Goal: Download file/media: Download file/media

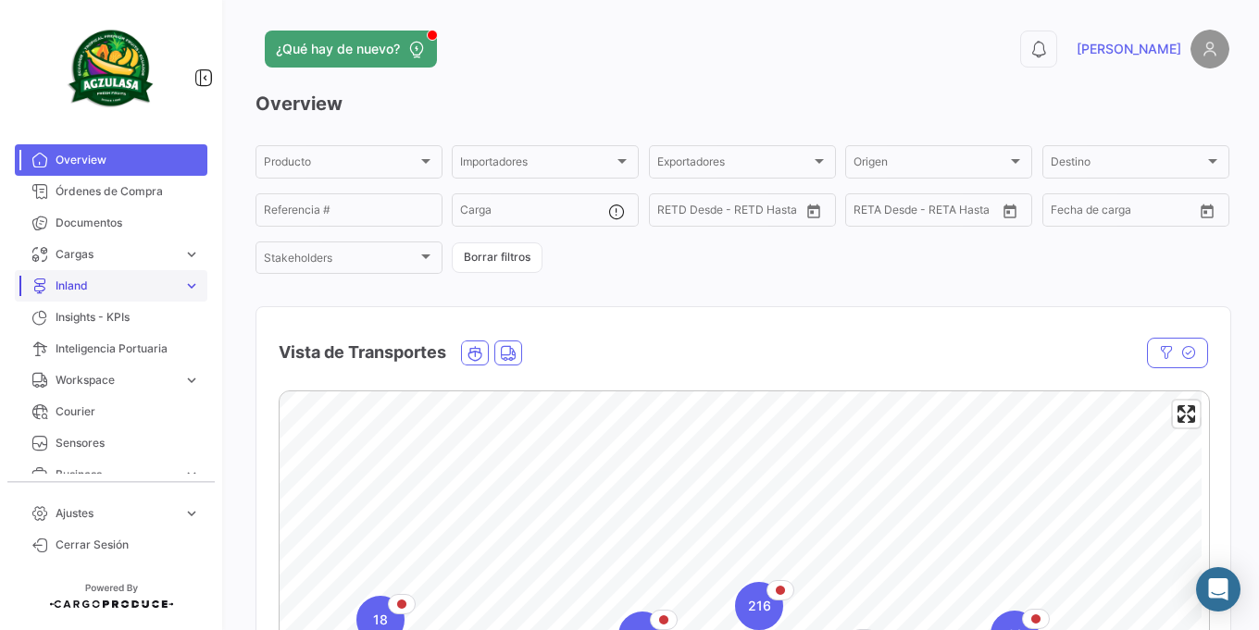
click at [109, 284] on span "Inland" at bounding box center [116, 286] width 120 height 17
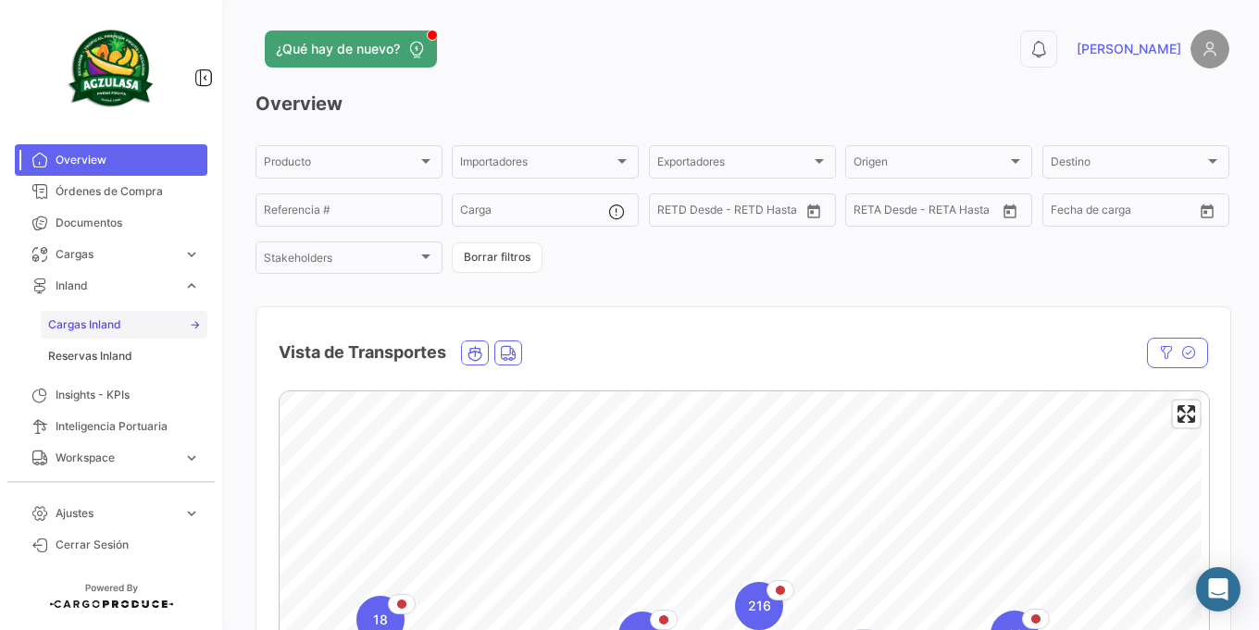
click at [90, 328] on span "Cargas Inland" at bounding box center [84, 325] width 73 height 17
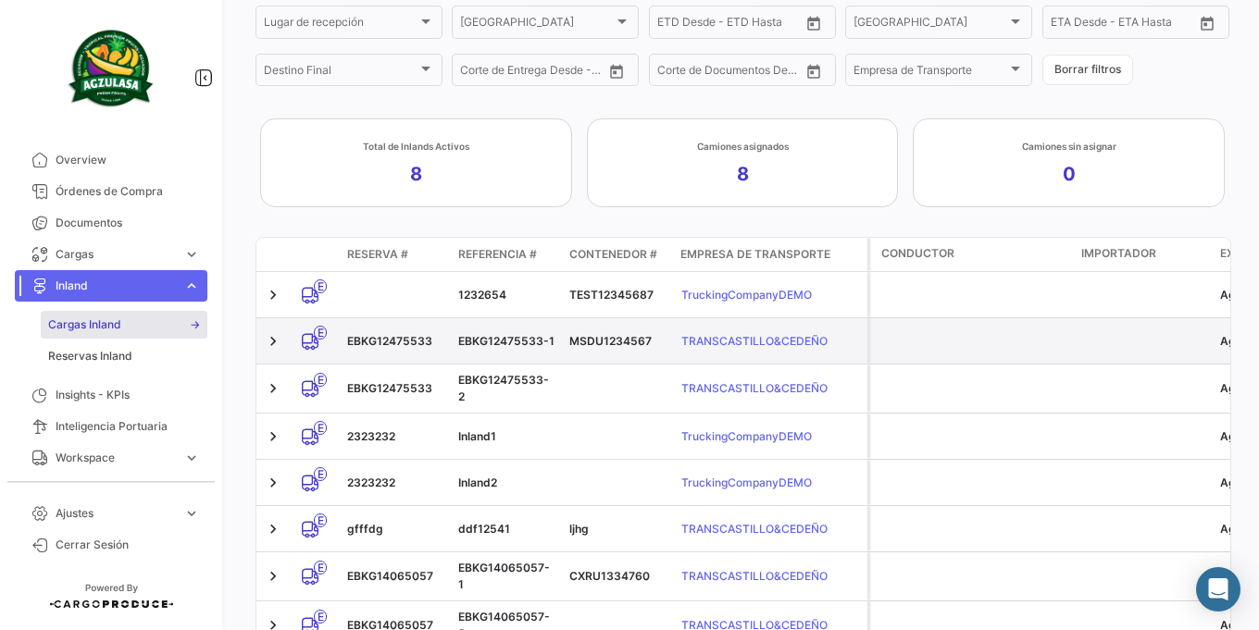
scroll to position [321, 0]
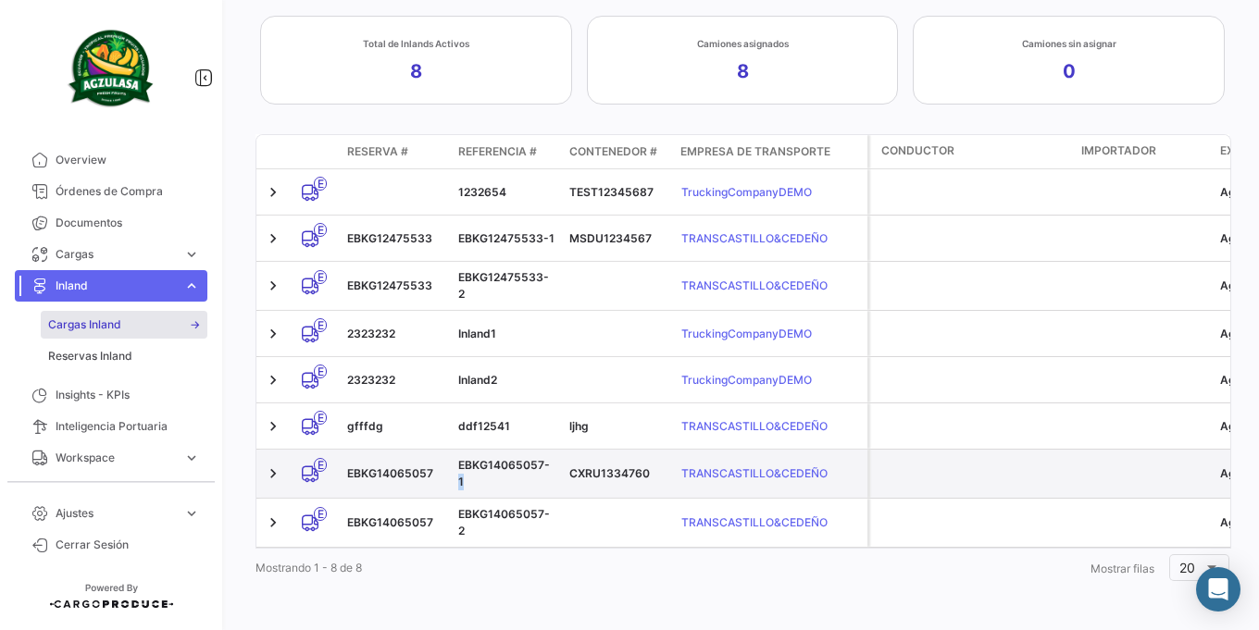
click at [543, 462] on div "EBKG14065057-1" at bounding box center [506, 473] width 96 height 33
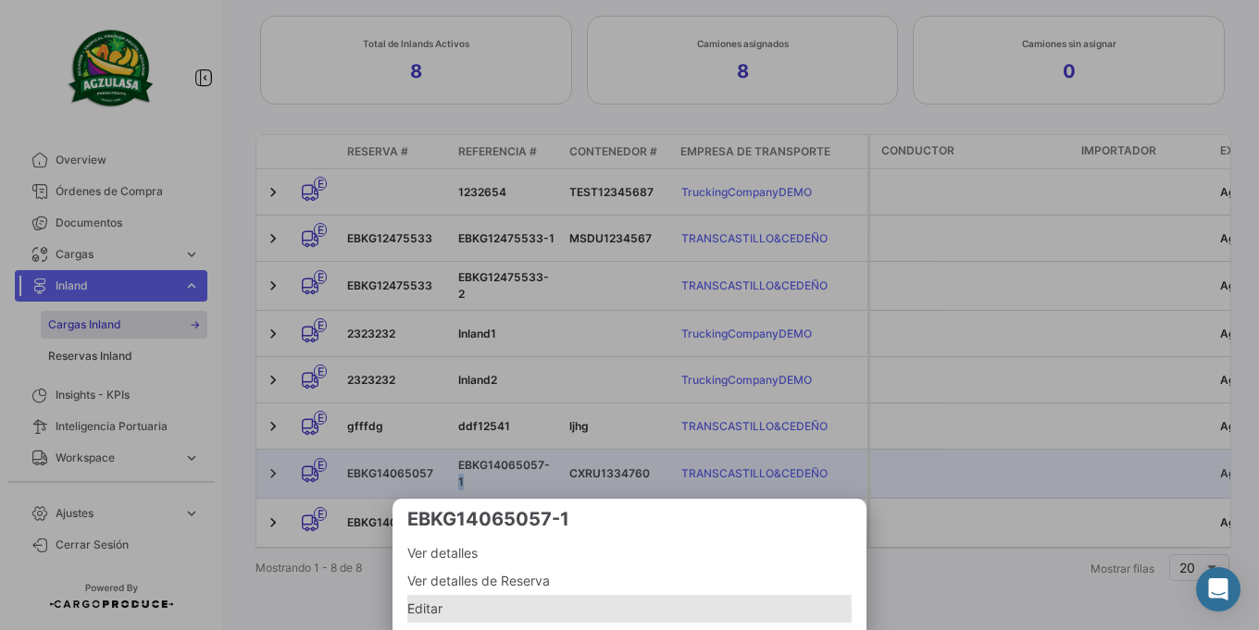
click at [468, 613] on span "Editar" at bounding box center [629, 609] width 444 height 22
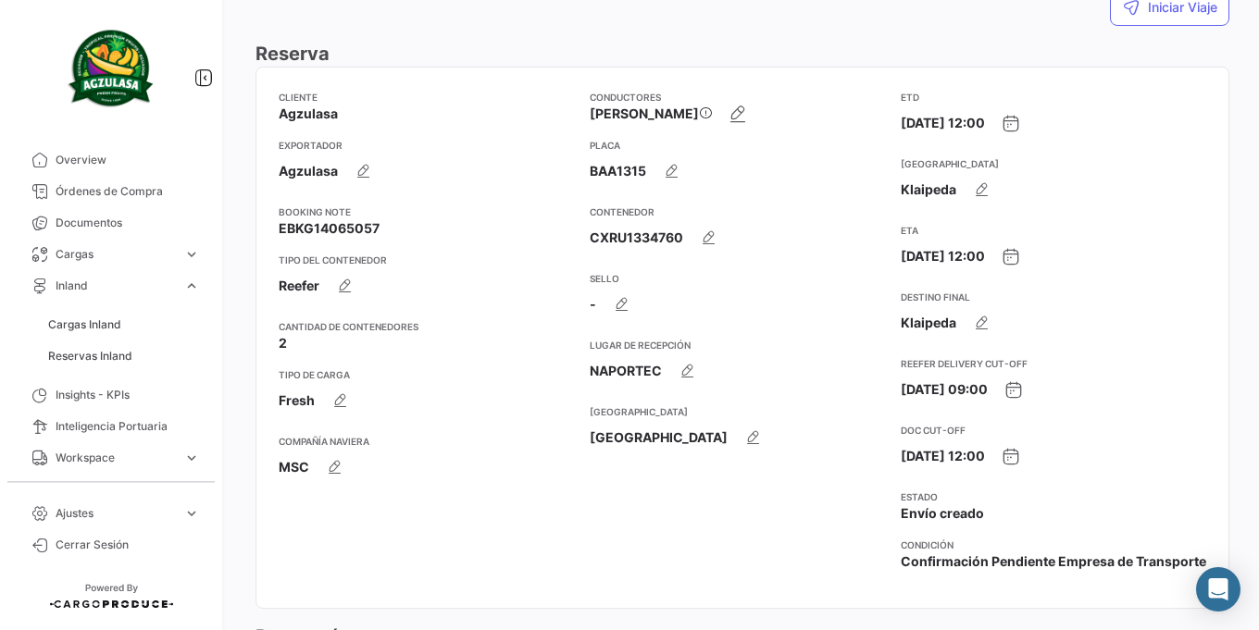
scroll to position [111, 0]
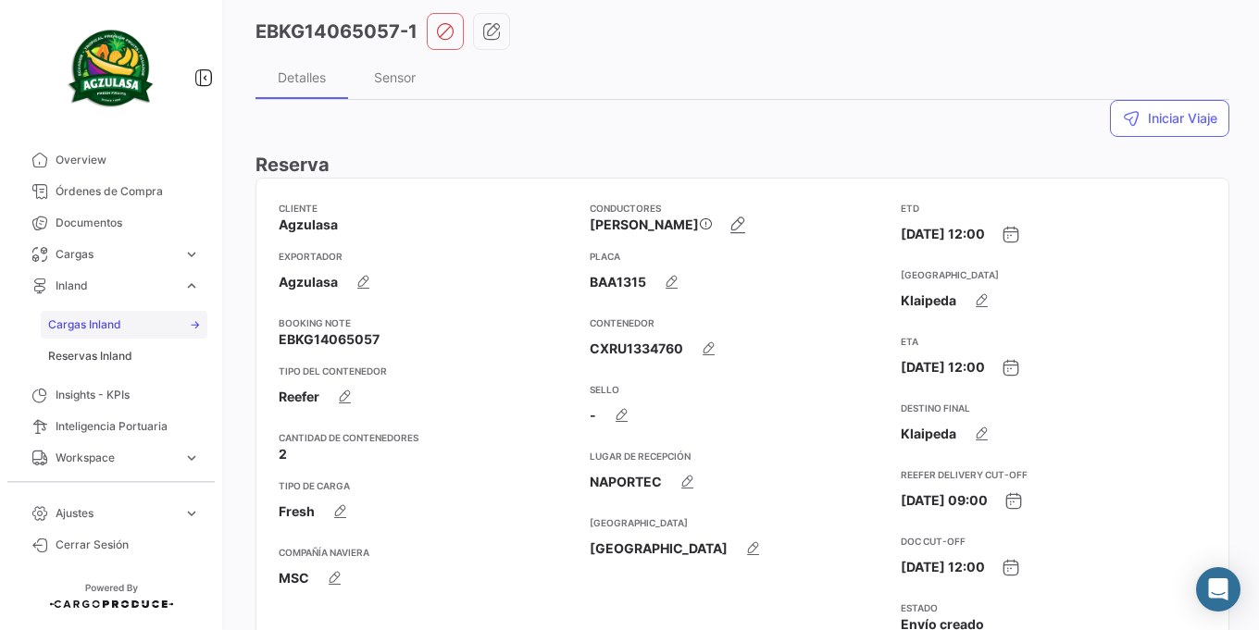
click at [100, 326] on span "Cargas Inland" at bounding box center [84, 325] width 73 height 17
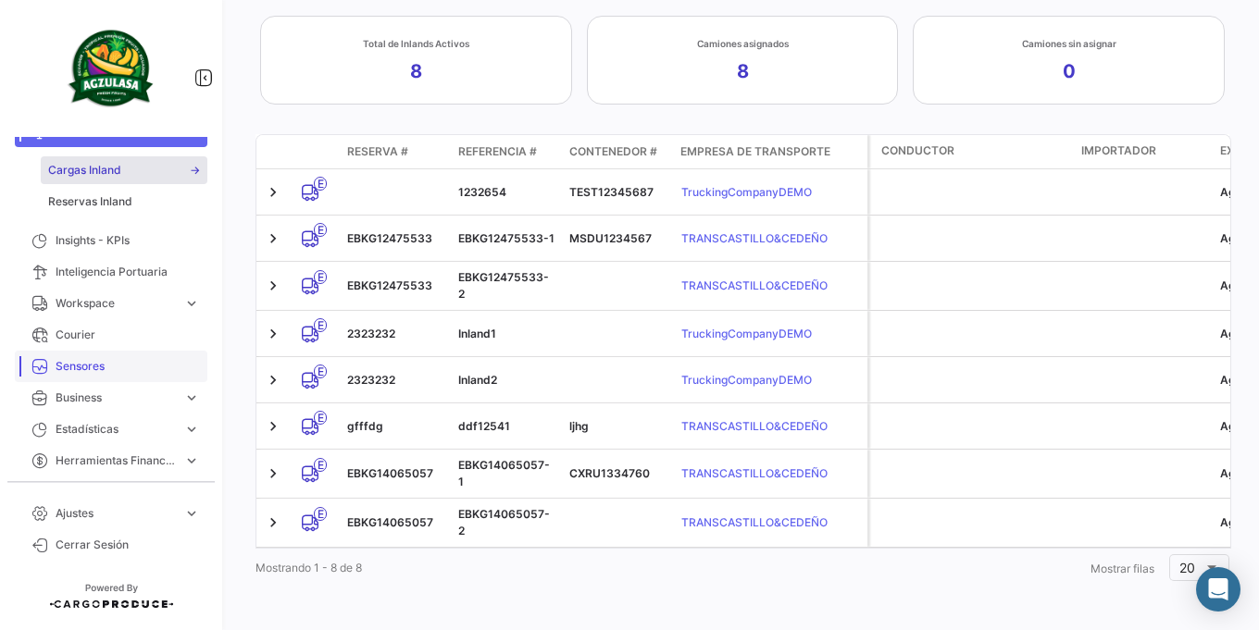
scroll to position [157, 0]
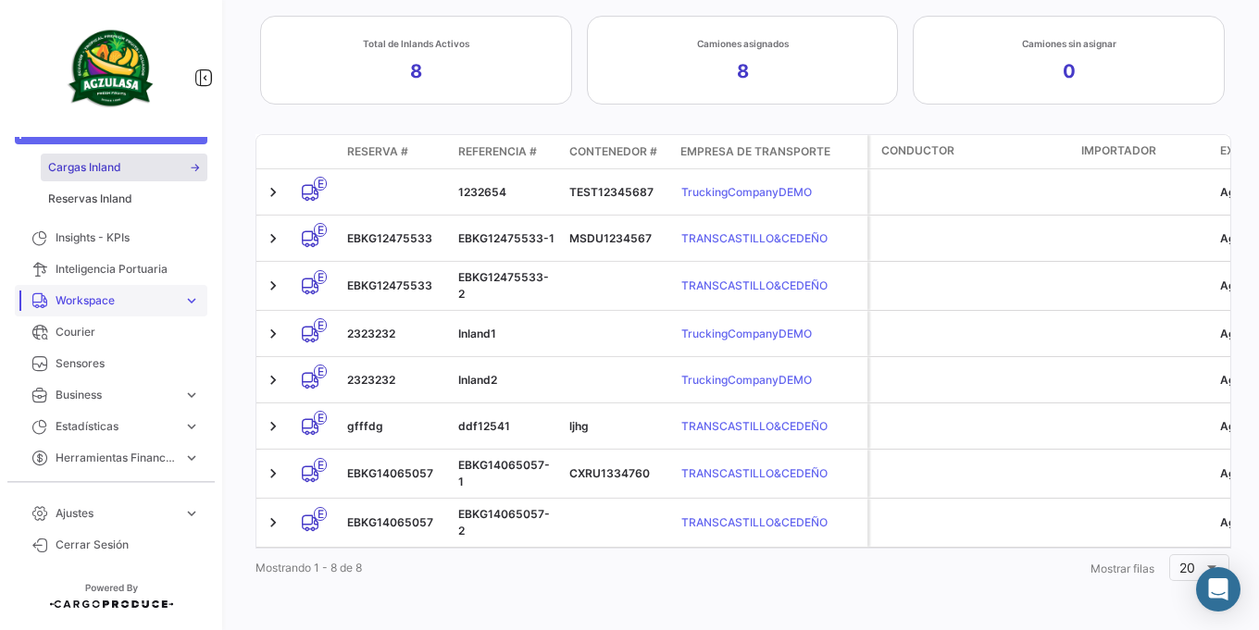
click at [183, 302] on span "expand_more" at bounding box center [191, 301] width 17 height 17
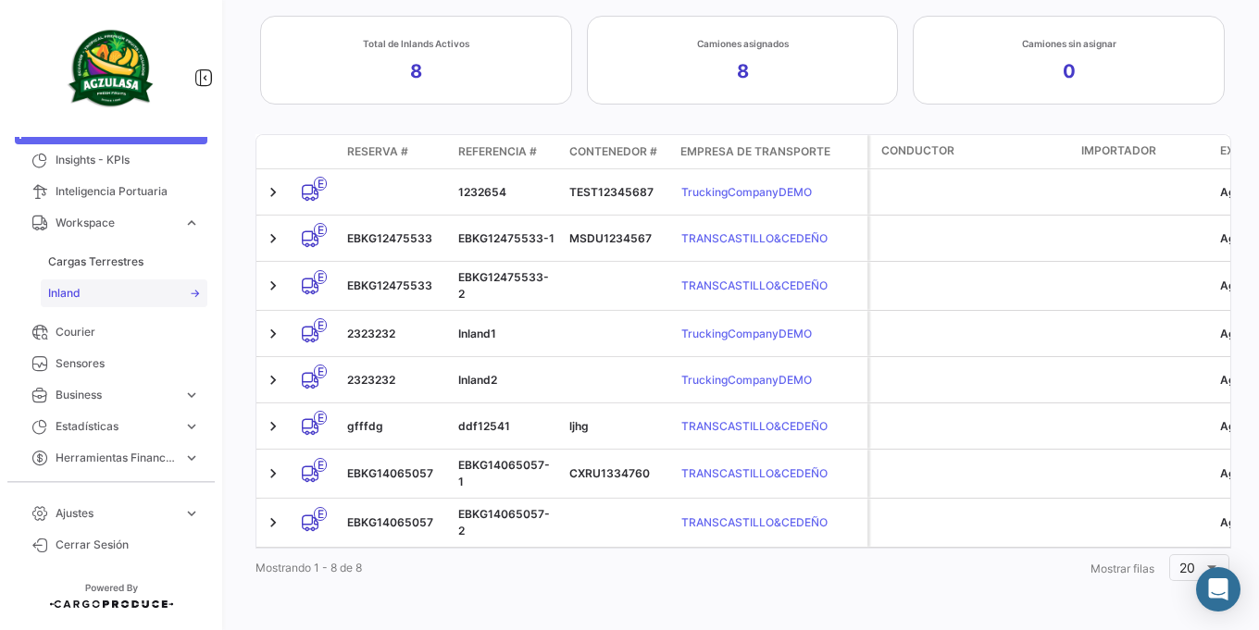
click at [70, 296] on span "Inland" at bounding box center [64, 293] width 32 height 17
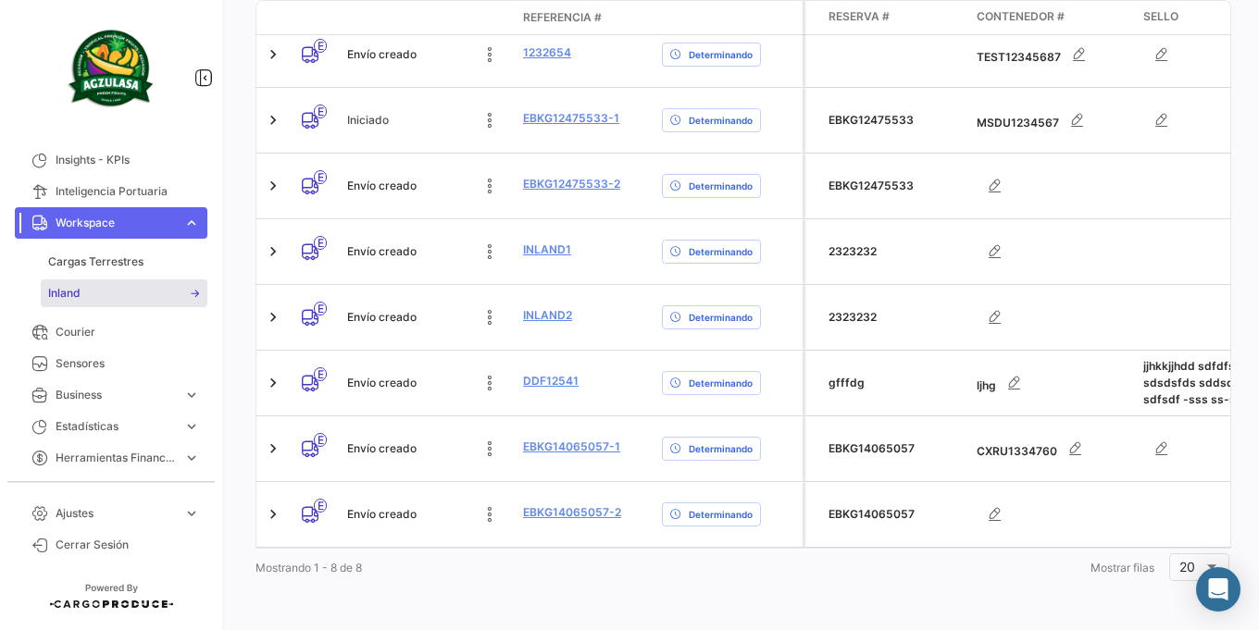
scroll to position [0, 192]
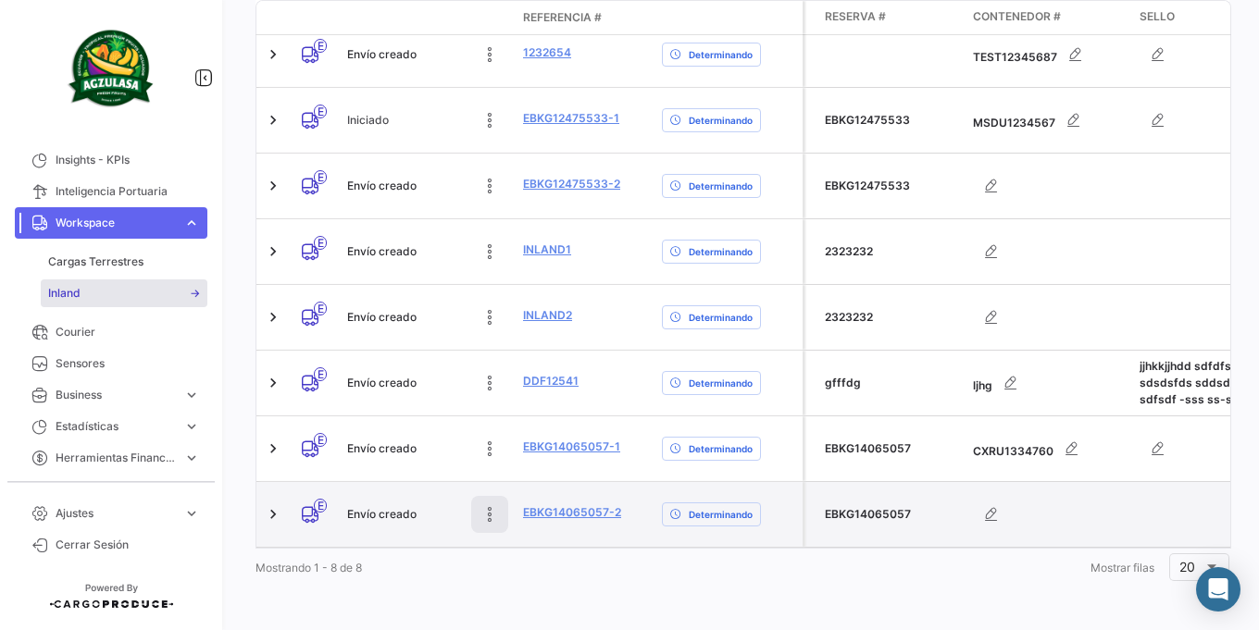
click at [495, 512] on icon at bounding box center [489, 514] width 19 height 19
click at [560, 505] on link "EBKG14065057-2" at bounding box center [572, 513] width 98 height 17
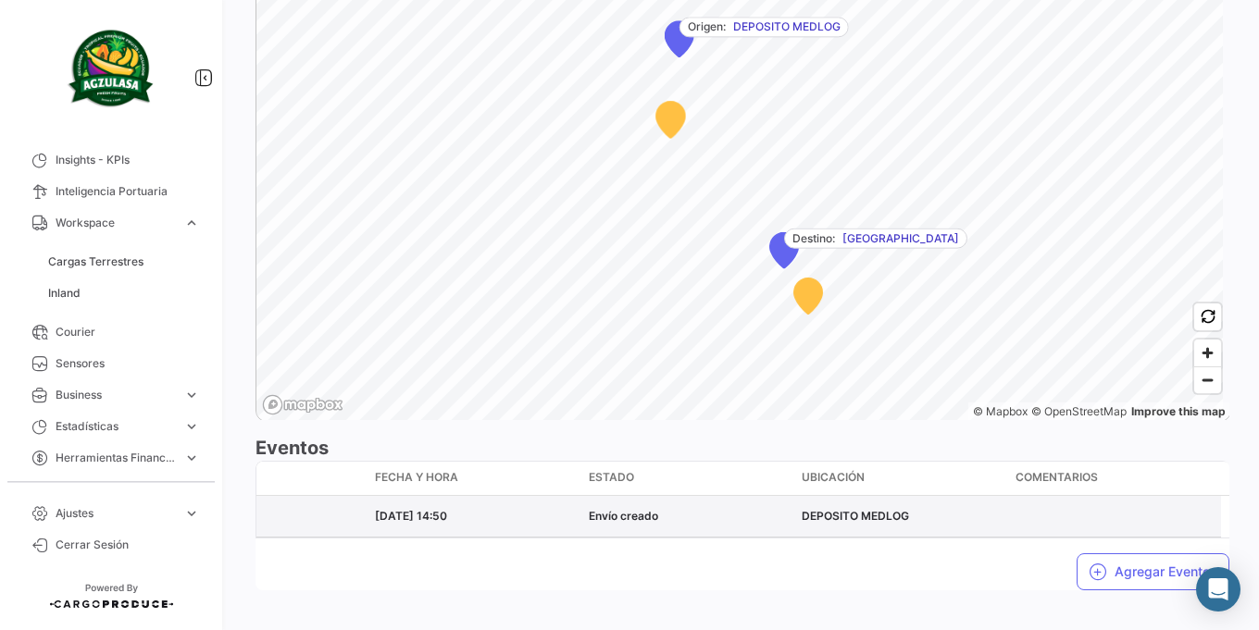
scroll to position [1602, 0]
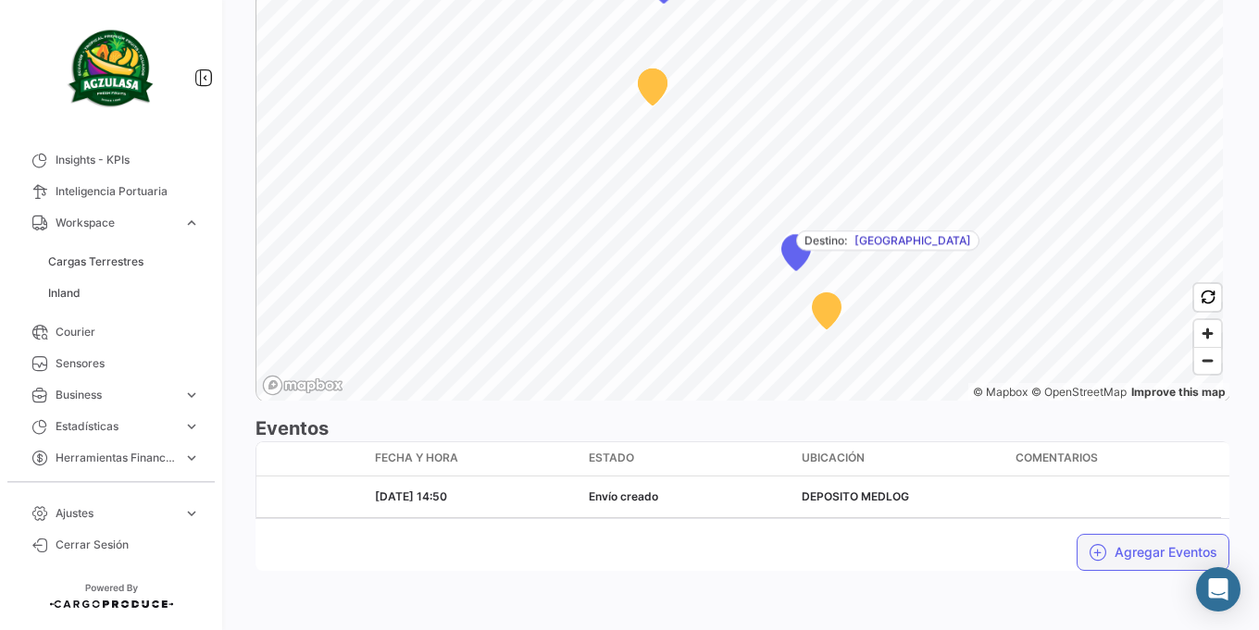
click at [1089, 556] on icon "button" at bounding box center [1098, 552] width 19 height 19
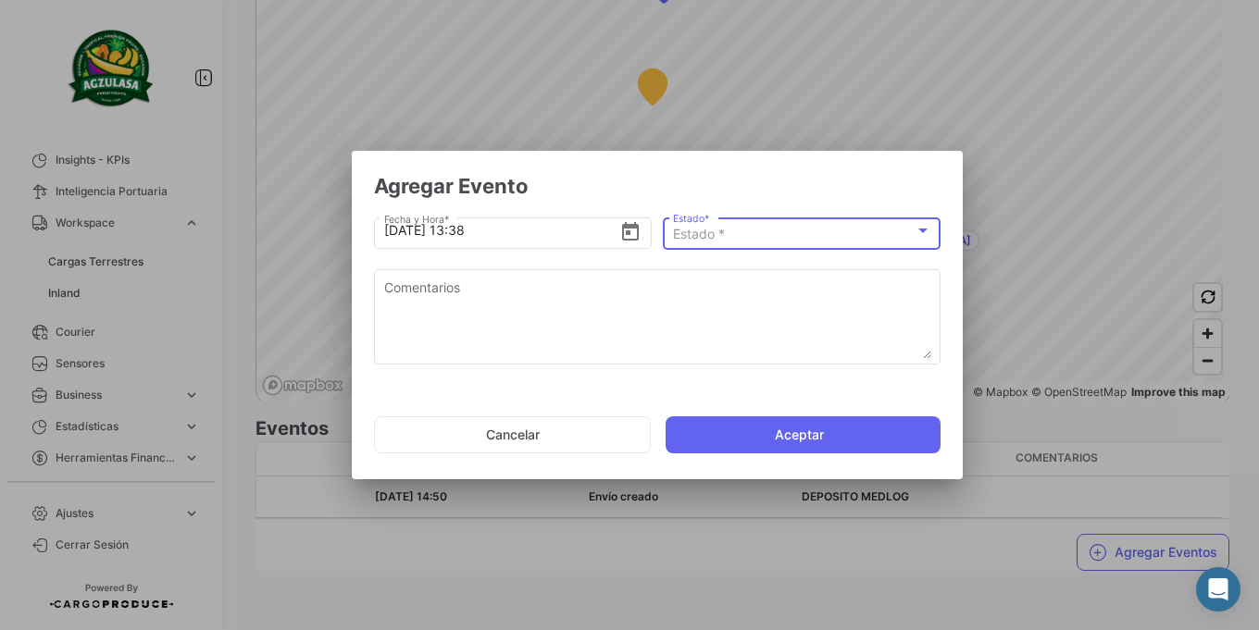
click at [687, 242] on div "Estado *" at bounding box center [794, 235] width 242 height 16
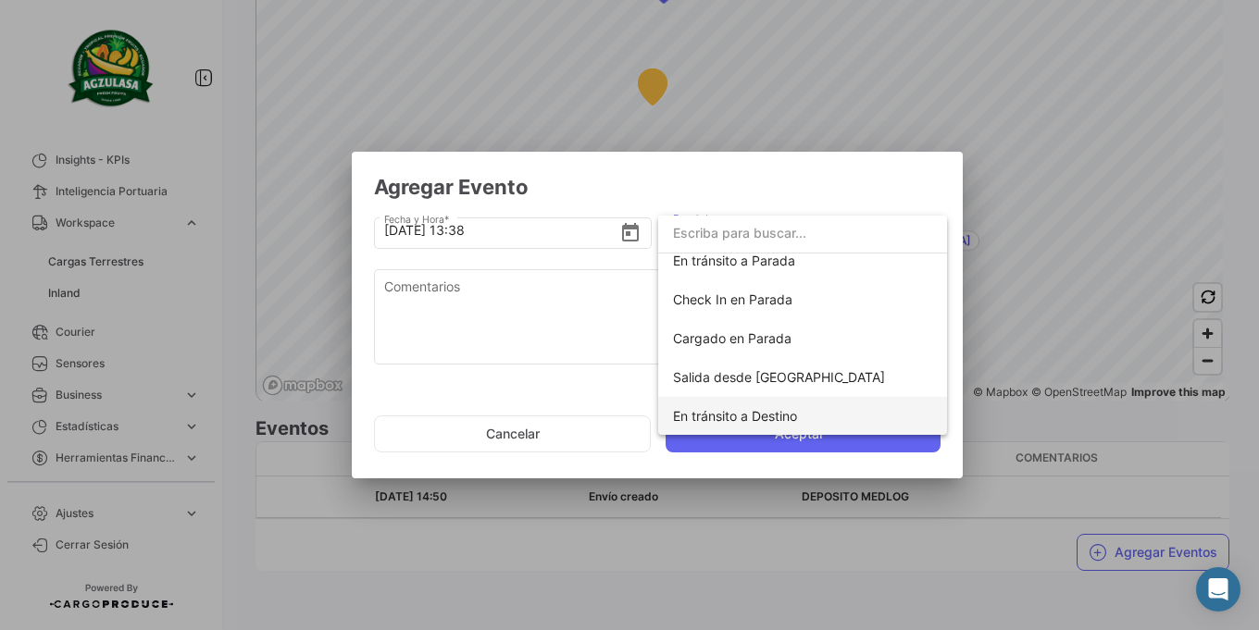
scroll to position [222, 0]
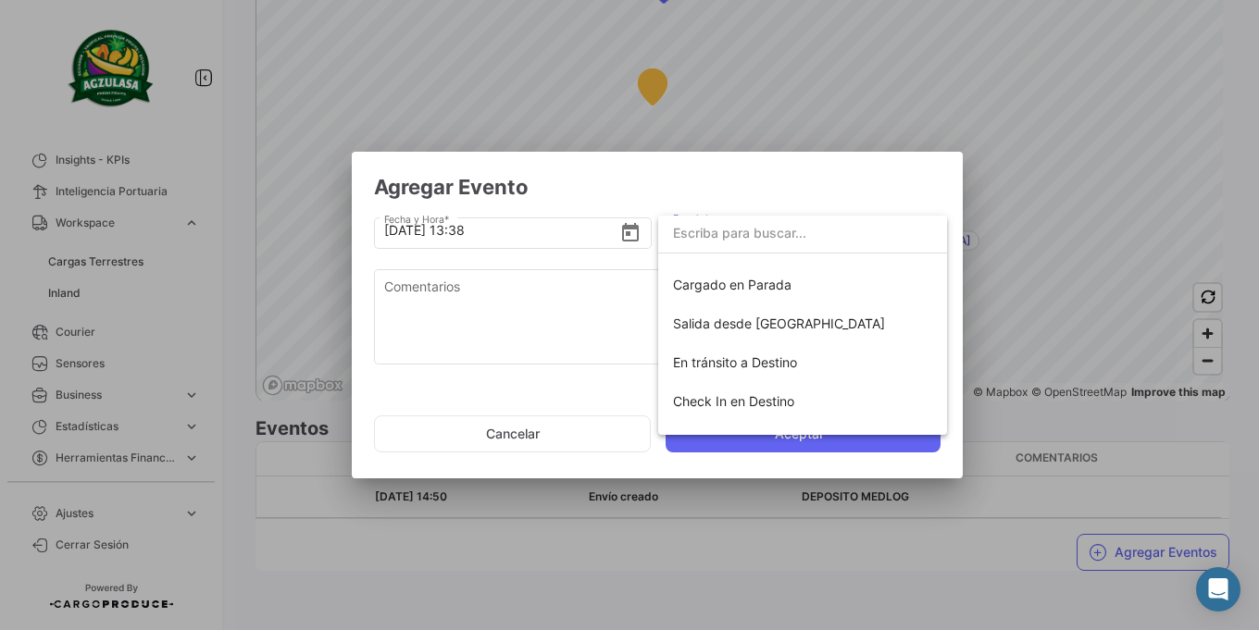
click at [592, 392] on div at bounding box center [629, 315] width 1259 height 630
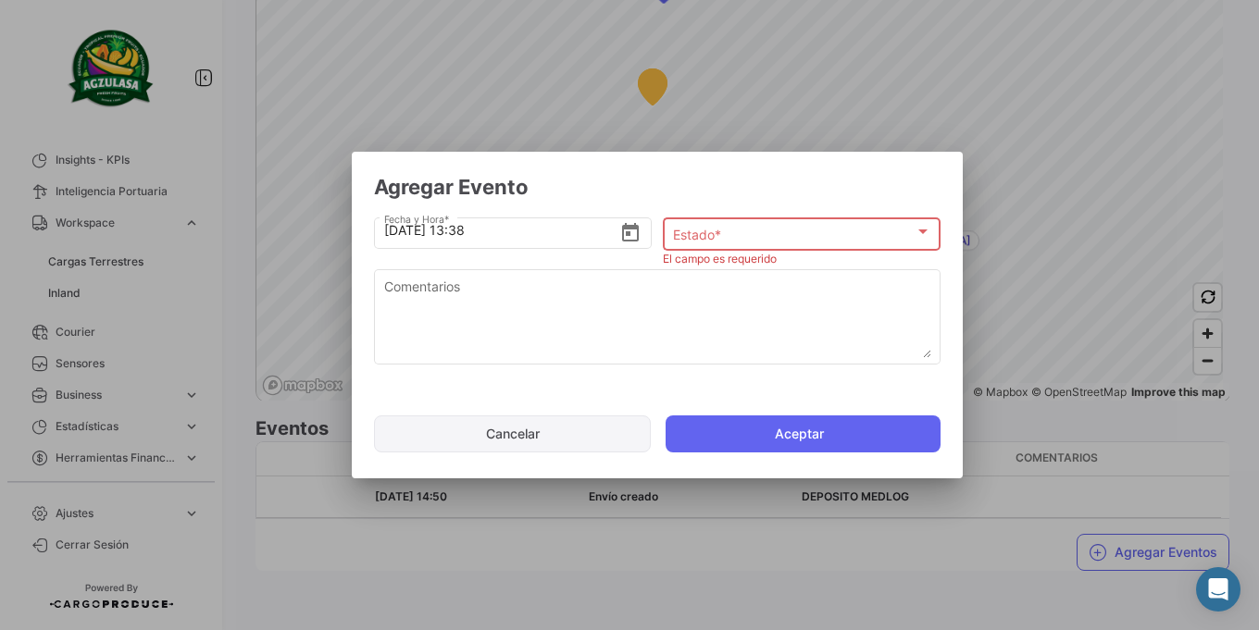
click at [551, 424] on button "Cancelar" at bounding box center [512, 434] width 277 height 37
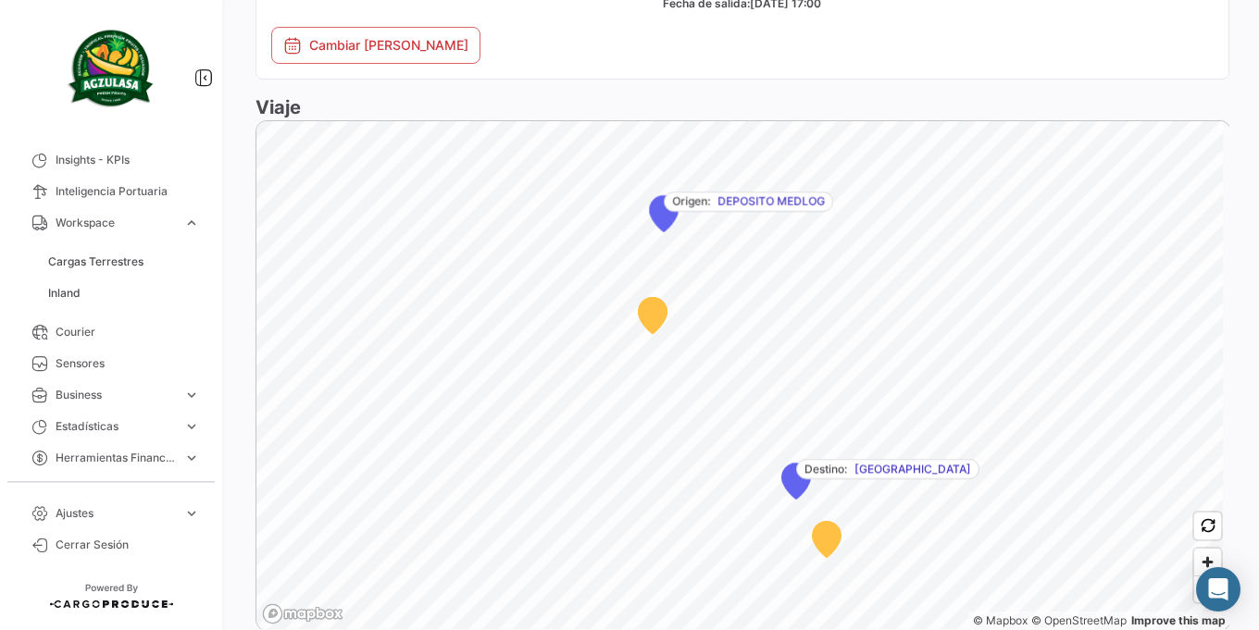
scroll to position [1602, 0]
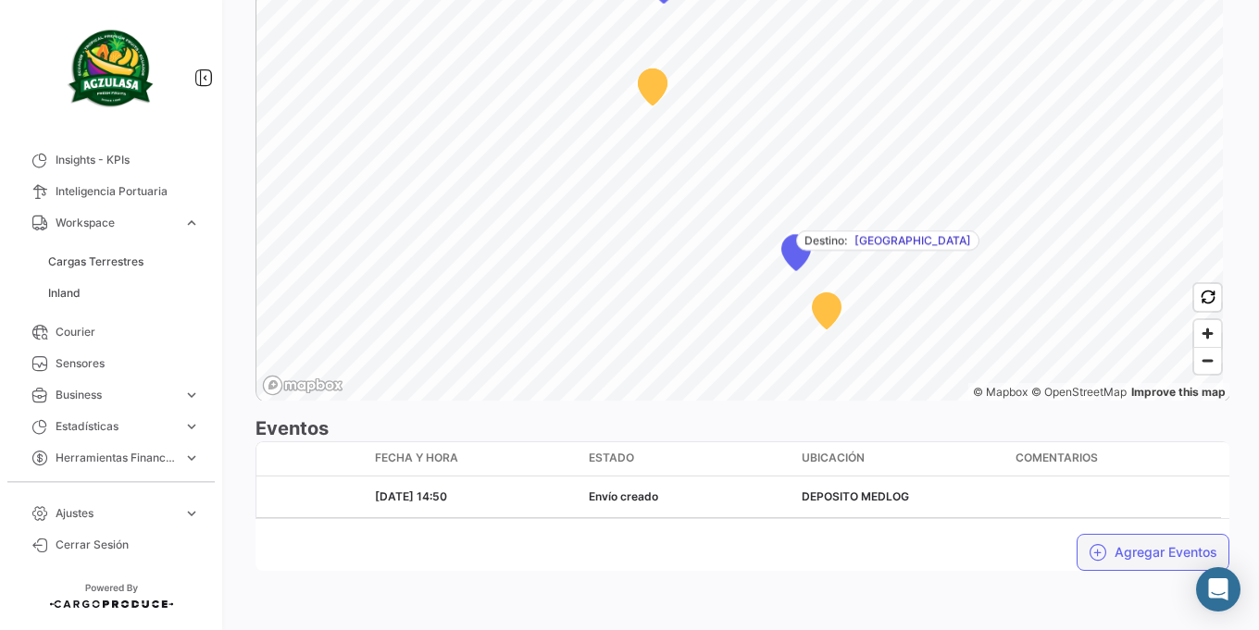
click at [1125, 560] on button "Agregar Eventos" at bounding box center [1153, 552] width 153 height 37
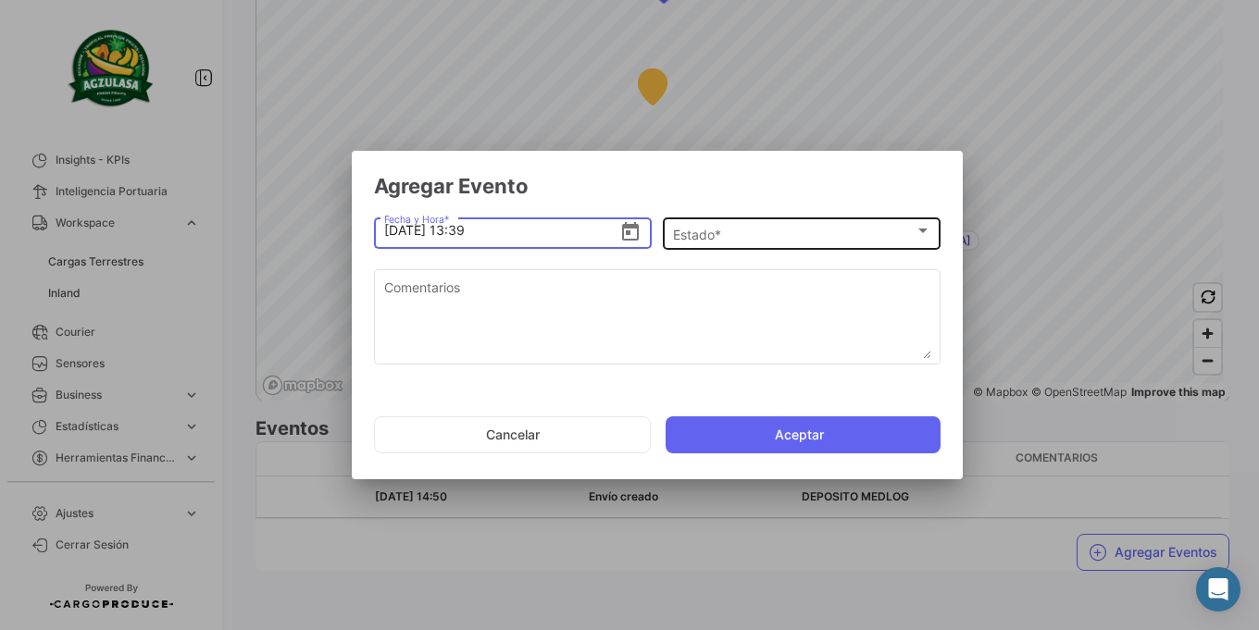
click at [703, 243] on div "Estado * Estado *" at bounding box center [802, 232] width 258 height 36
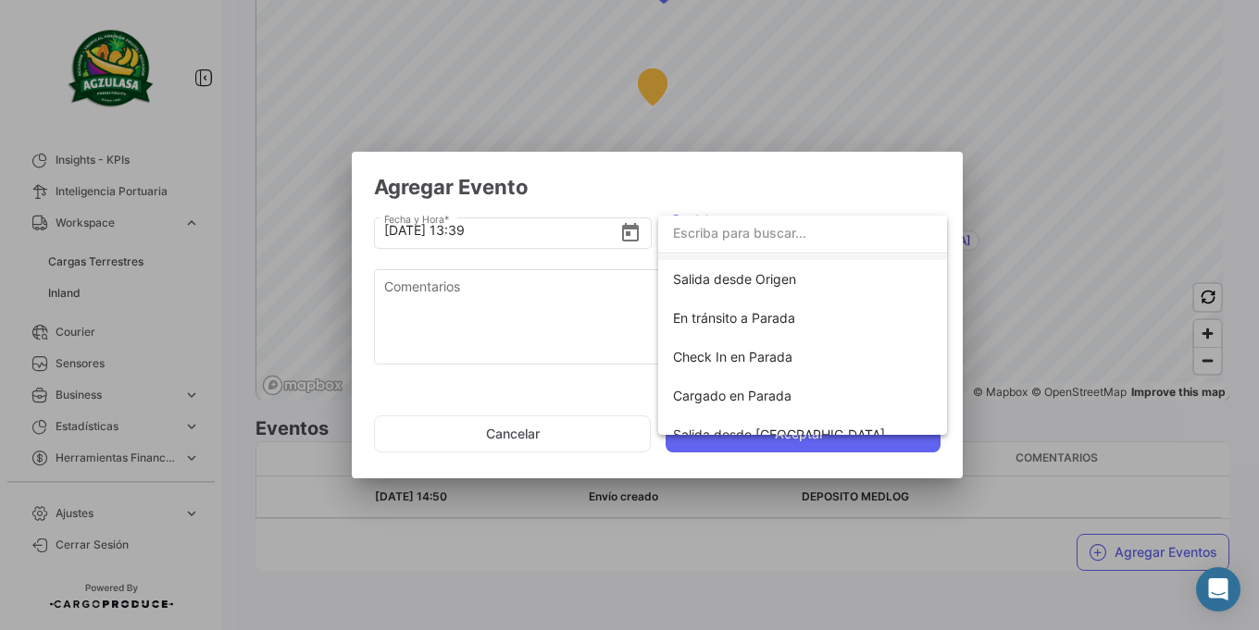
scroll to position [0, 0]
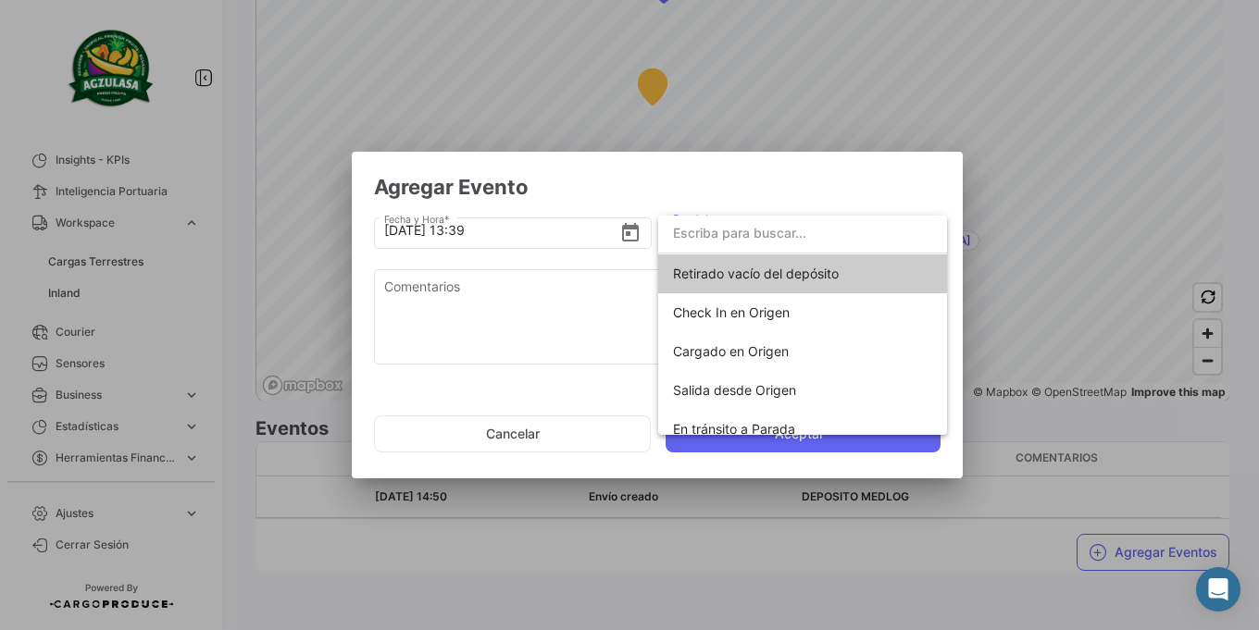
click at [437, 290] on div at bounding box center [629, 315] width 1259 height 630
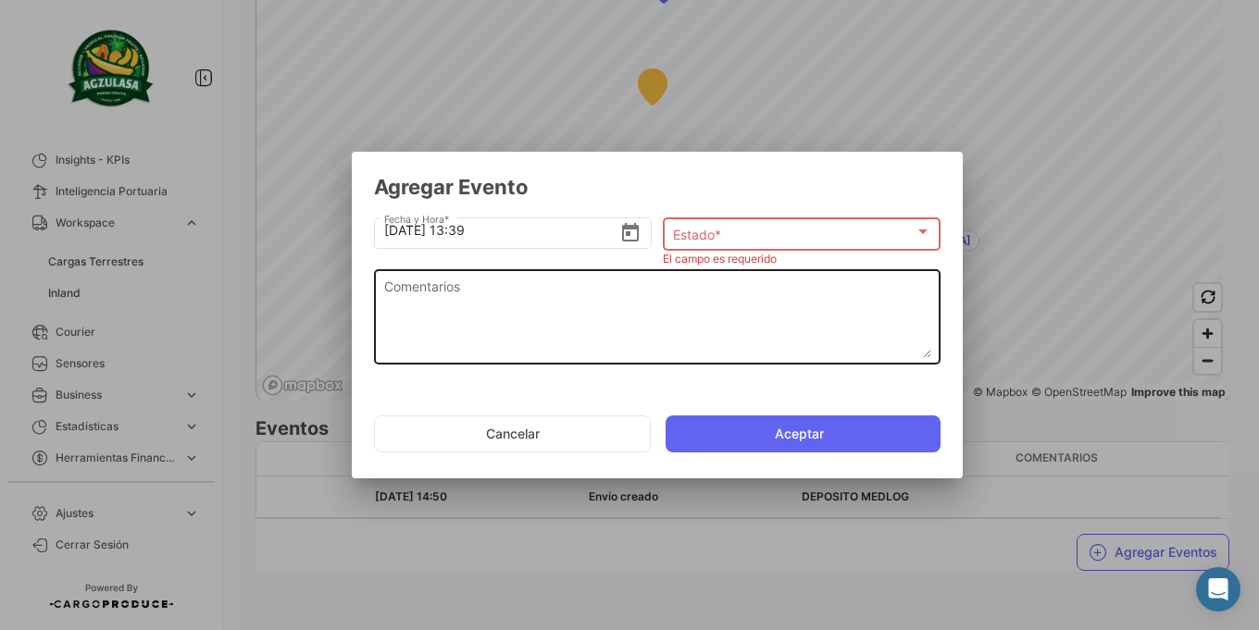
click at [511, 316] on textarea "Comentarios" at bounding box center [657, 317] width 547 height 81
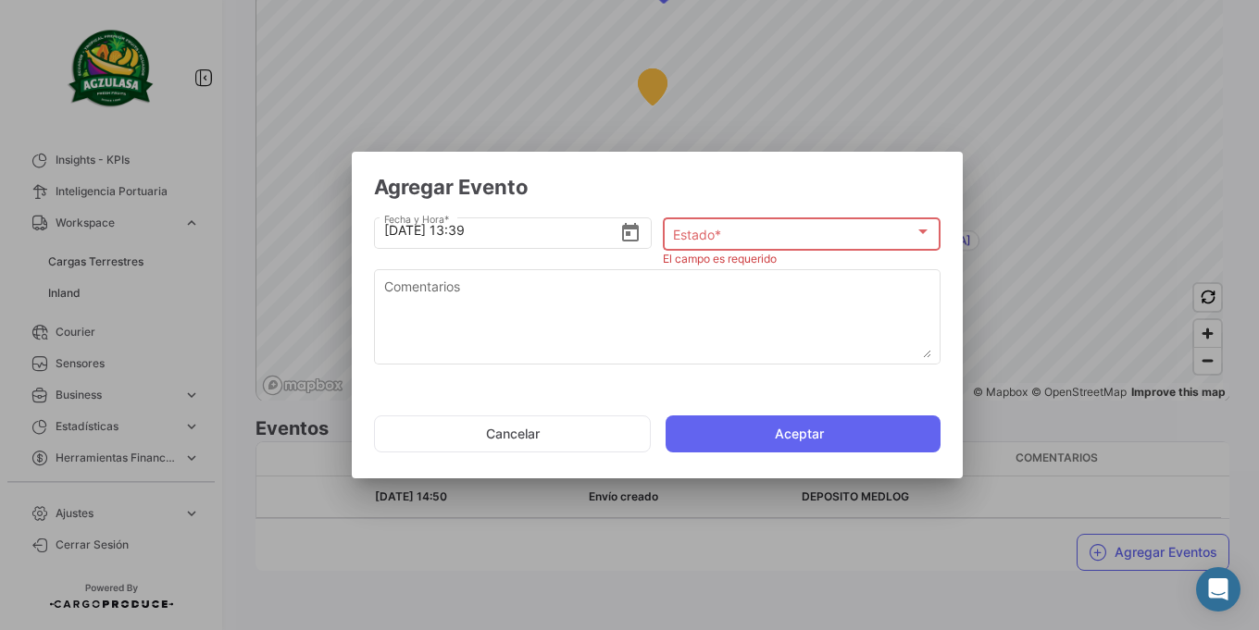
click at [688, 252] on div "Estado * Estado *" at bounding box center [802, 241] width 278 height 46
click at [684, 237] on span "Estado *" at bounding box center [794, 236] width 242 height 16
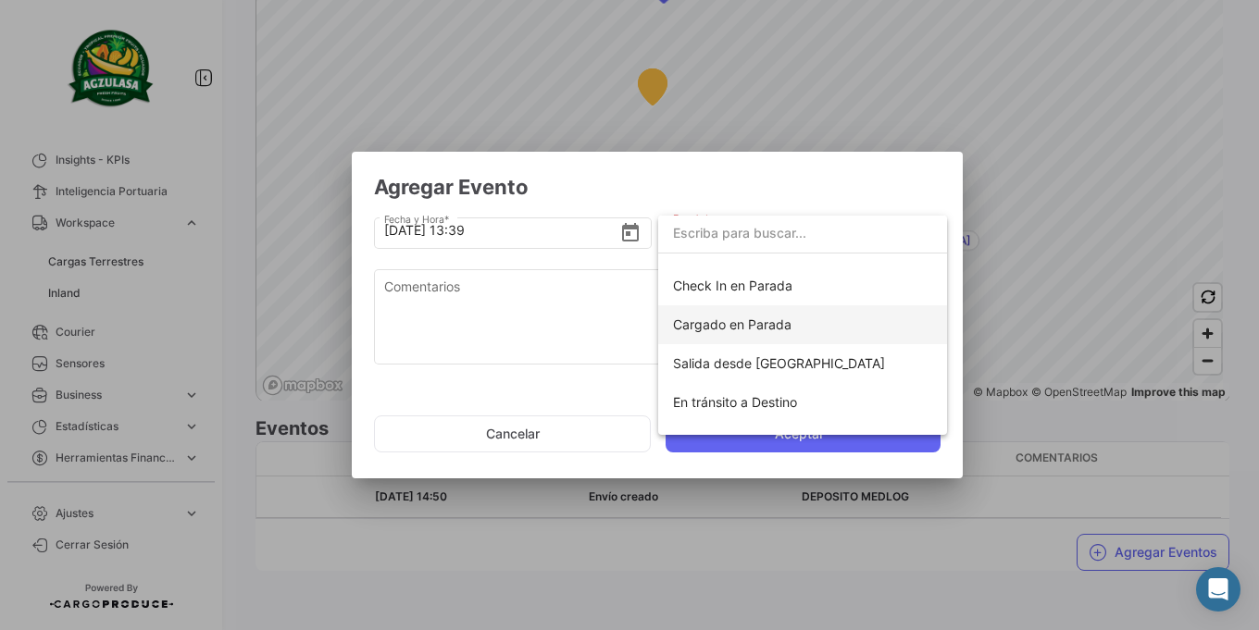
scroll to position [222, 0]
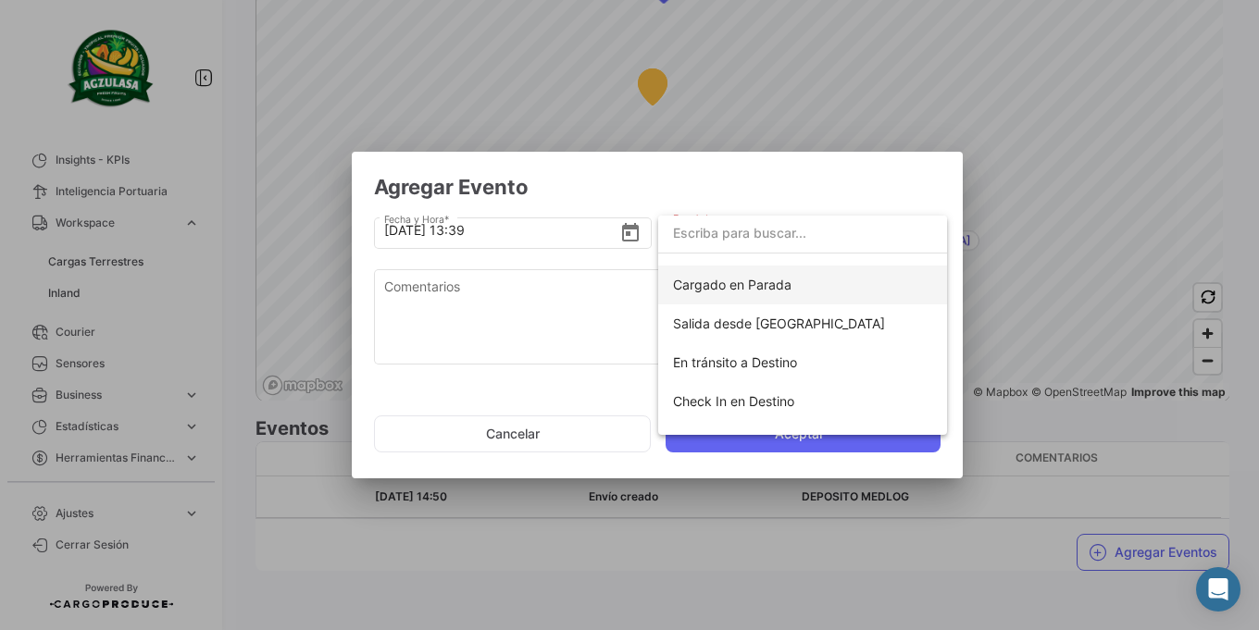
click at [739, 281] on span "Cargado en Parada" at bounding box center [732, 285] width 119 height 16
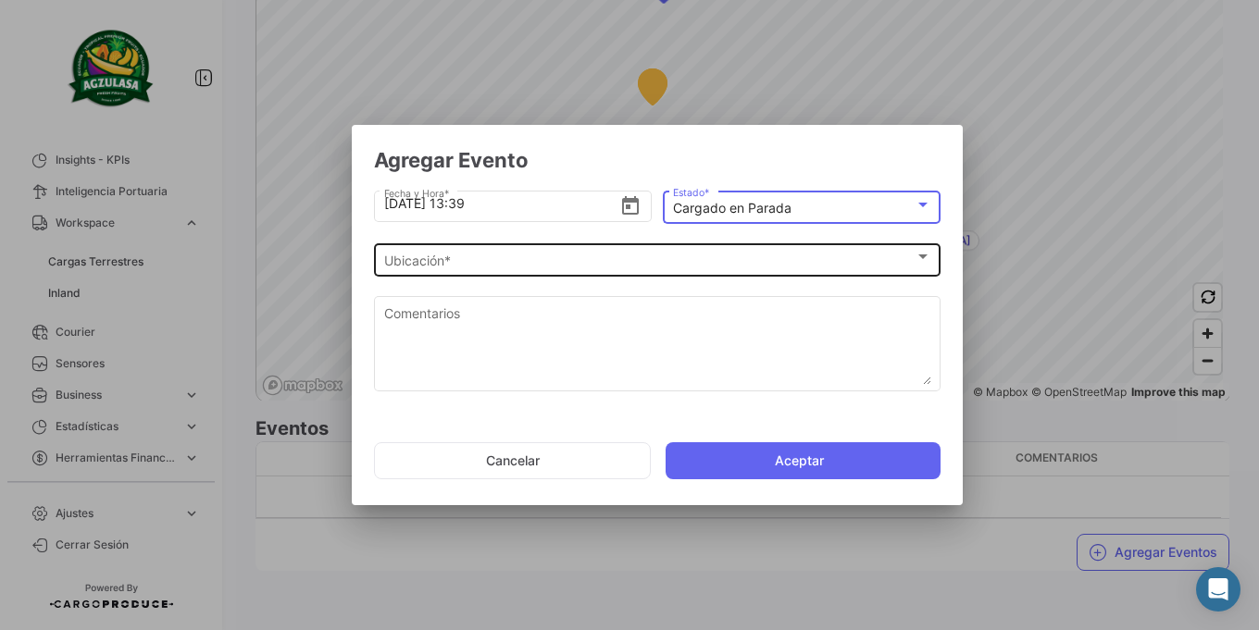
click at [621, 269] on div "Ubicación * Ubicación *" at bounding box center [657, 259] width 547 height 36
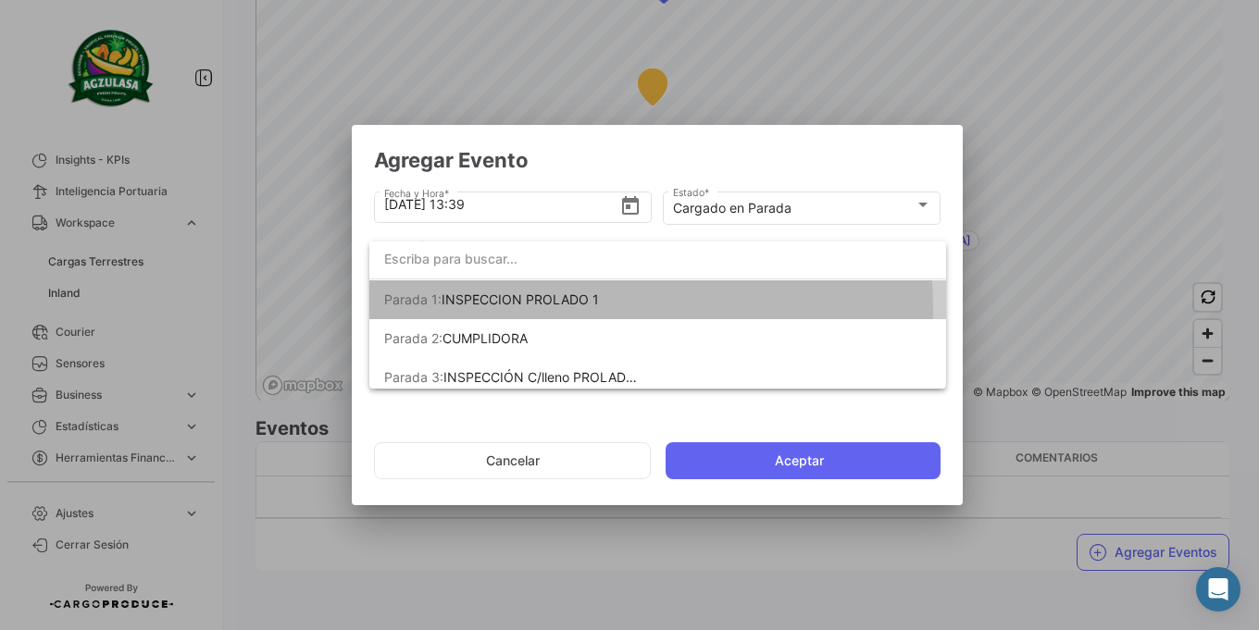
click at [543, 308] on span "Parada 1: INSPECCION PROLADO 1" at bounding box center [513, 300] width 259 height 39
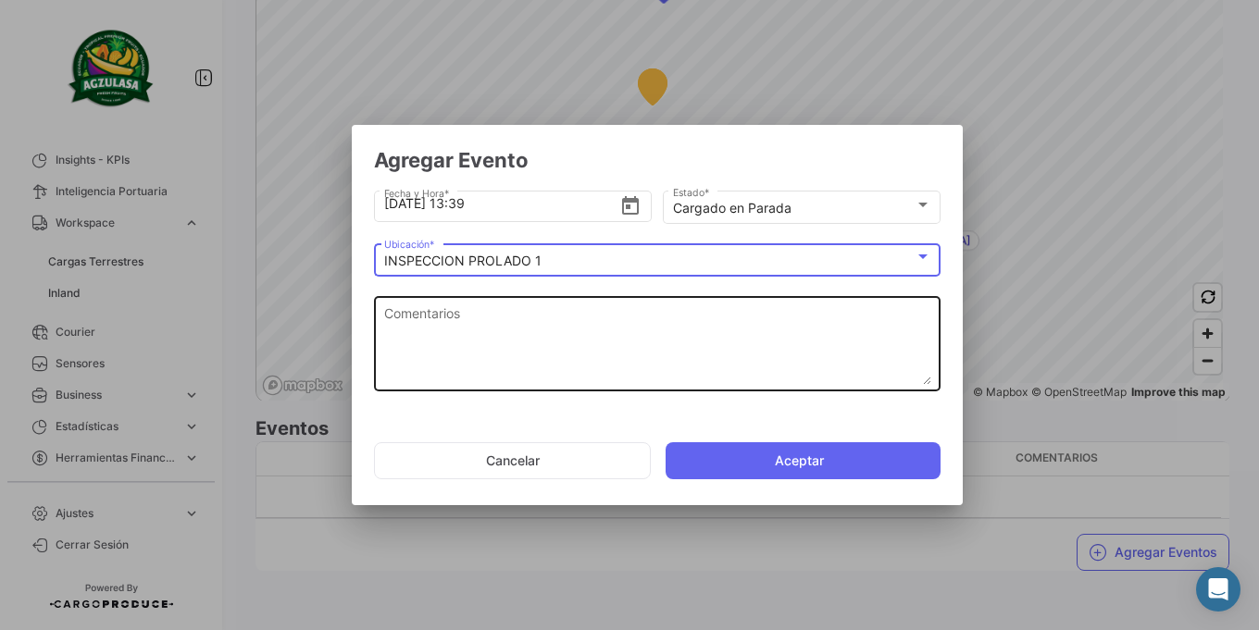
click at [545, 333] on textarea "Comentarios" at bounding box center [657, 344] width 547 height 81
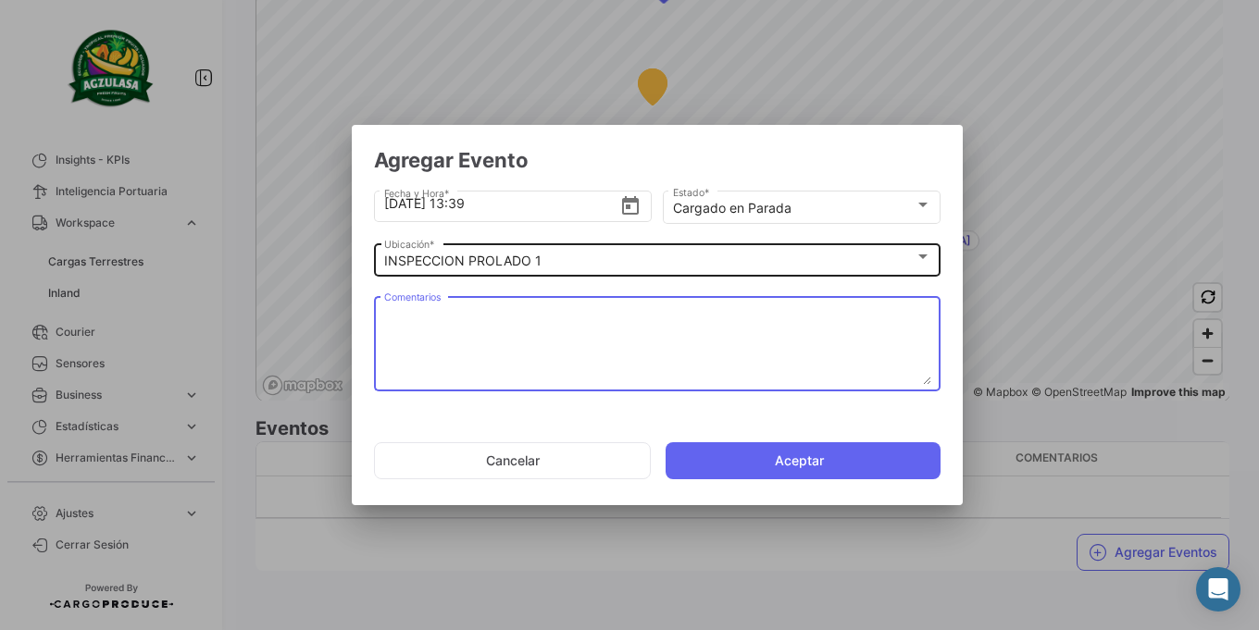
click at [535, 272] on div "INSPECCION PROLADO 1 Ubicación *" at bounding box center [657, 259] width 547 height 36
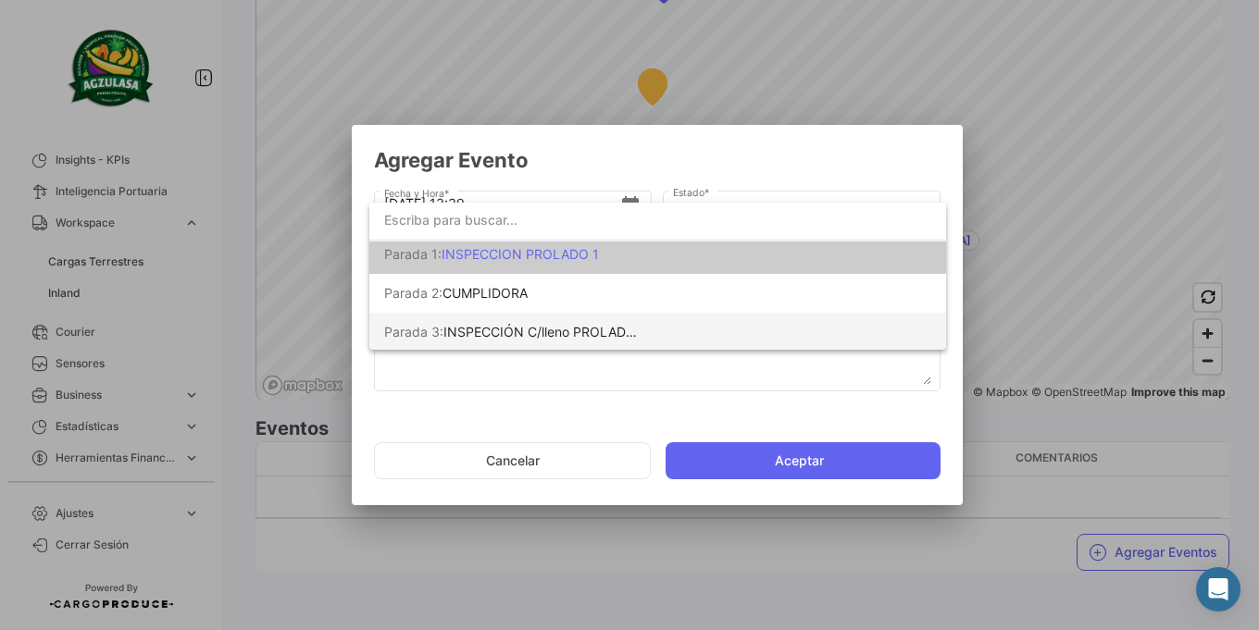
scroll to position [8, 0]
click at [510, 374] on div at bounding box center [629, 315] width 1259 height 630
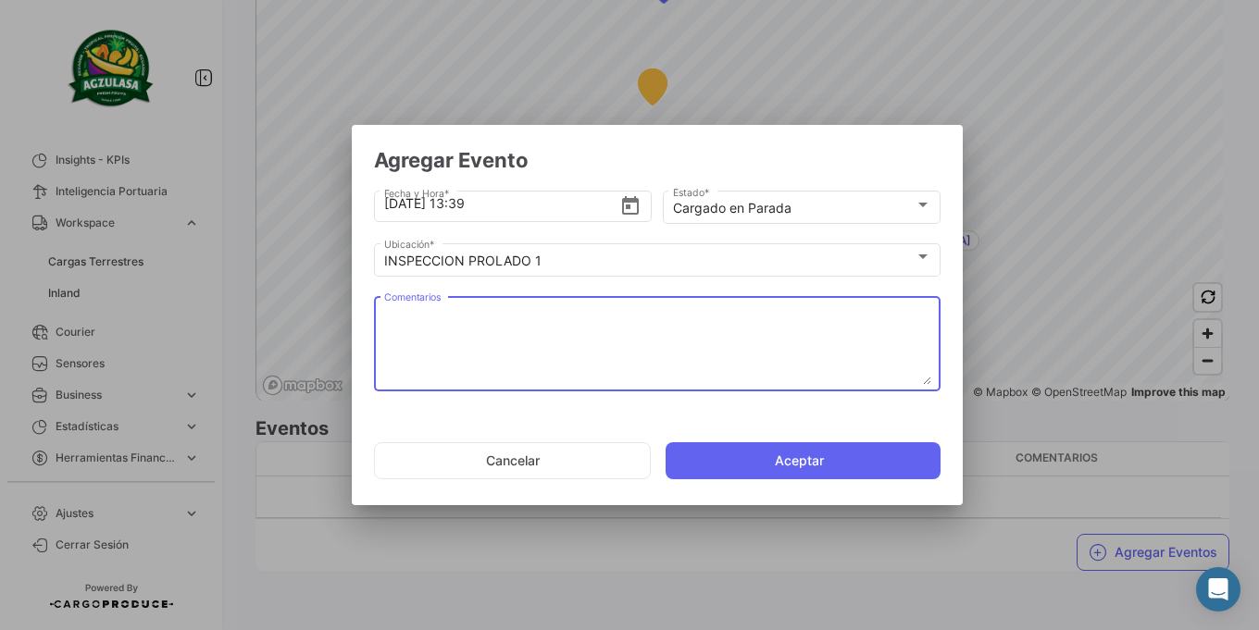
click at [510, 374] on textarea "Comentarios" at bounding box center [657, 344] width 547 height 81
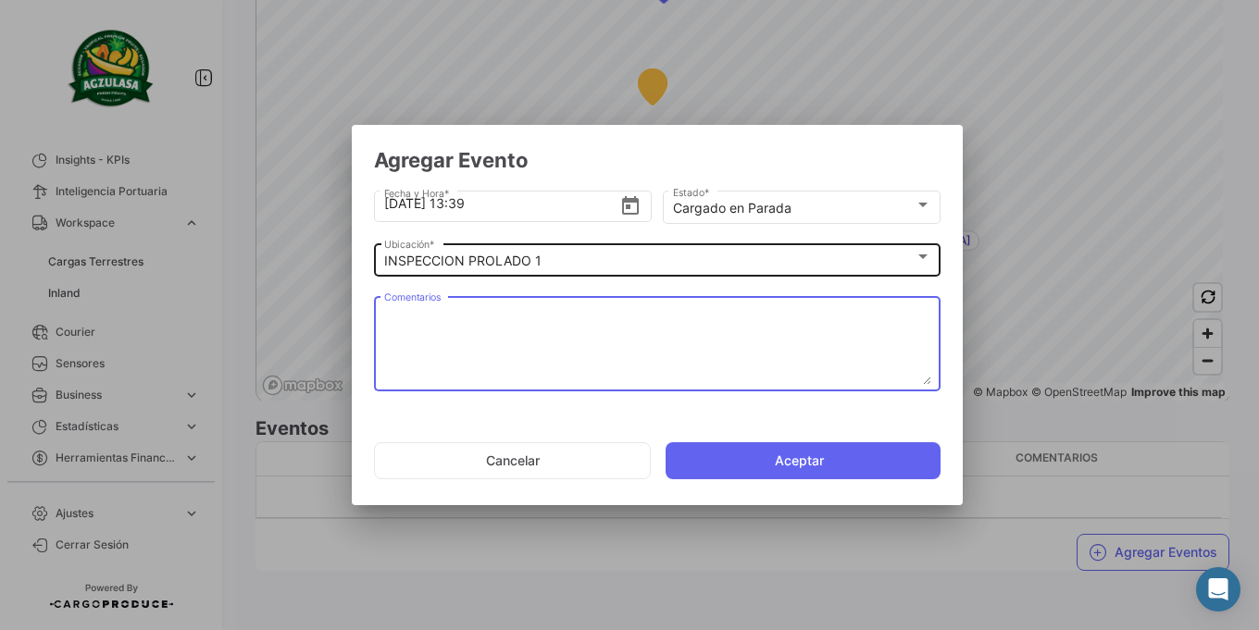
click at [573, 264] on div "INSPECCION PROLADO 1" at bounding box center [649, 262] width 530 height 16
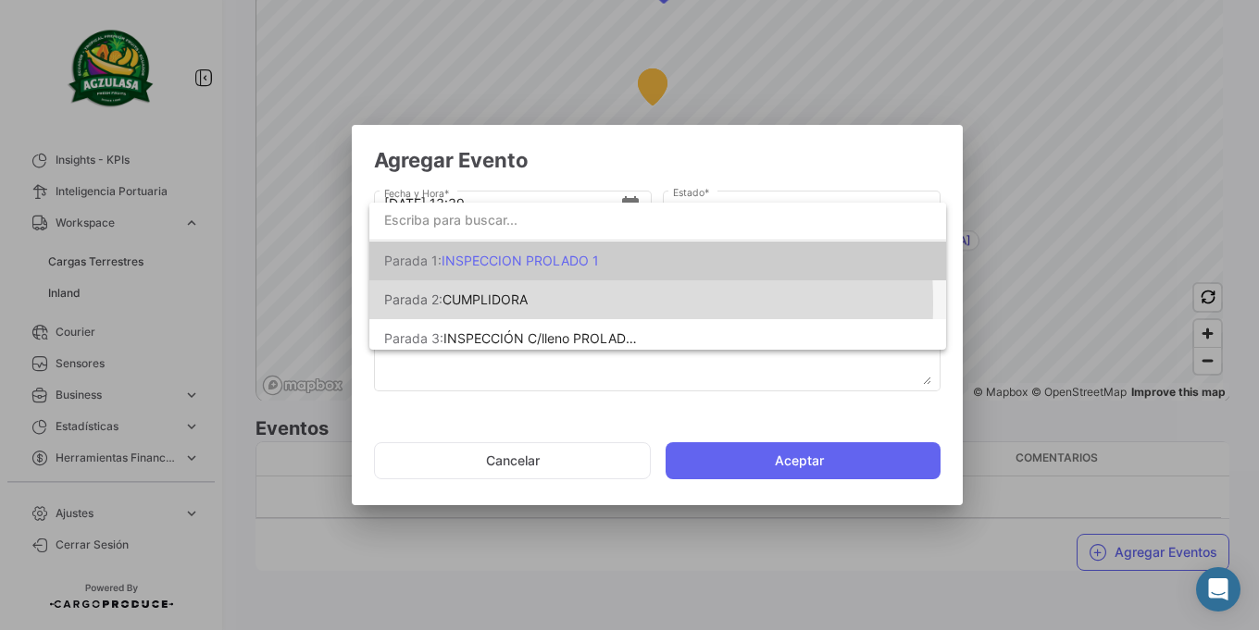
click at [467, 303] on span "CUMPLIDORA" at bounding box center [485, 300] width 85 height 16
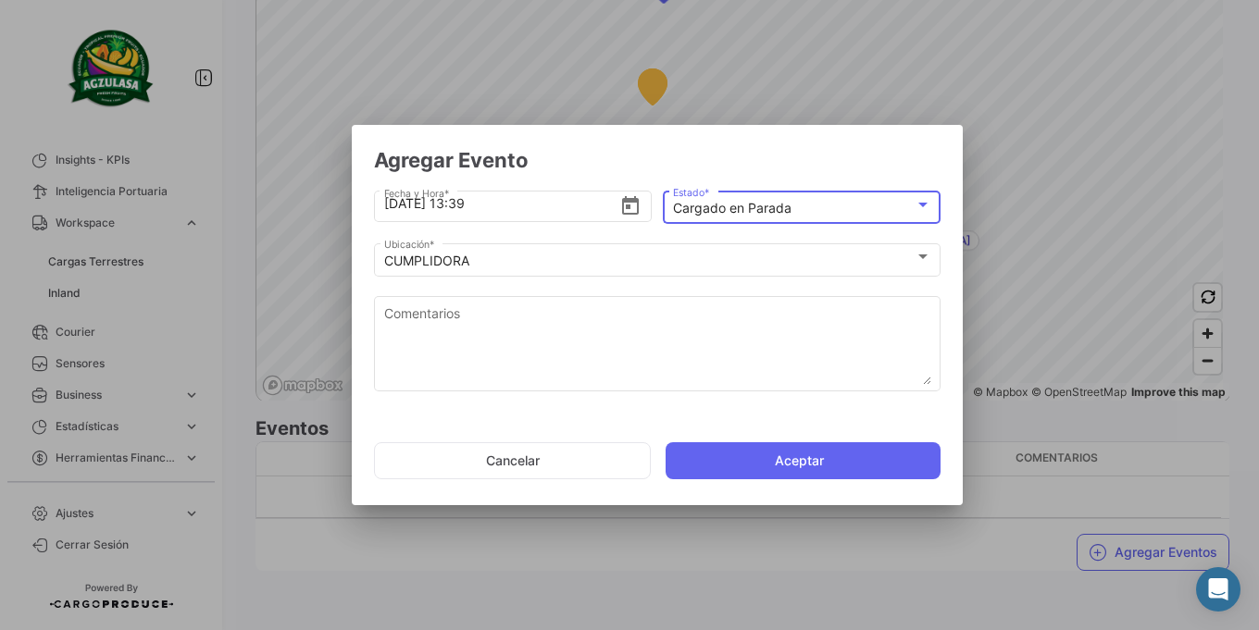
click at [754, 215] on mat-select-trigger "Cargado en Parada" at bounding box center [732, 208] width 119 height 16
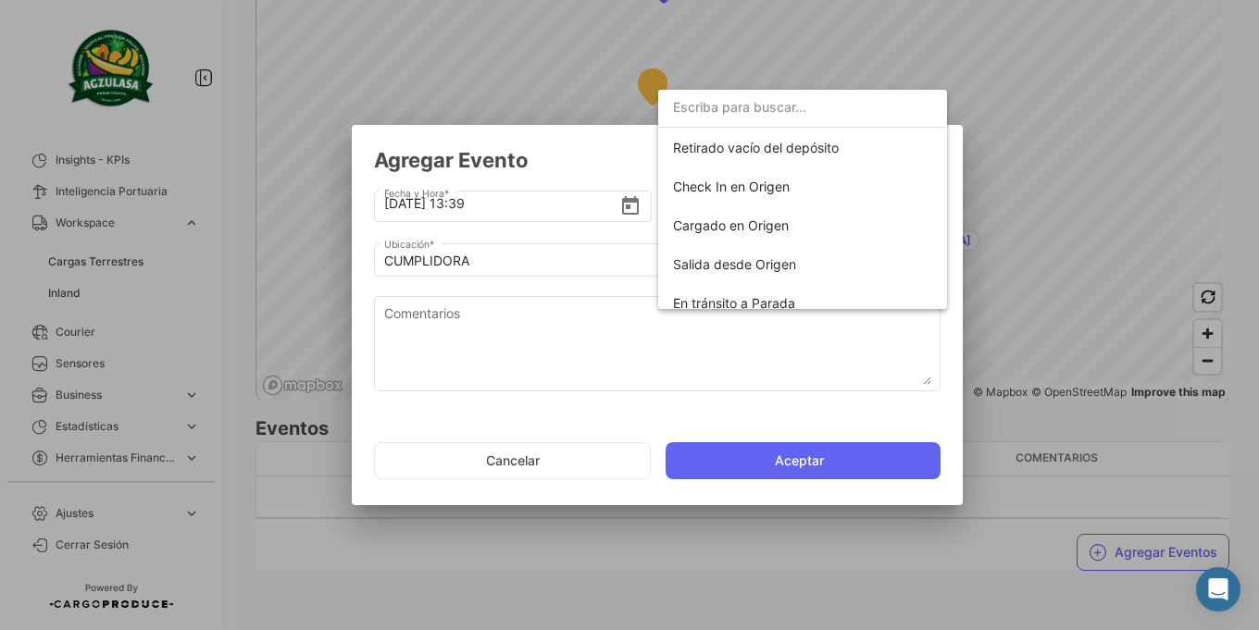
scroll to position [217, 0]
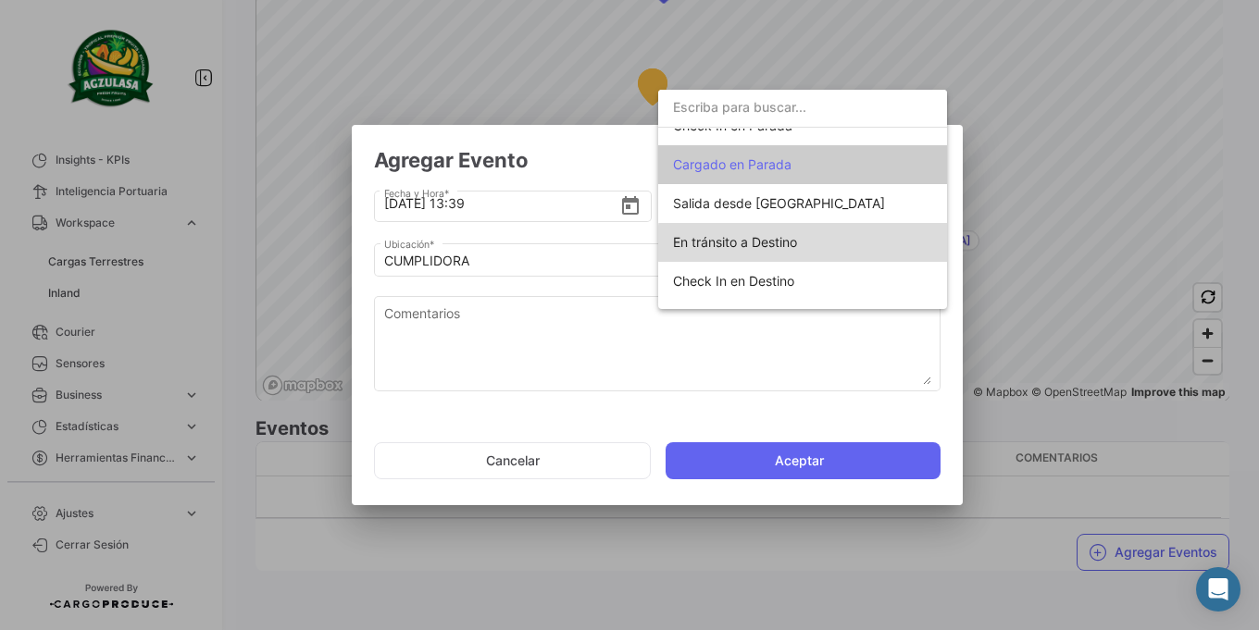
click at [813, 243] on span "En tránsito a Destino" at bounding box center [802, 242] width 259 height 39
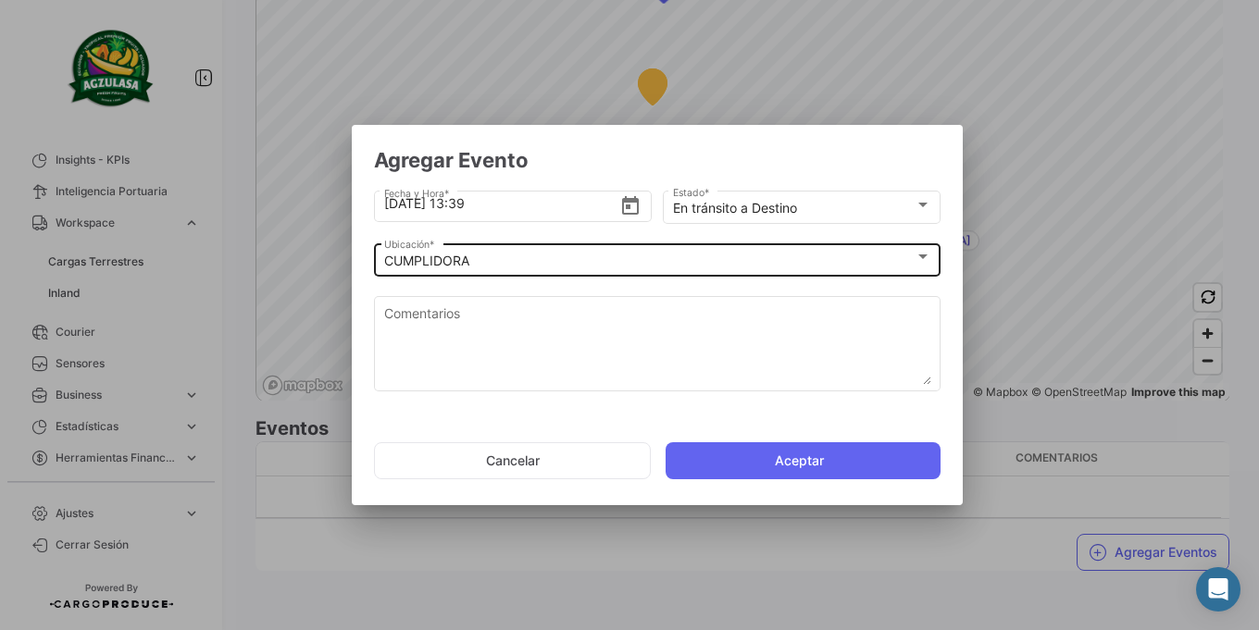
click at [691, 271] on div "CUMPLIDORA Ubicación *" at bounding box center [657, 259] width 547 height 36
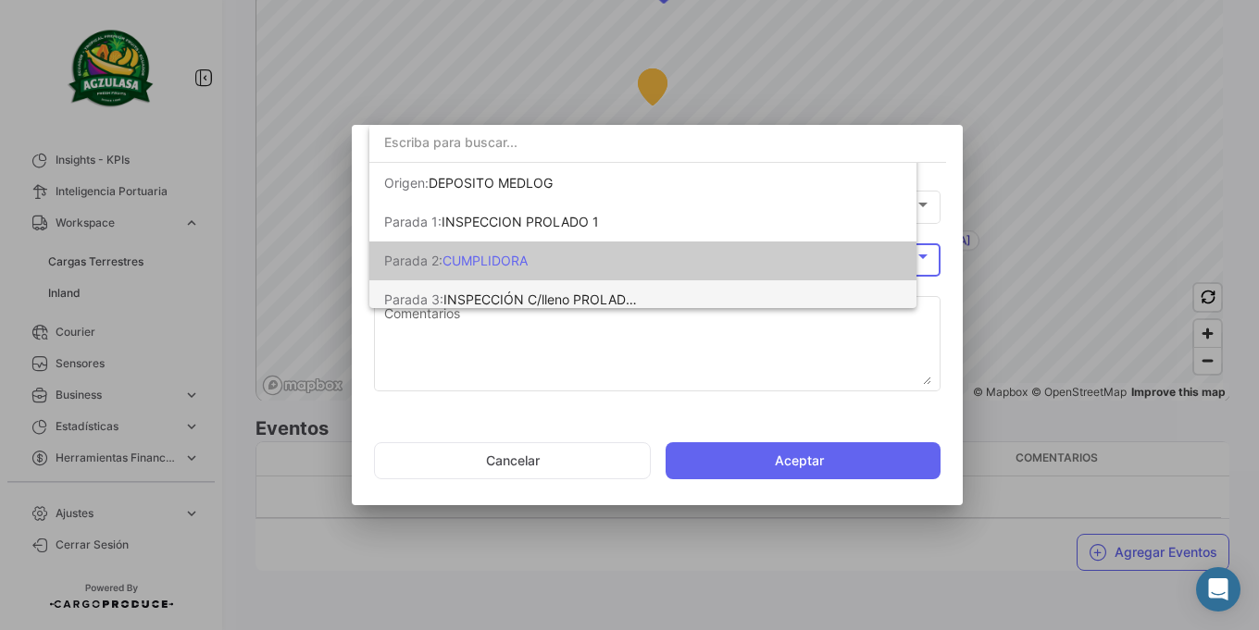
scroll to position [11, 0]
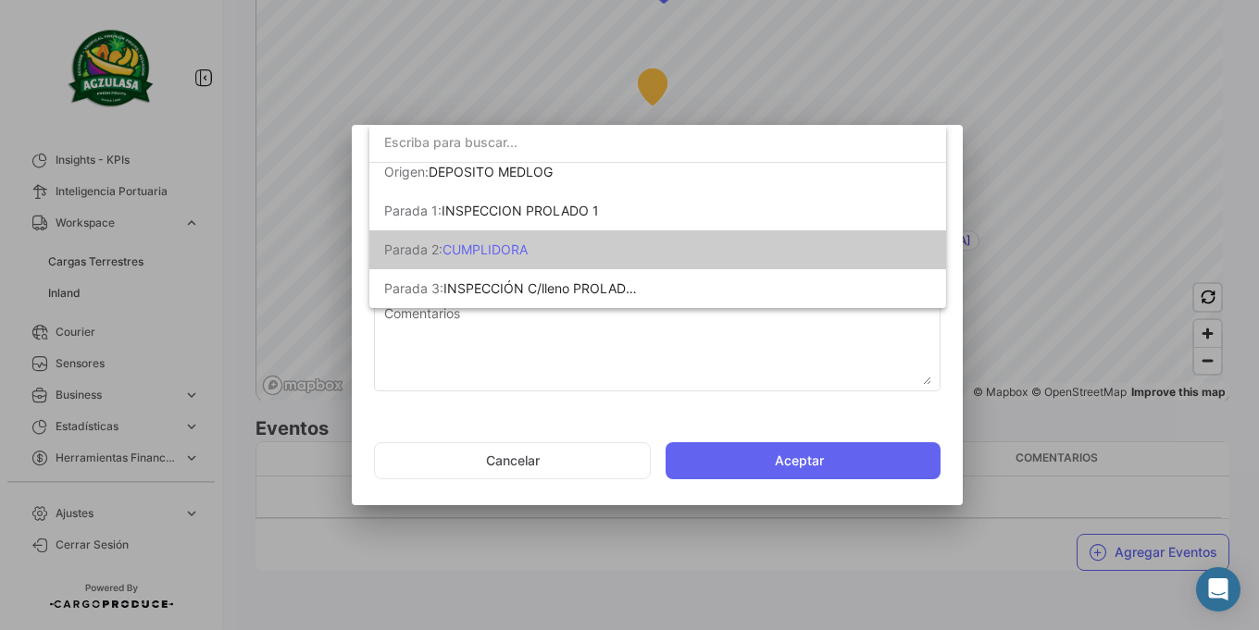
click at [517, 359] on div at bounding box center [629, 315] width 1259 height 630
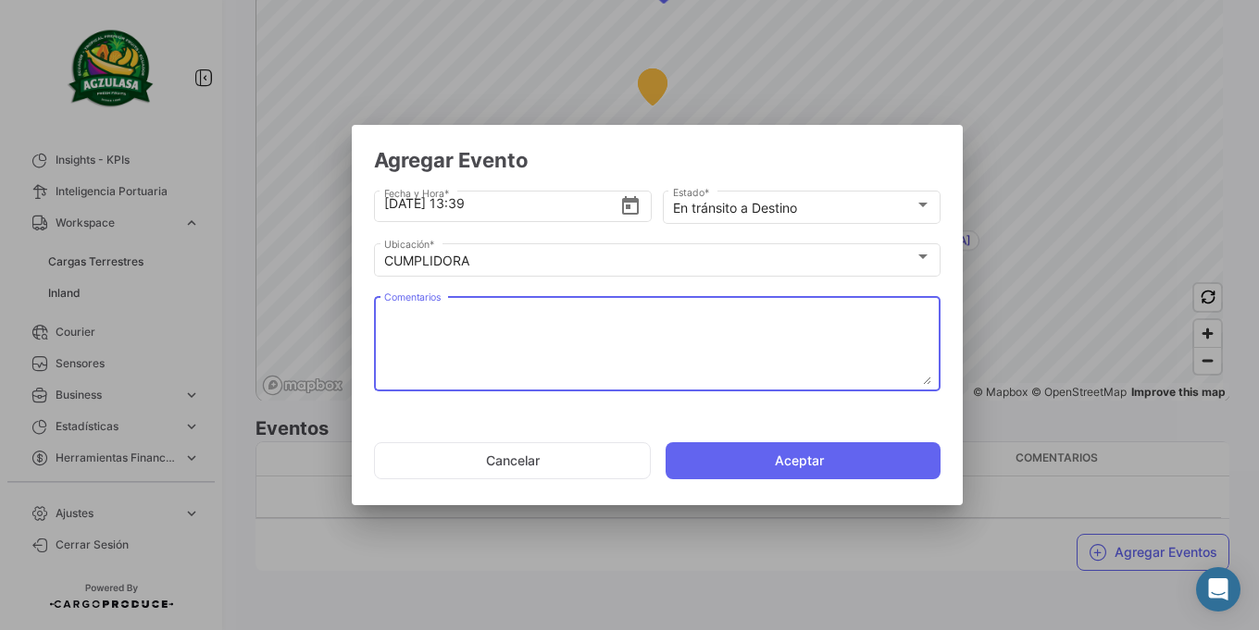
click at [501, 355] on textarea "Comentarios" at bounding box center [657, 344] width 547 height 81
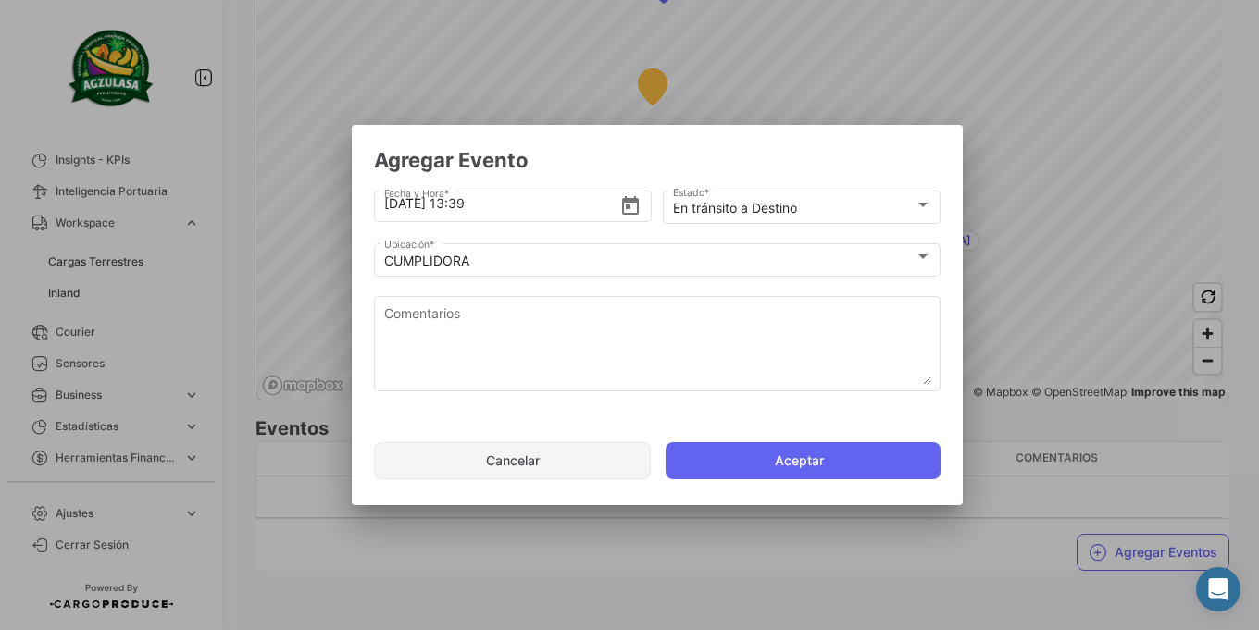
click at [525, 455] on button "Cancelar" at bounding box center [512, 461] width 277 height 37
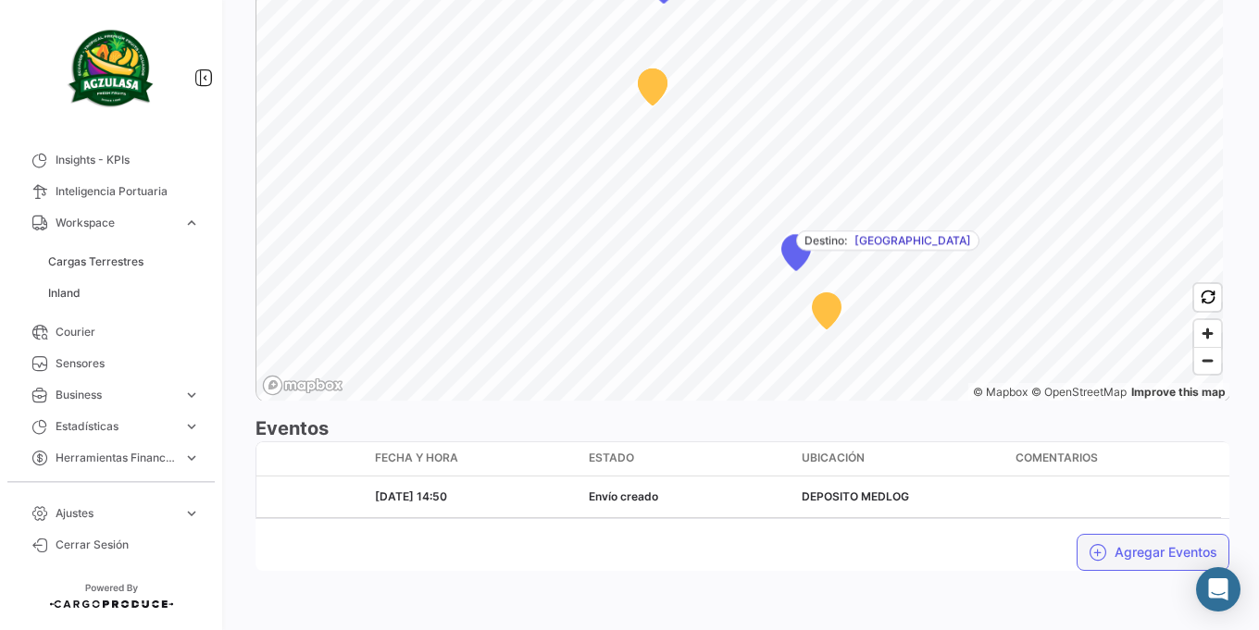
click at [1099, 560] on button "Agregar Eventos" at bounding box center [1153, 552] width 153 height 37
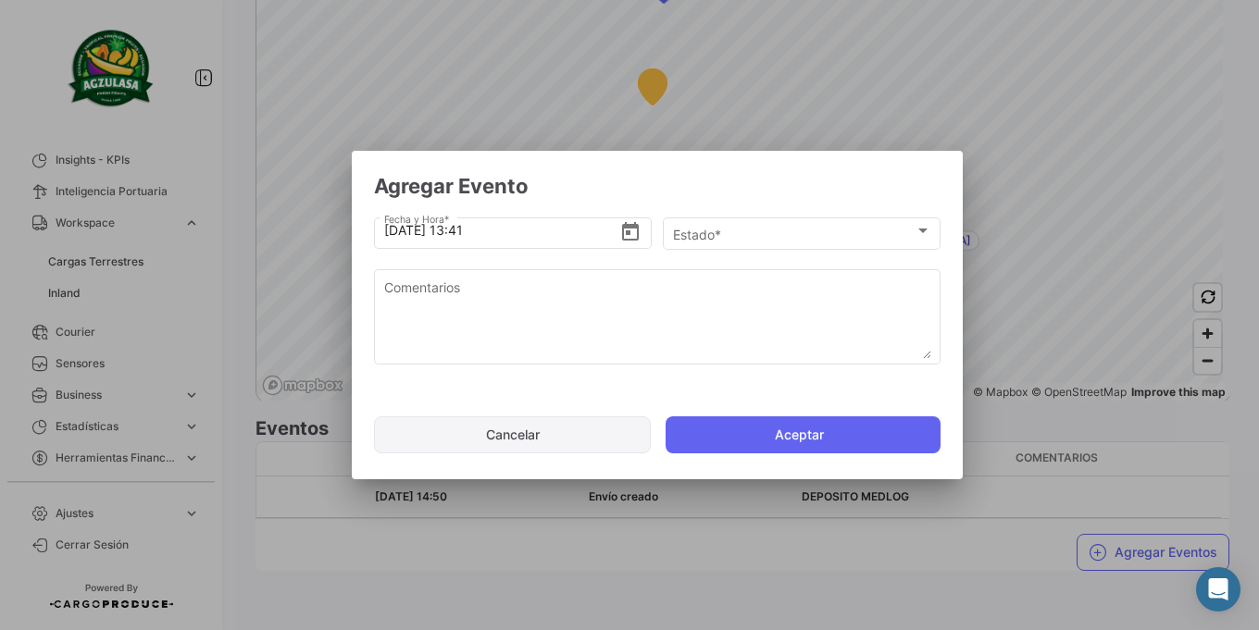
click at [594, 442] on button "Cancelar" at bounding box center [512, 435] width 277 height 37
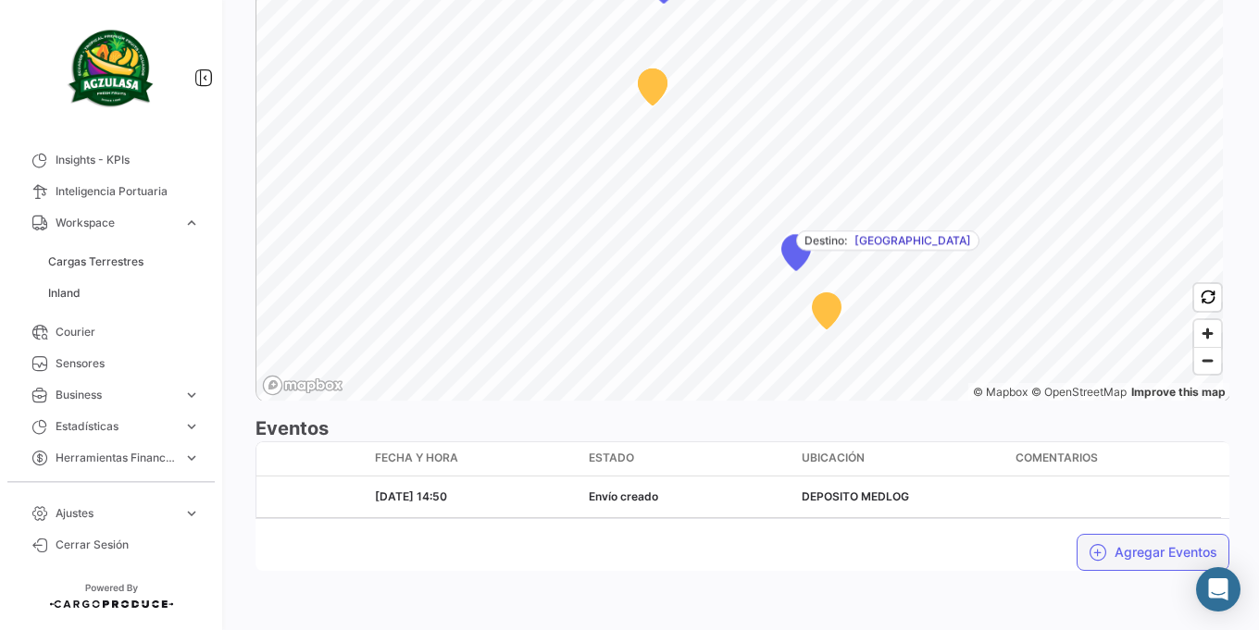
click at [1129, 554] on button "Agregar Eventos" at bounding box center [1153, 552] width 153 height 37
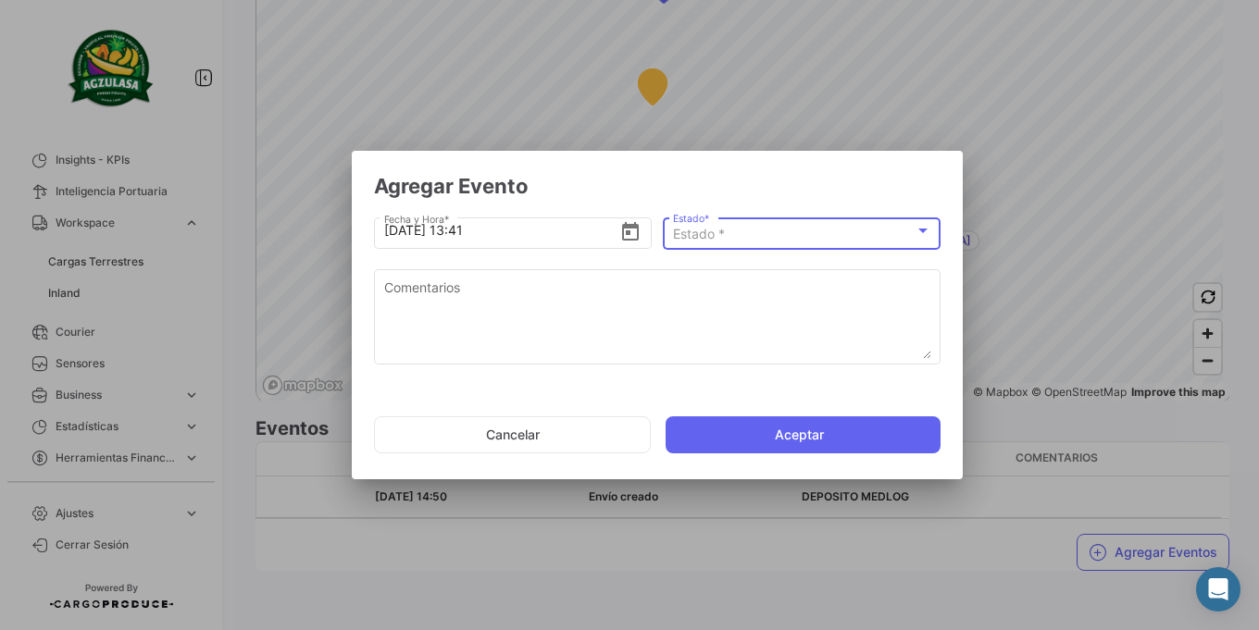
click at [697, 237] on span "Estado *" at bounding box center [699, 234] width 52 height 16
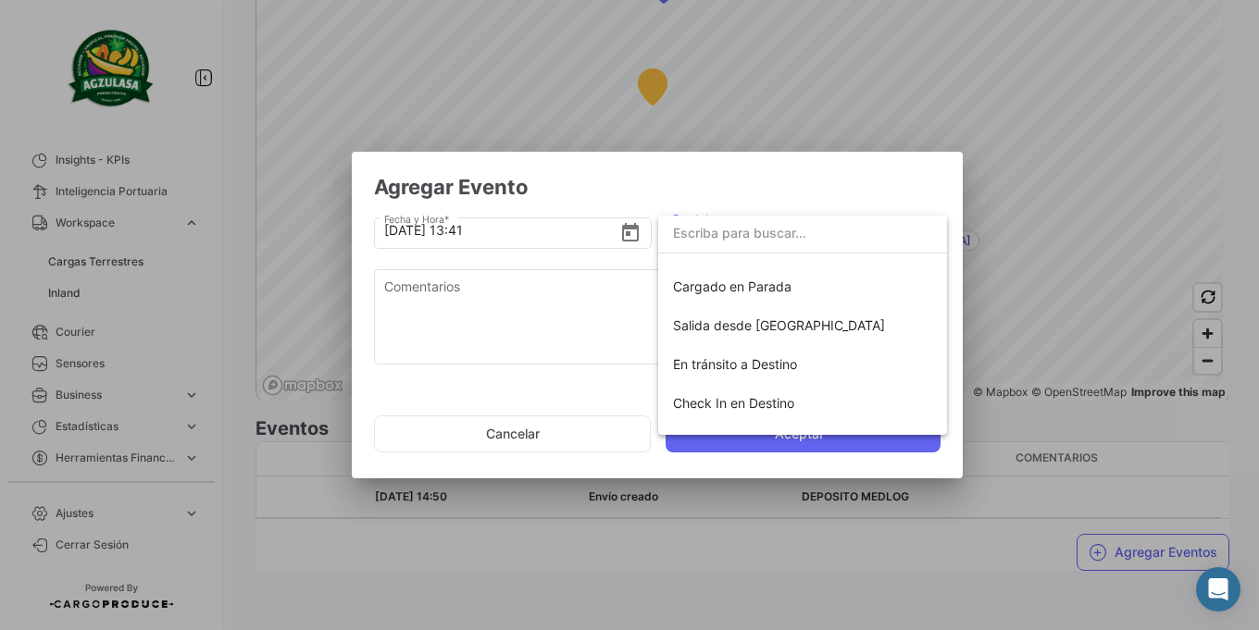
scroll to position [222, 0]
click at [751, 368] on span "En tránsito a Destino" at bounding box center [735, 363] width 124 height 16
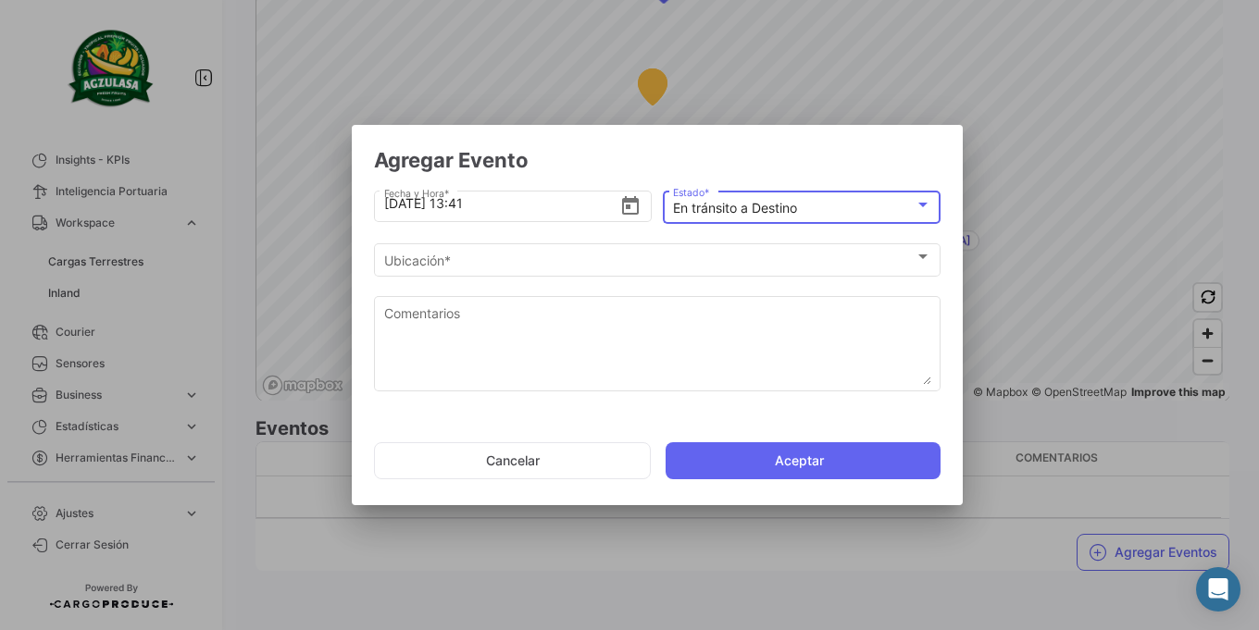
click at [795, 208] on mat-select-trigger "En tránsito a Destino" at bounding box center [735, 208] width 124 height 16
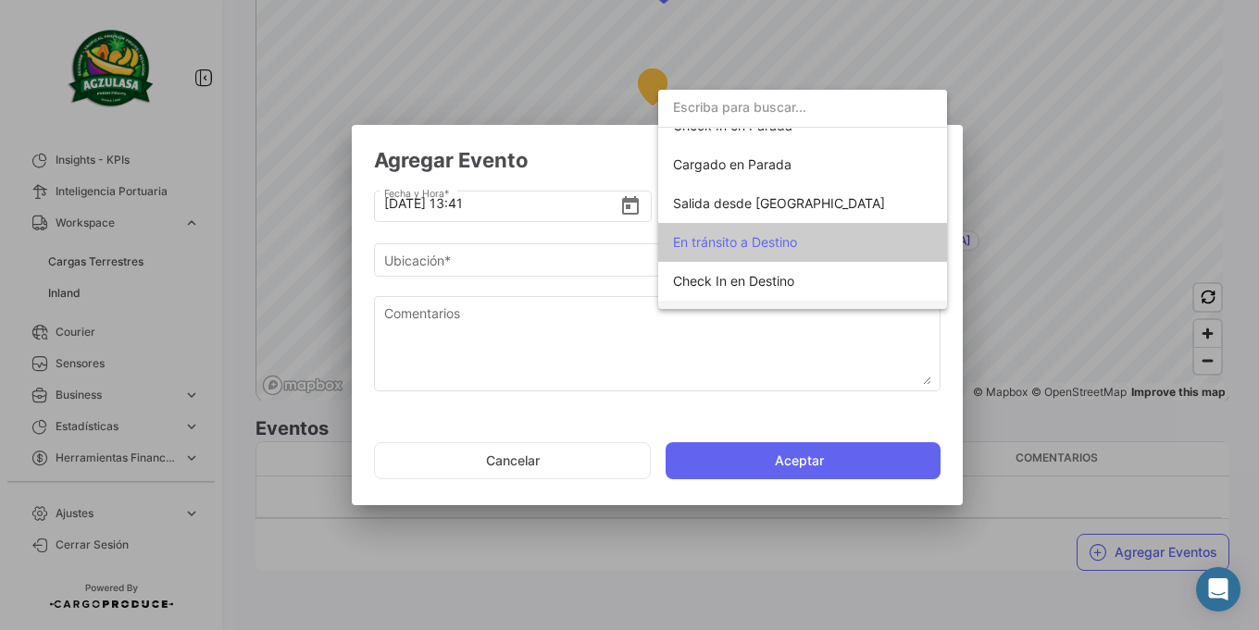
scroll to position [178, 0]
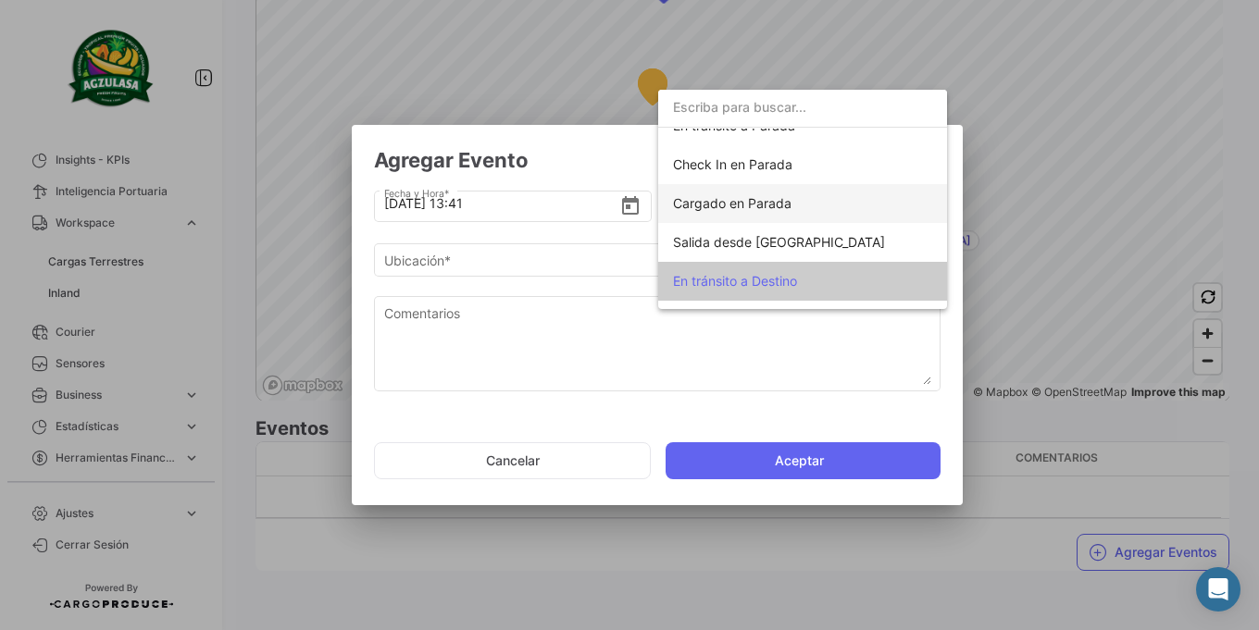
click at [790, 207] on span "Cargado en Parada" at bounding box center [732, 203] width 119 height 16
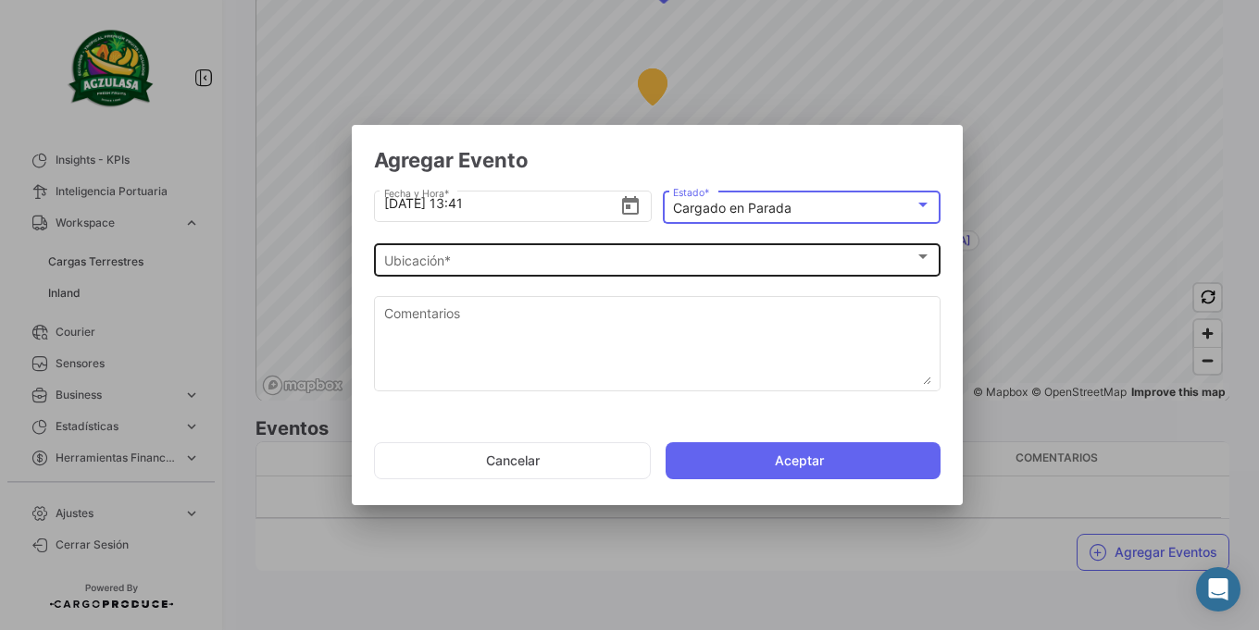
click at [671, 241] on div "Ubicación * Ubicación *" at bounding box center [657, 259] width 547 height 36
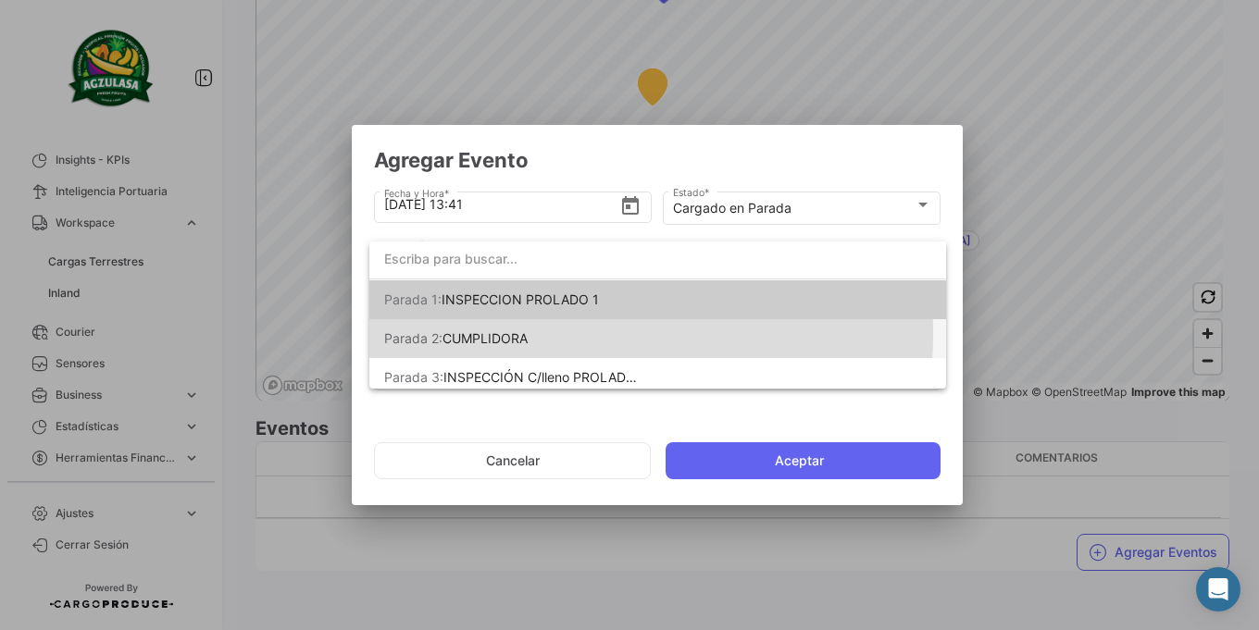
click at [524, 334] on span "CUMPLIDORA" at bounding box center [485, 339] width 85 height 16
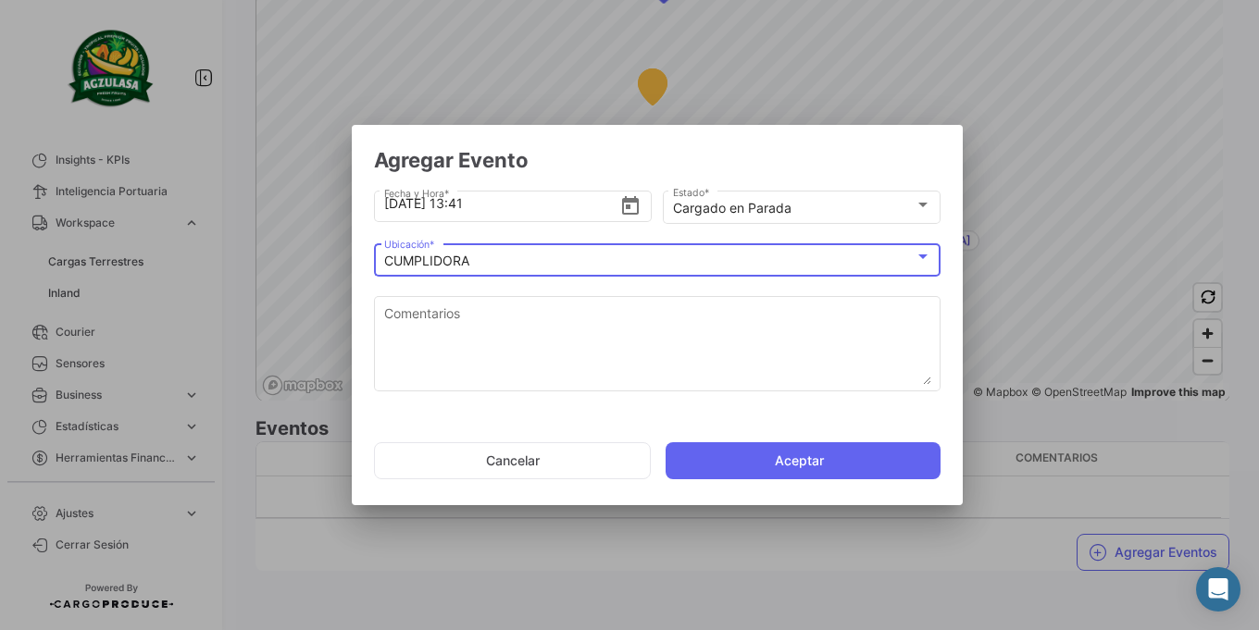
click at [524, 334] on textarea "Comentarios" at bounding box center [657, 344] width 547 height 81
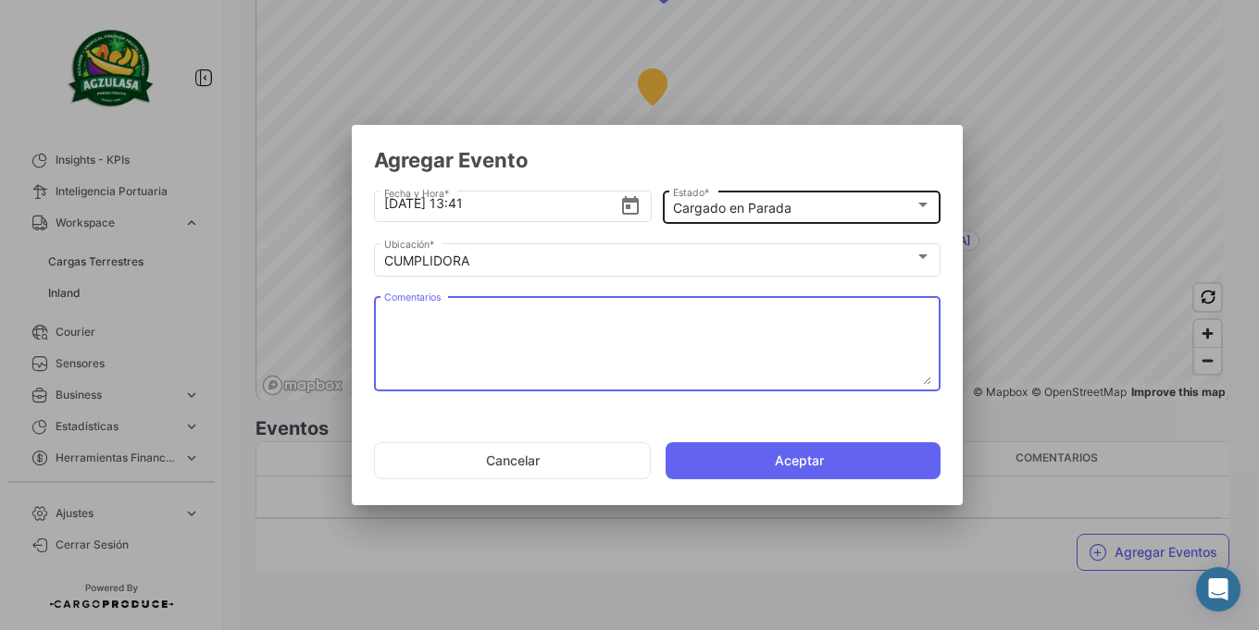
click at [818, 220] on div "Cargado en Parada Estado *" at bounding box center [802, 206] width 258 height 36
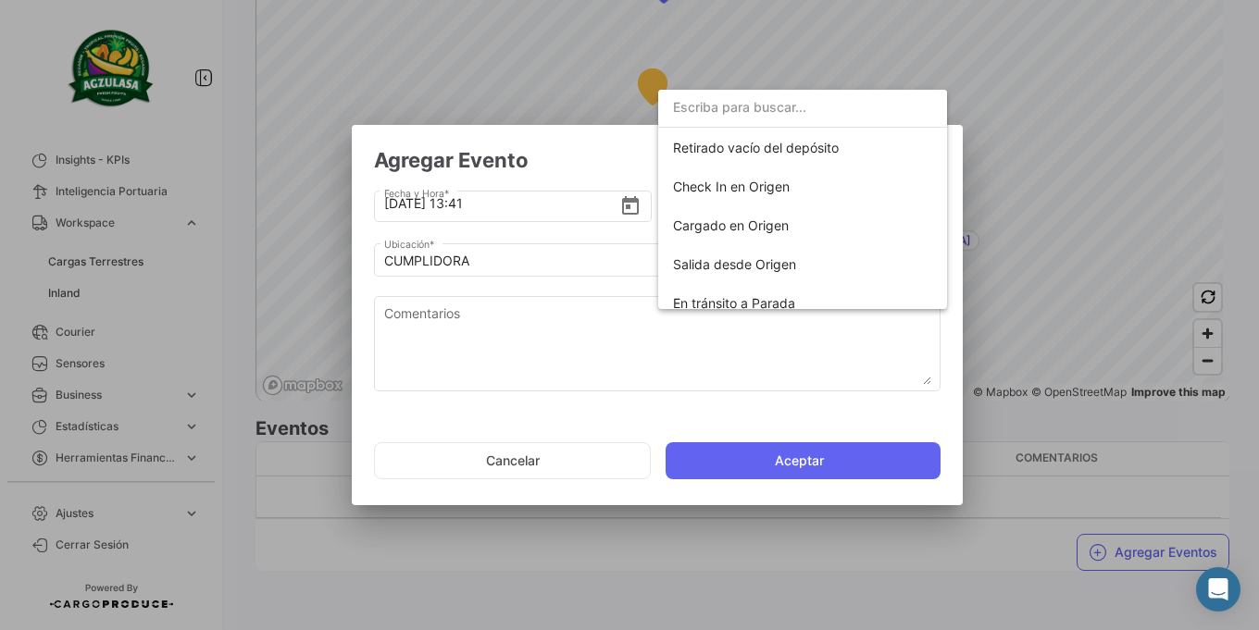
scroll to position [111, 0]
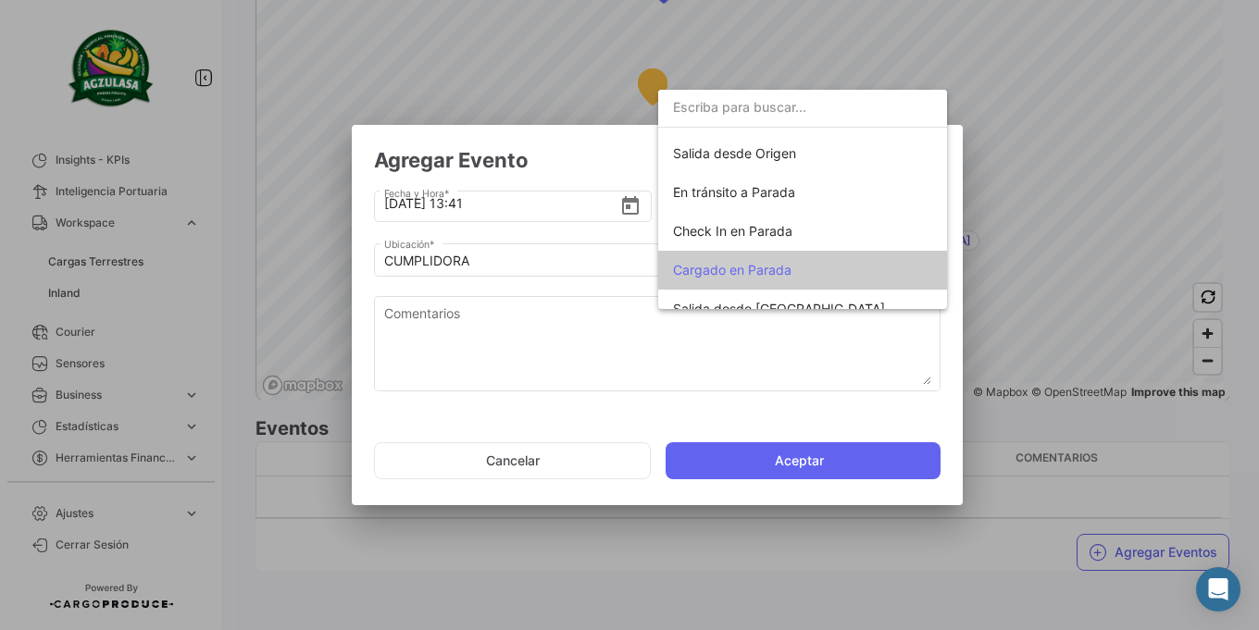
click at [618, 316] on div at bounding box center [629, 315] width 1259 height 630
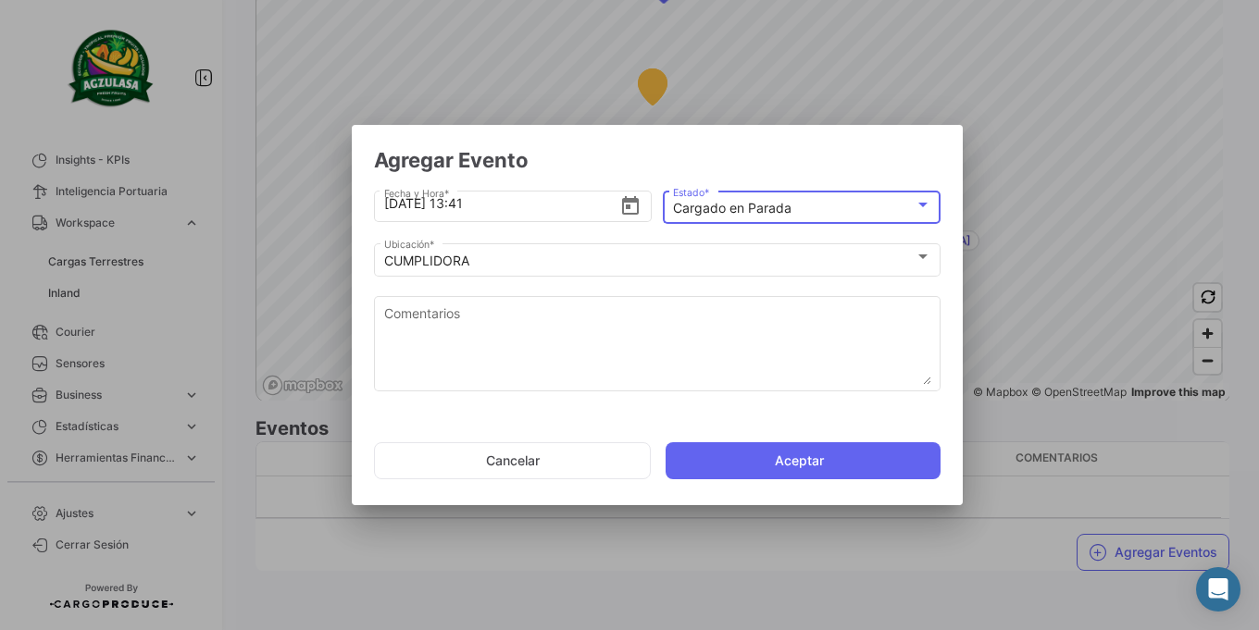
click at [757, 209] on mat-select-trigger "Cargado en Parada" at bounding box center [732, 208] width 119 height 16
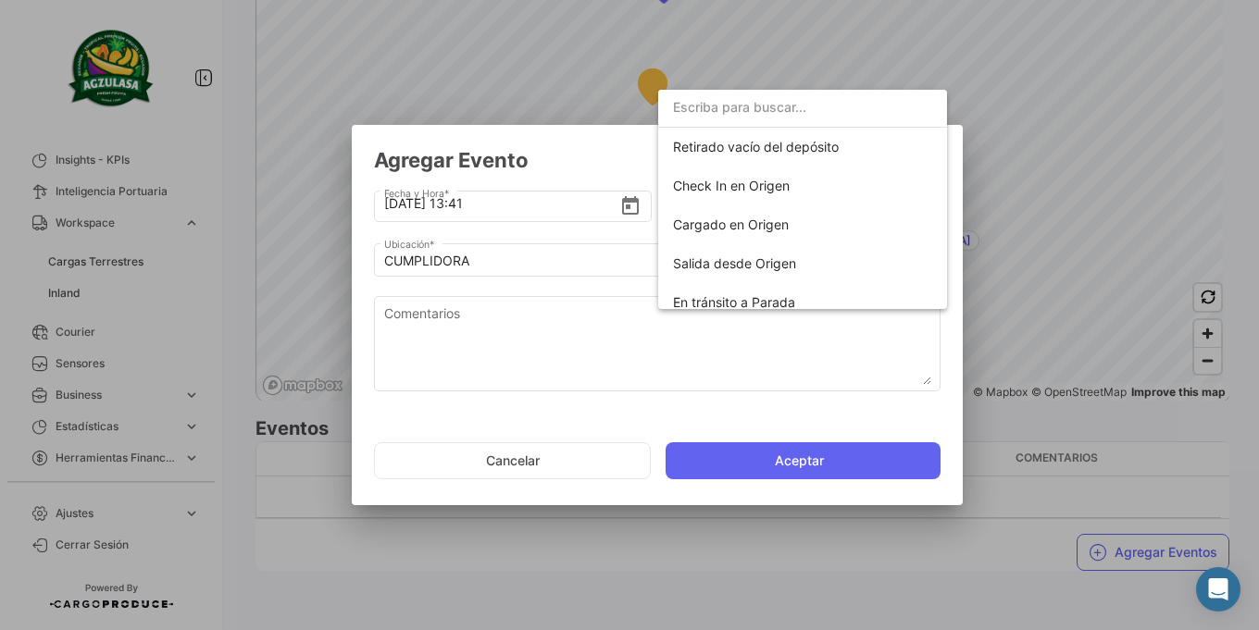
scroll to position [0, 0]
click at [573, 308] on div at bounding box center [629, 315] width 1259 height 630
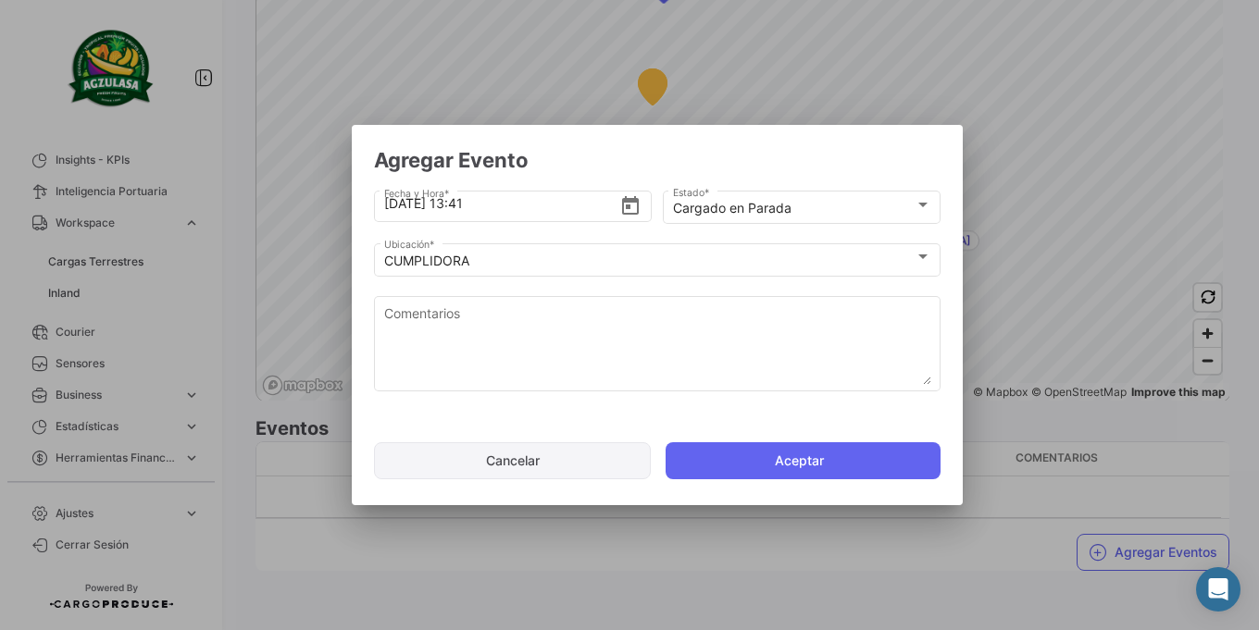
click at [507, 457] on button "Cancelar" at bounding box center [512, 461] width 277 height 37
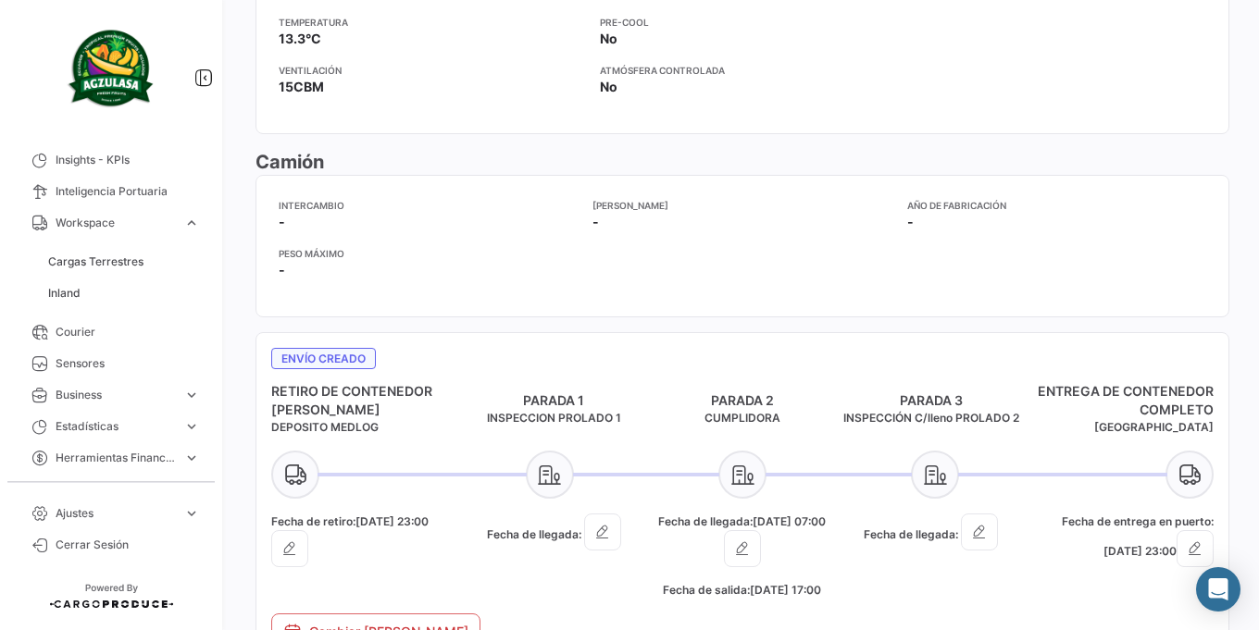
scroll to position [824, 0]
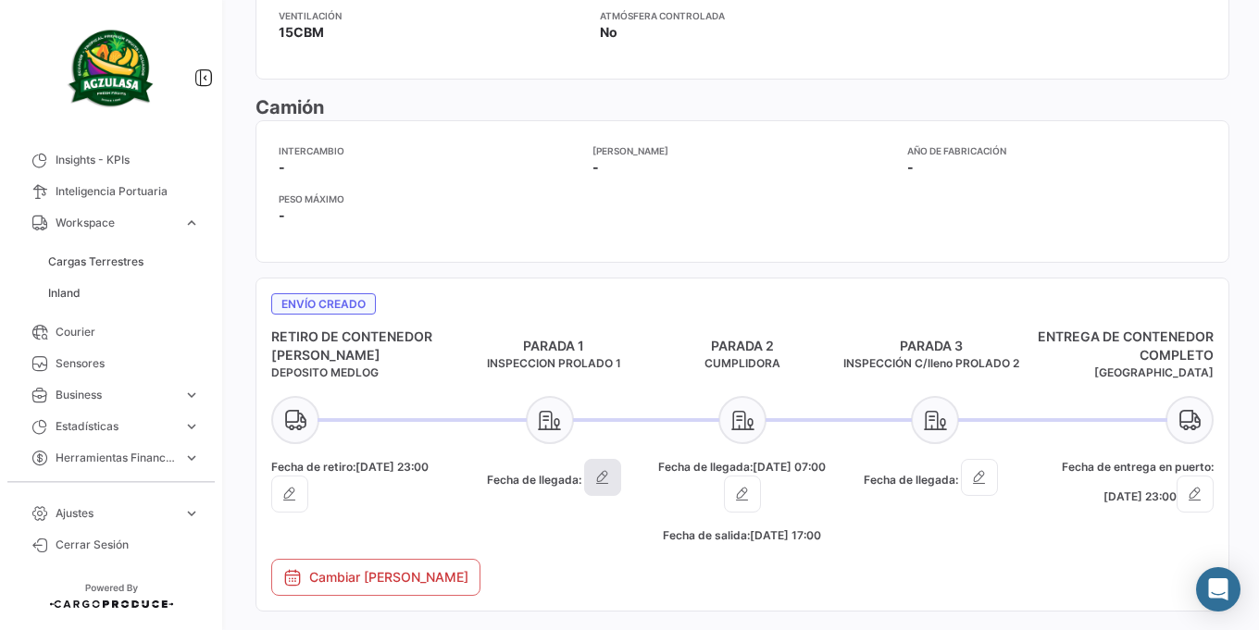
click at [617, 489] on button "button" at bounding box center [602, 477] width 37 height 37
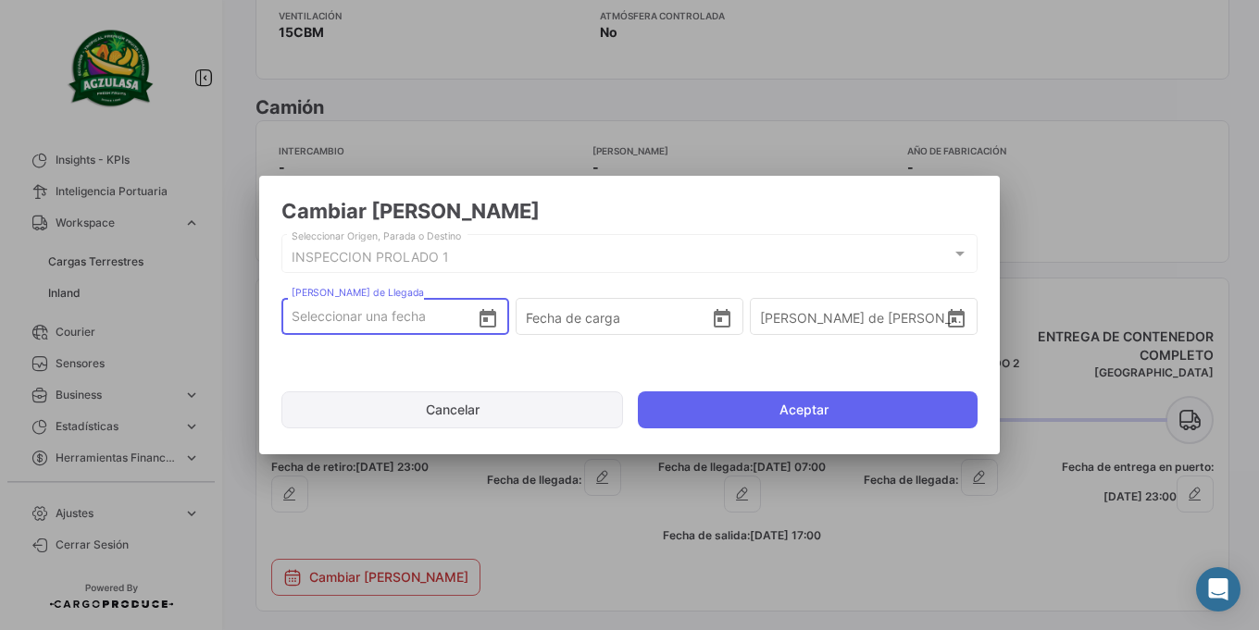
click at [483, 411] on button "Cancelar" at bounding box center [452, 410] width 342 height 37
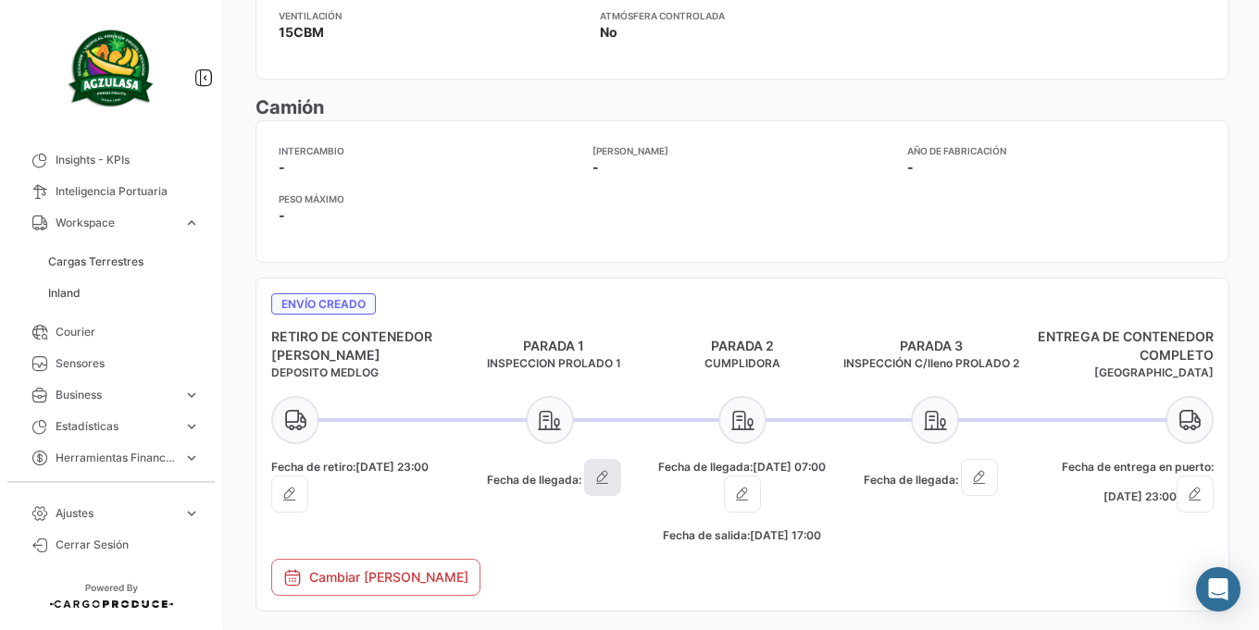
click at [605, 483] on icon "button" at bounding box center [602, 477] width 19 height 19
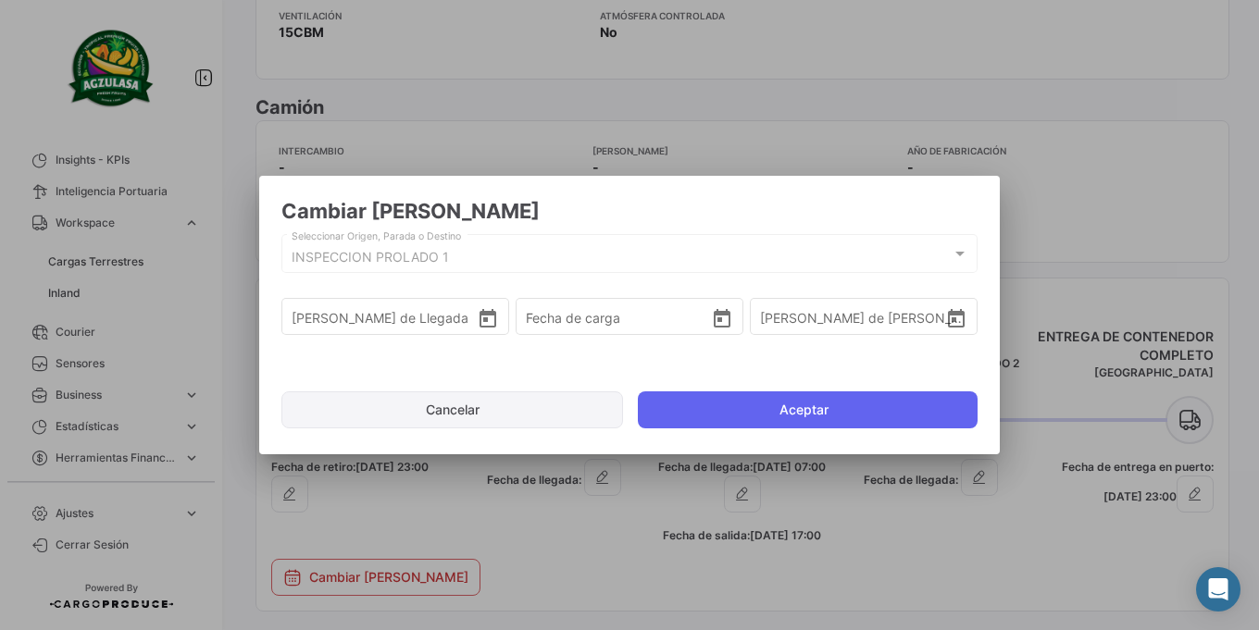
click at [487, 423] on button "Cancelar" at bounding box center [452, 410] width 342 height 37
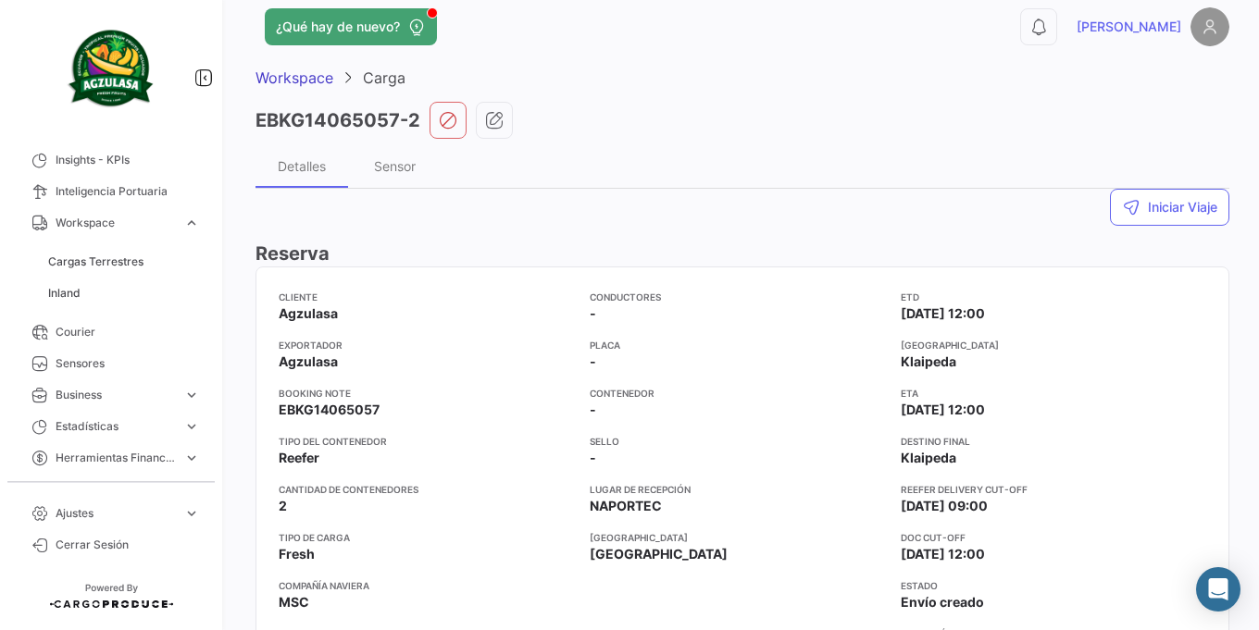
scroll to position [0, 0]
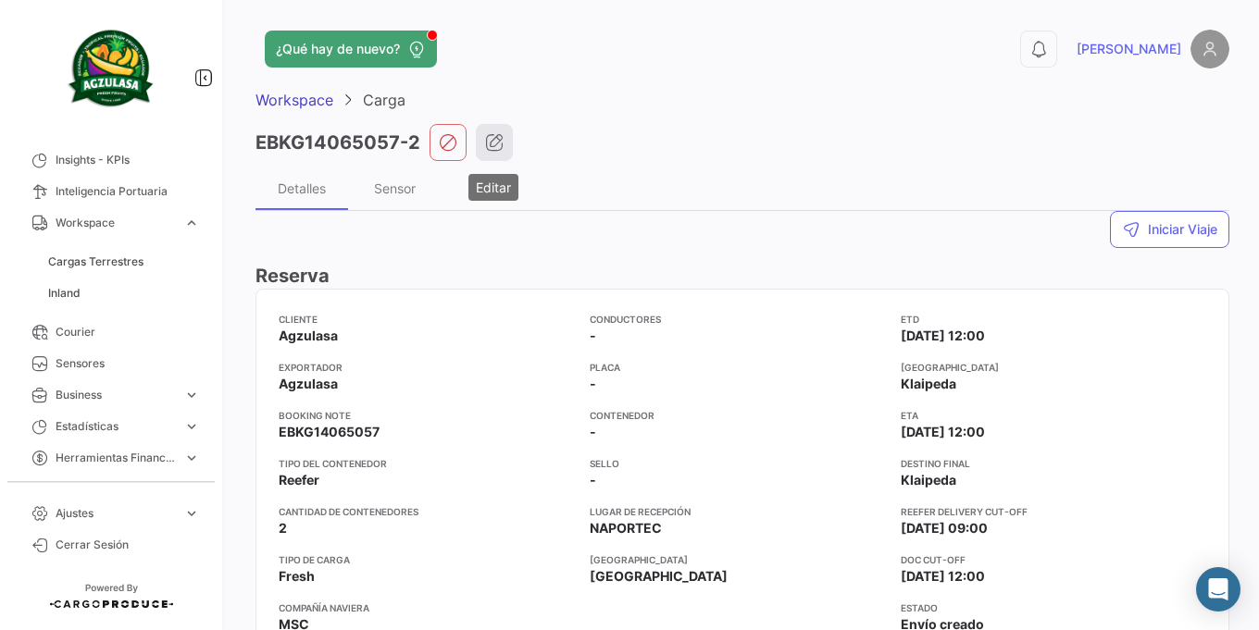
click at [485, 150] on icon "button" at bounding box center [494, 142] width 19 height 19
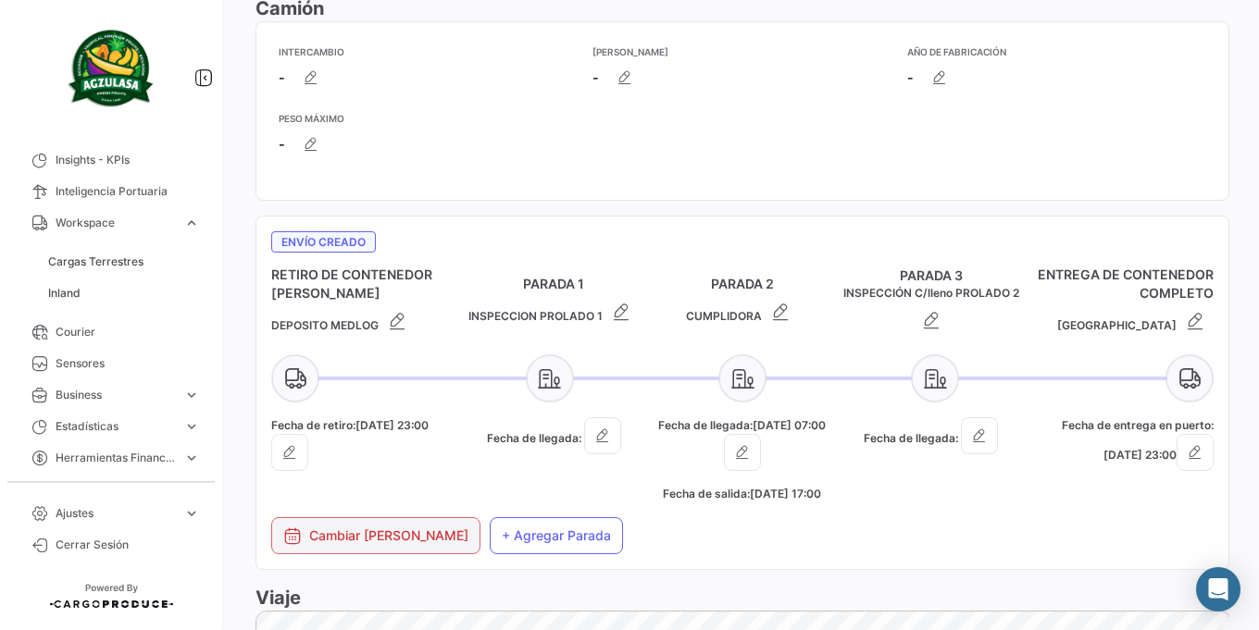
scroll to position [1111, 0]
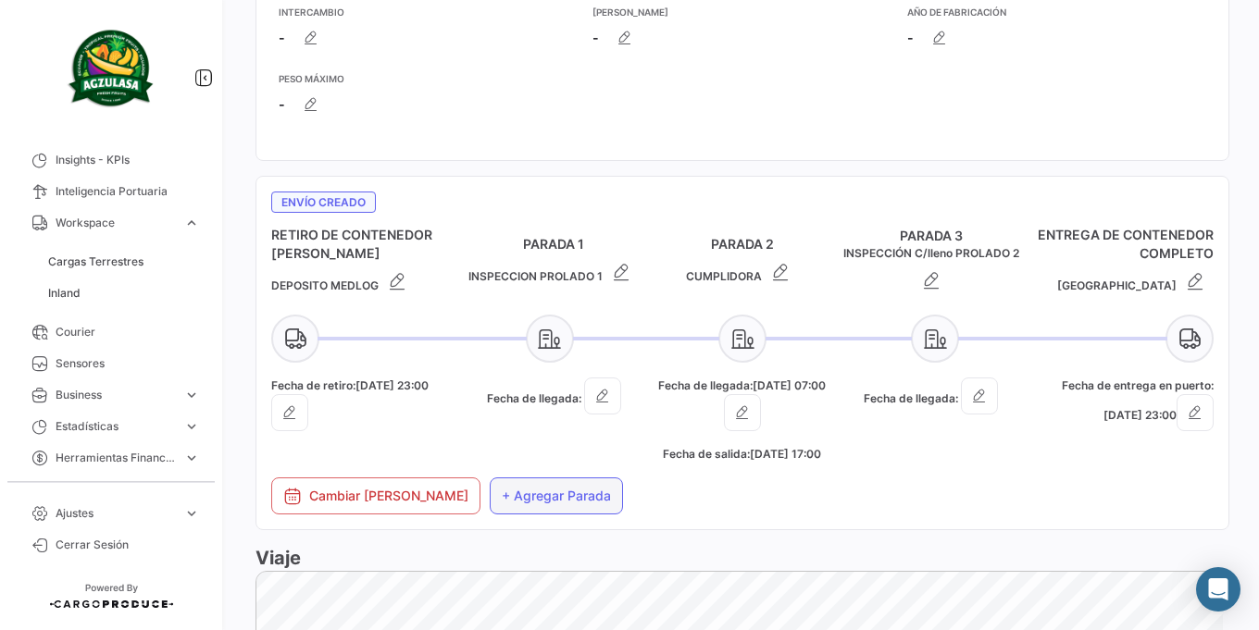
click at [587, 505] on span "+ Agregar Parada" at bounding box center [556, 496] width 109 height 19
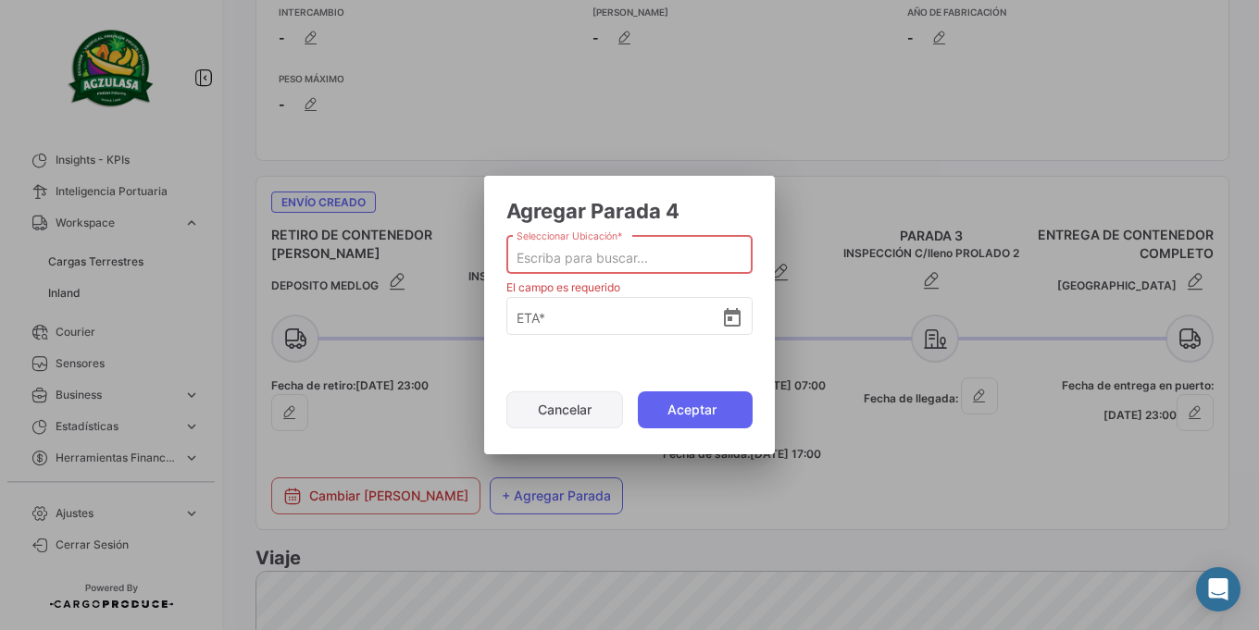
click at [534, 410] on button "Cancelar" at bounding box center [564, 410] width 117 height 37
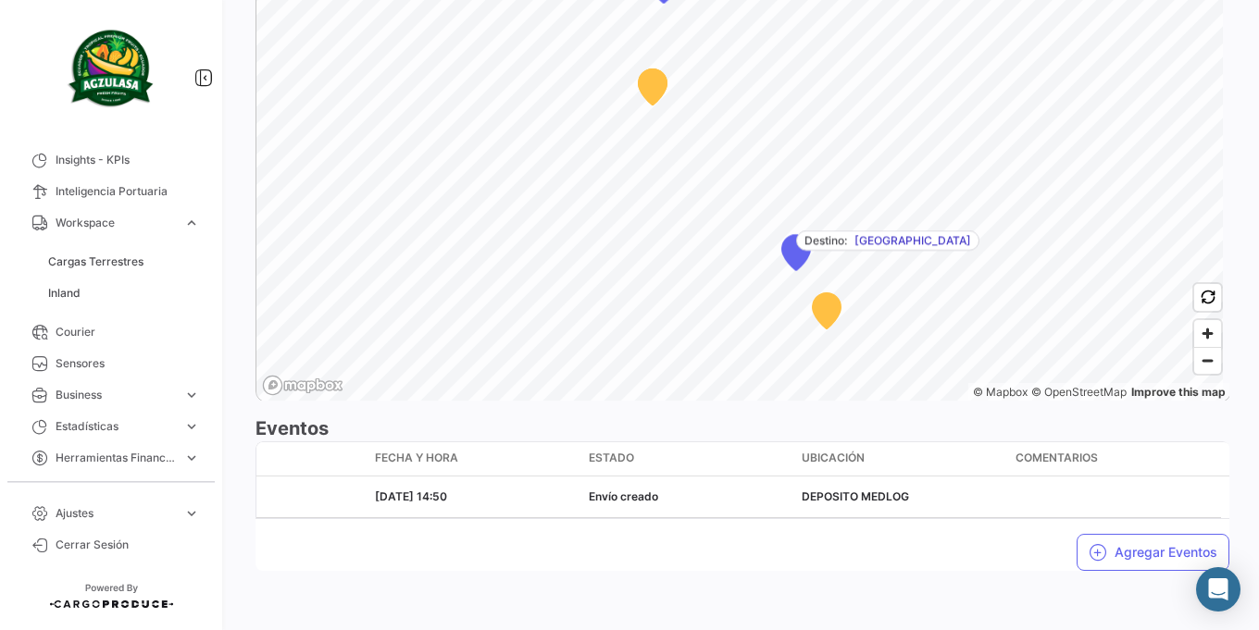
scroll to position [1807, 0]
click at [1138, 542] on button "Agregar Eventos" at bounding box center [1153, 552] width 153 height 37
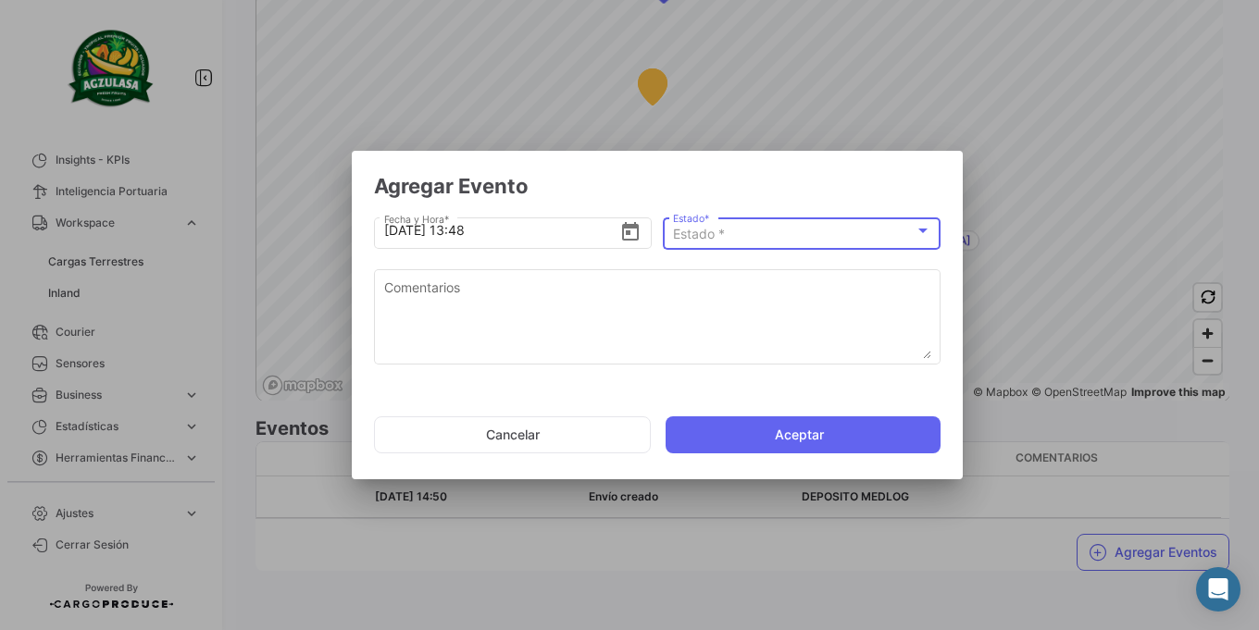
click at [704, 241] on span "Estado *" at bounding box center [699, 234] width 52 height 16
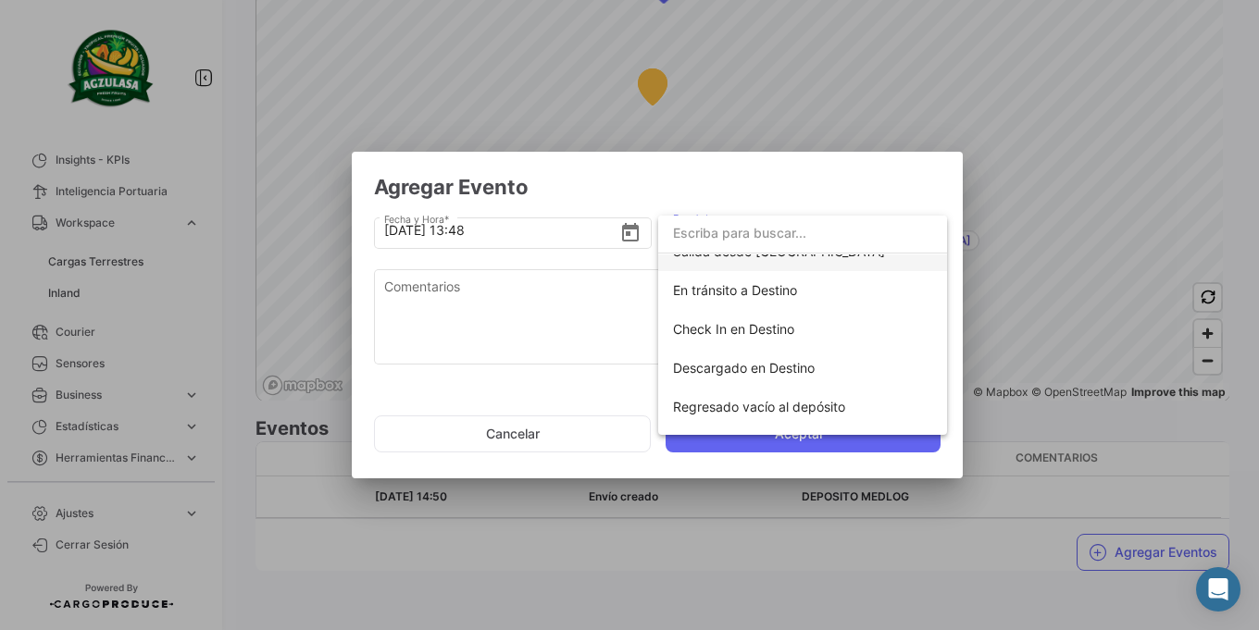
scroll to position [325, 0]
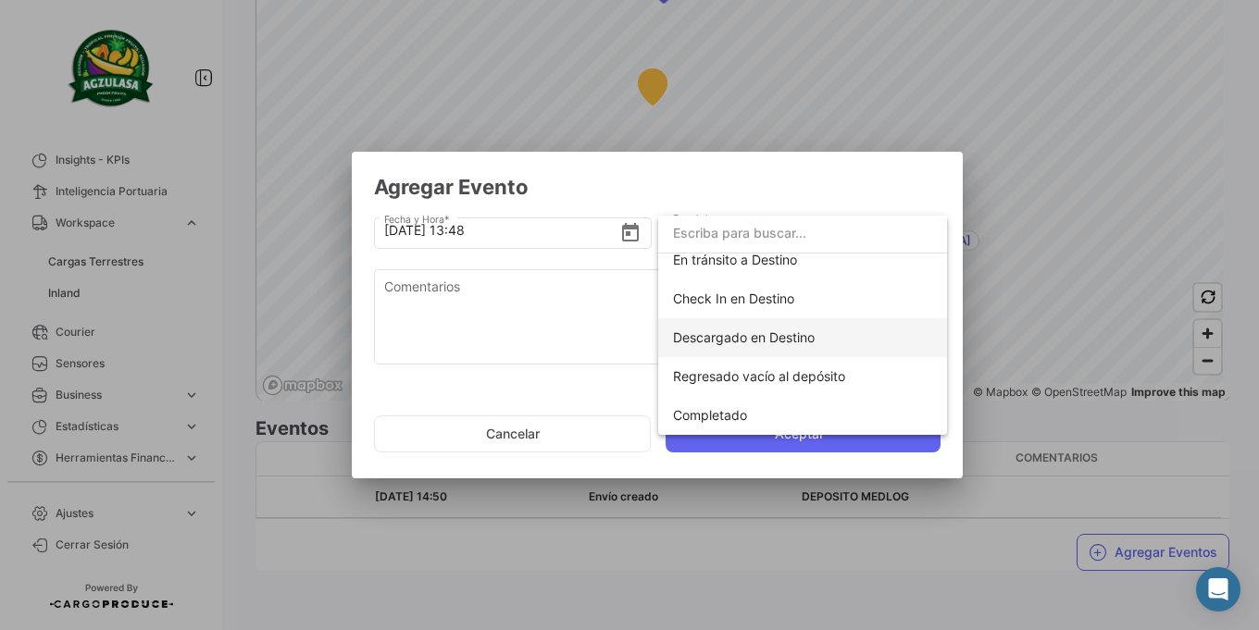
click at [708, 343] on span "Descargado en Destino" at bounding box center [744, 338] width 142 height 16
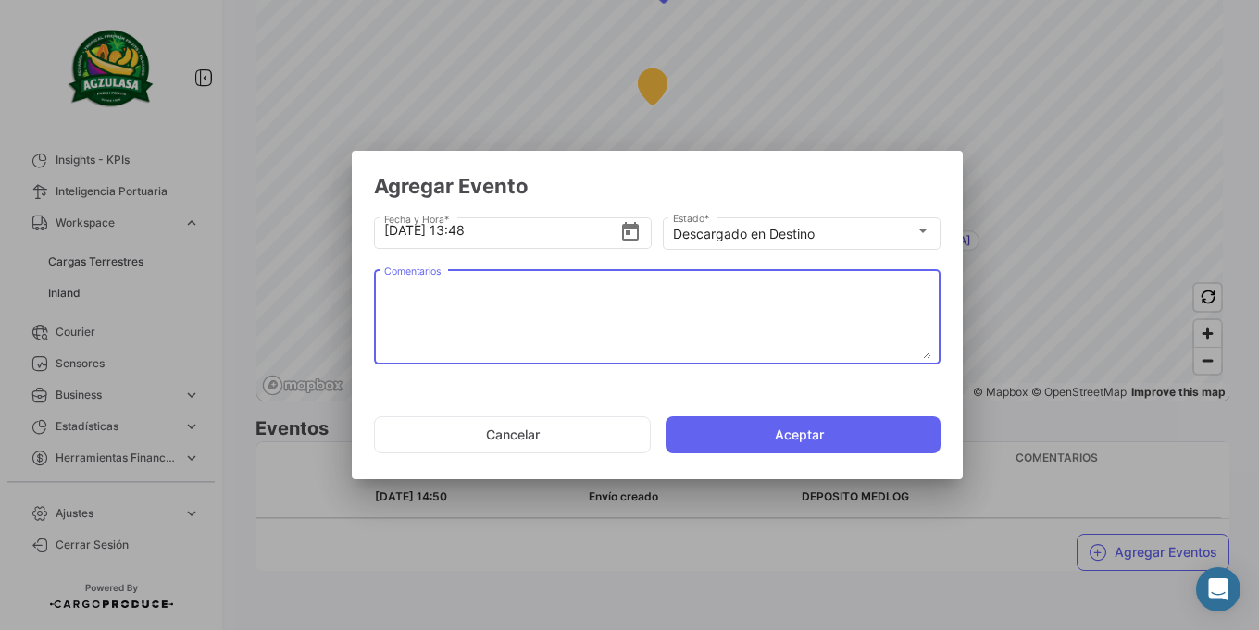
click at [619, 337] on textarea "Comentarios" at bounding box center [657, 318] width 547 height 81
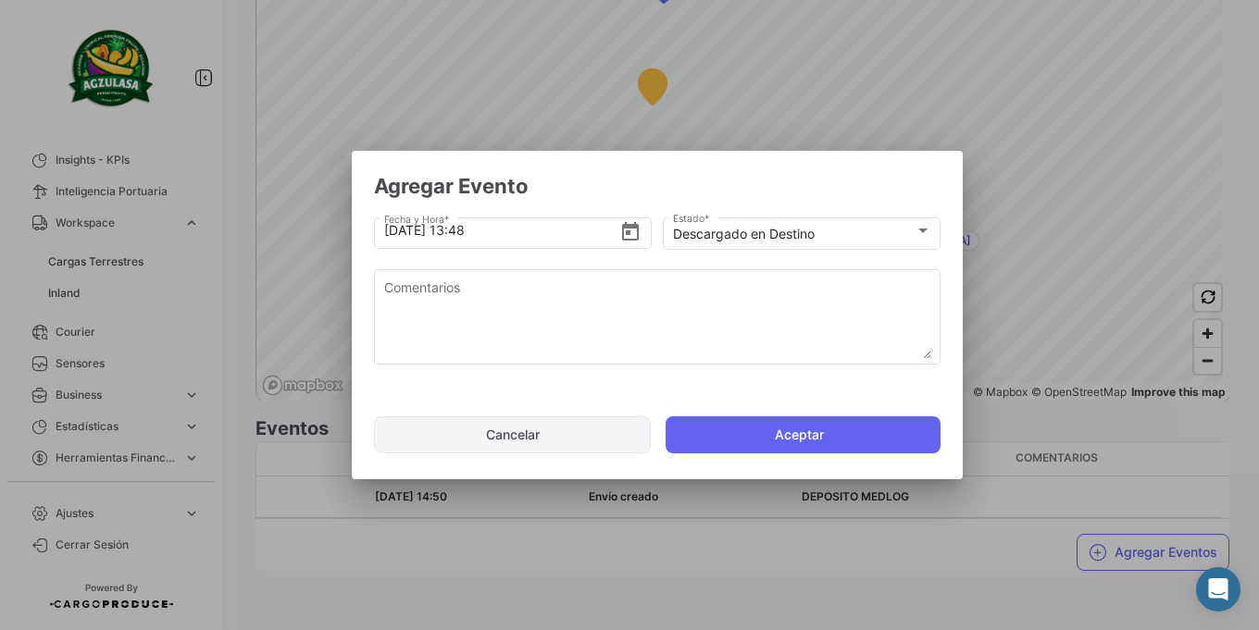
click at [504, 431] on button "Cancelar" at bounding box center [512, 435] width 277 height 37
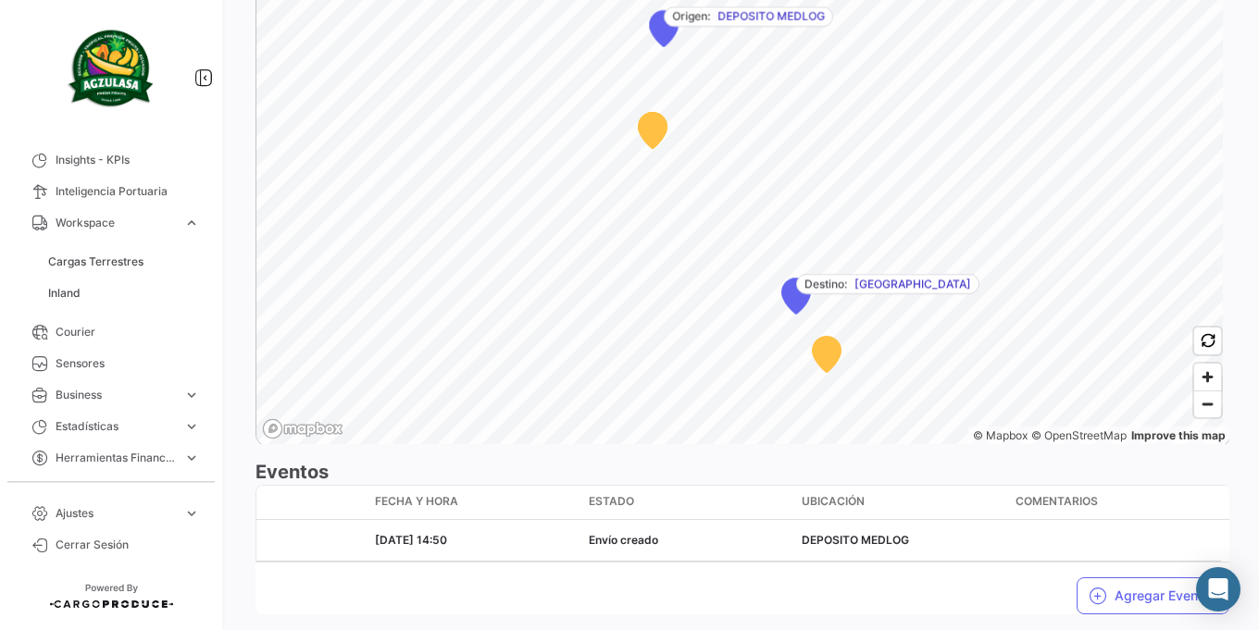
scroll to position [1807, 0]
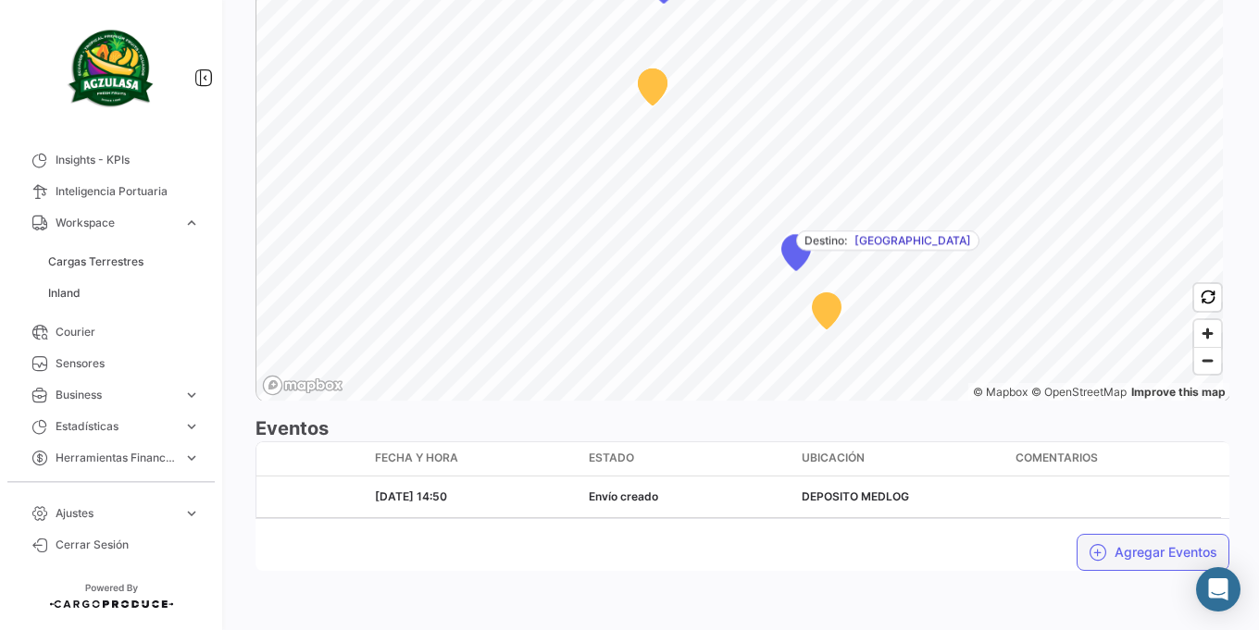
click at [1100, 542] on button "Agregar Eventos" at bounding box center [1153, 552] width 153 height 37
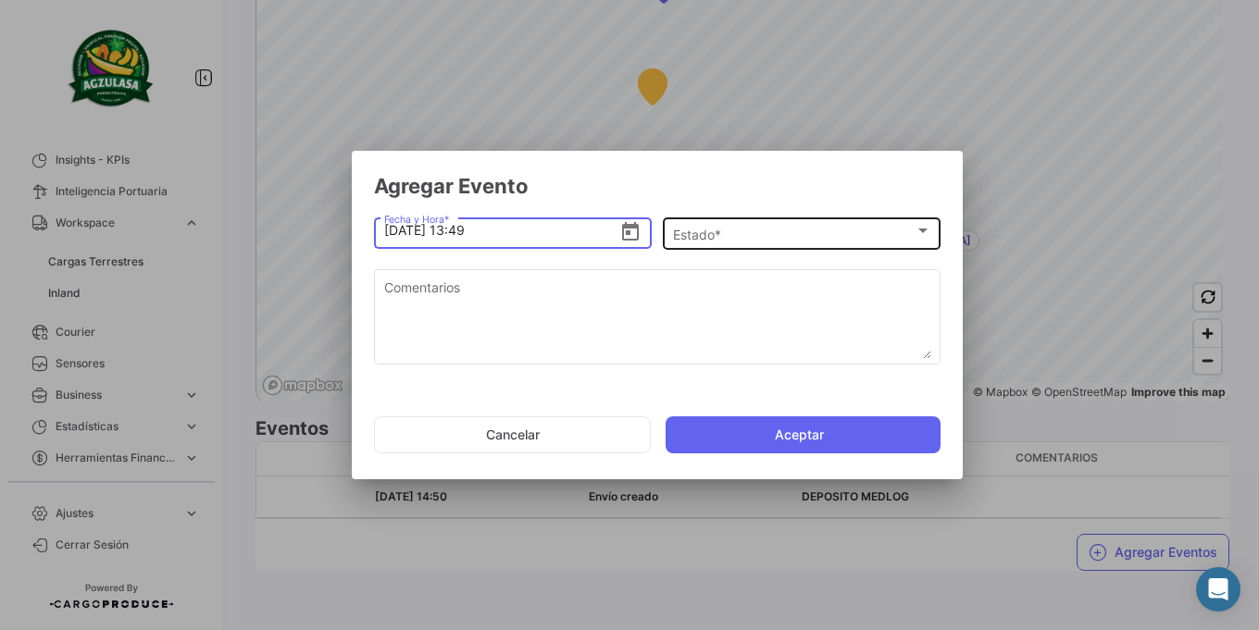
click at [842, 238] on div "Estado *" at bounding box center [794, 235] width 242 height 16
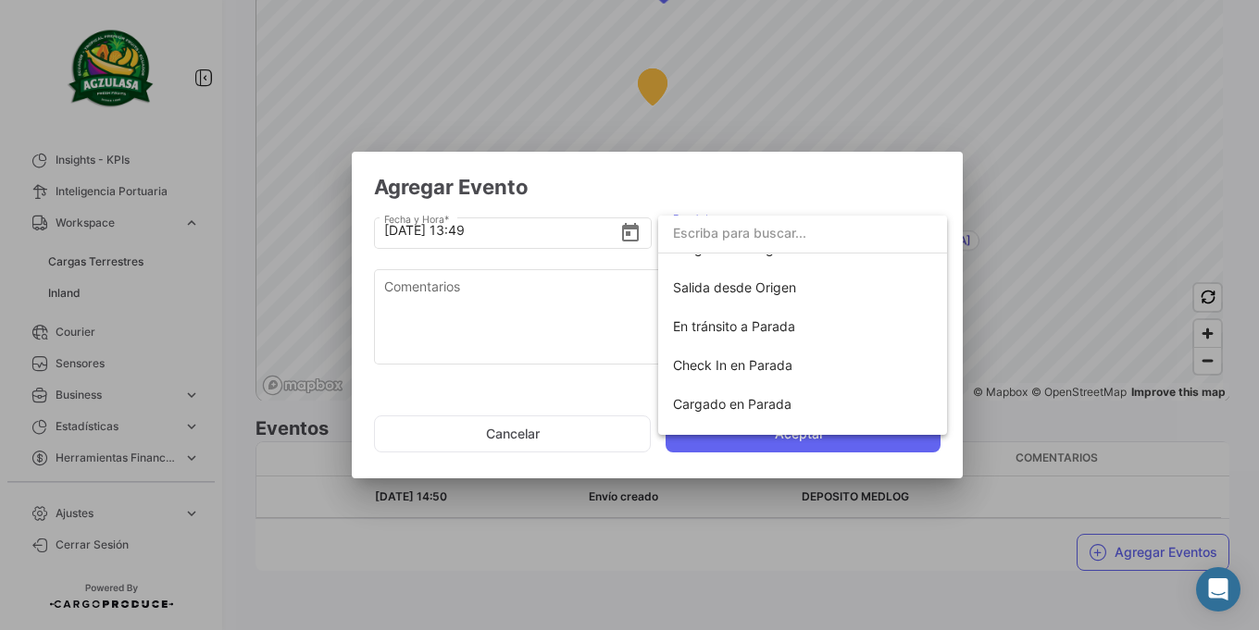
scroll to position [0, 0]
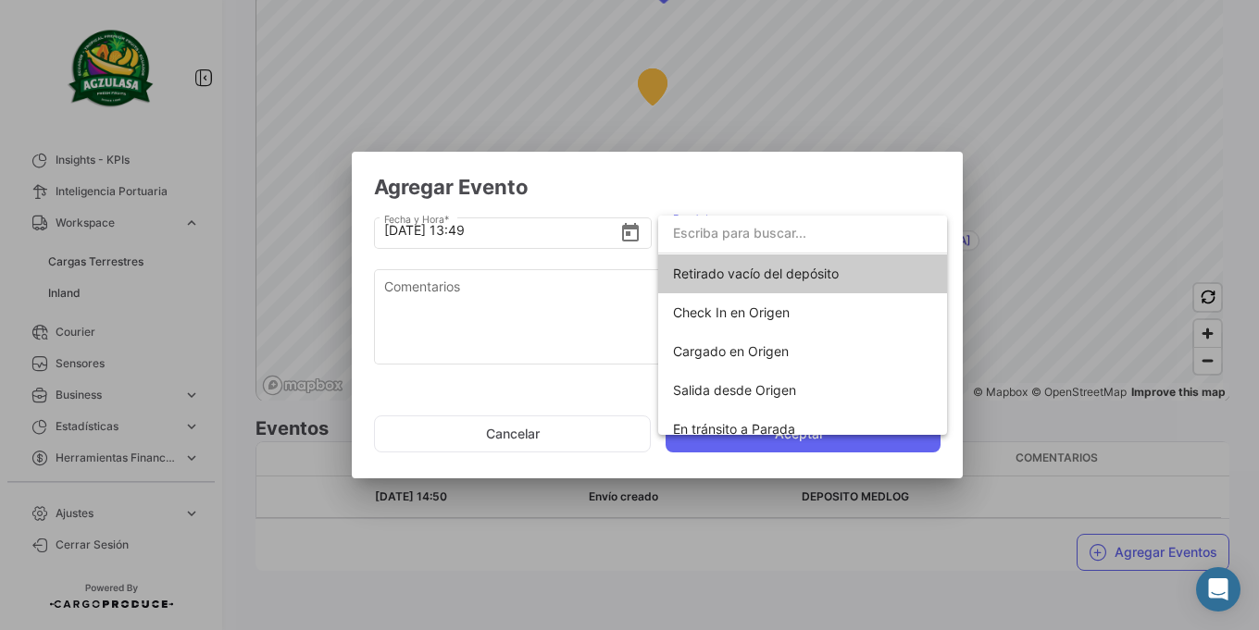
click at [549, 432] on div at bounding box center [629, 315] width 1259 height 630
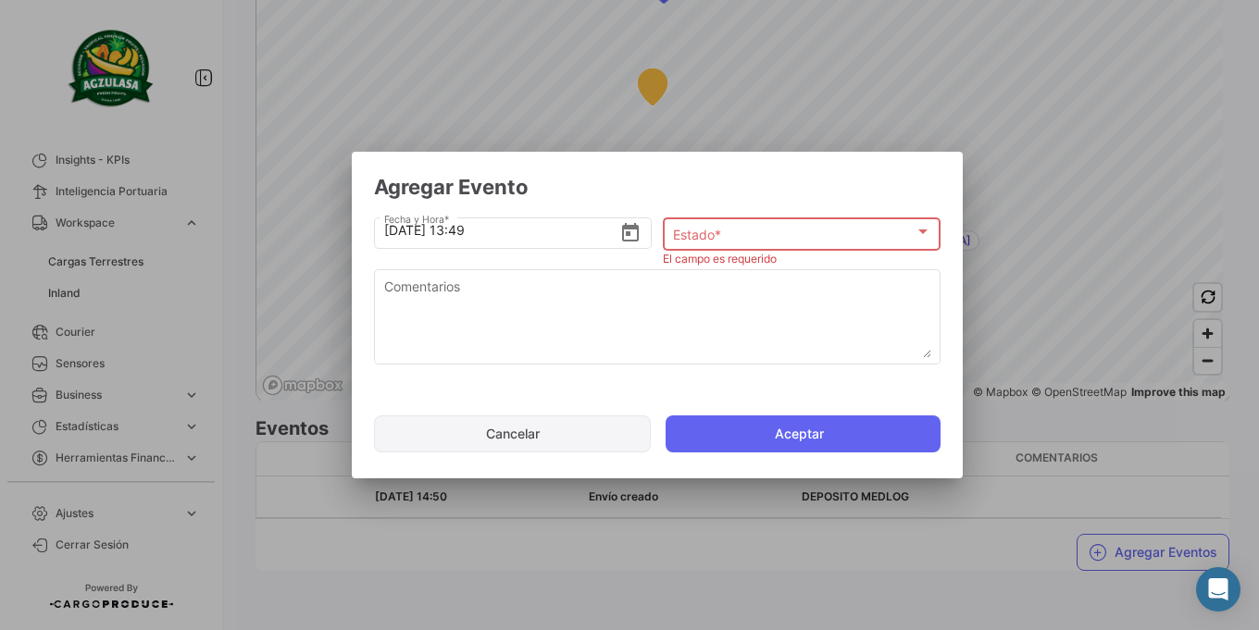
click at [553, 428] on button "Cancelar" at bounding box center [512, 434] width 277 height 37
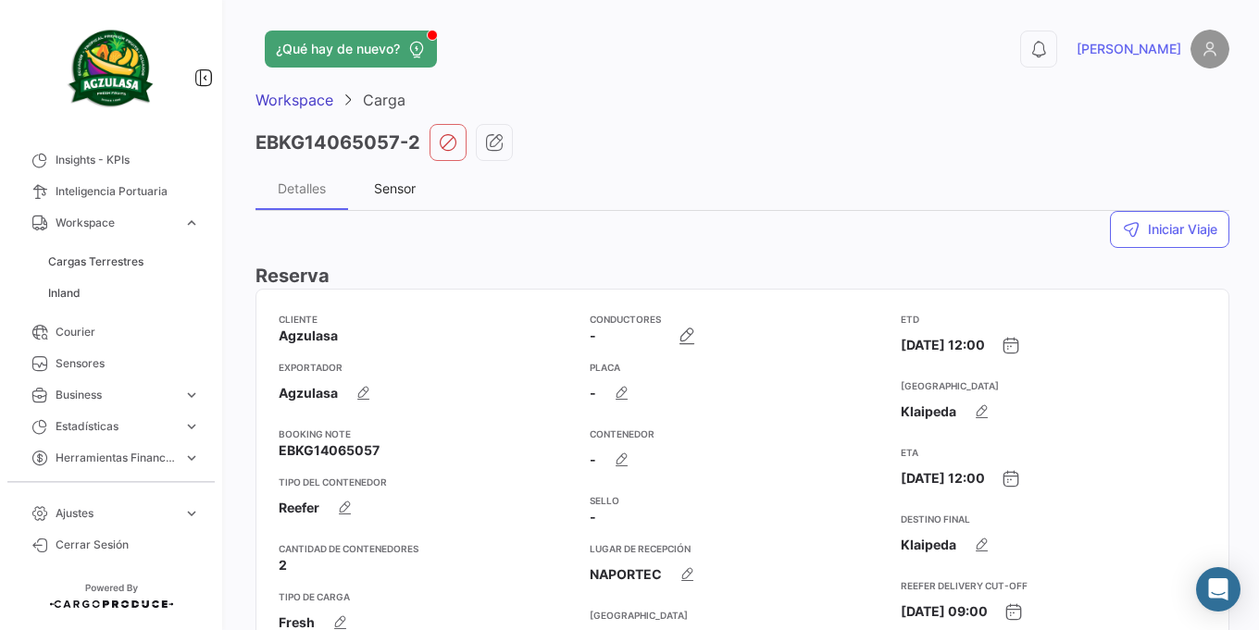
click at [394, 205] on div "Sensor" at bounding box center [394, 188] width 93 height 44
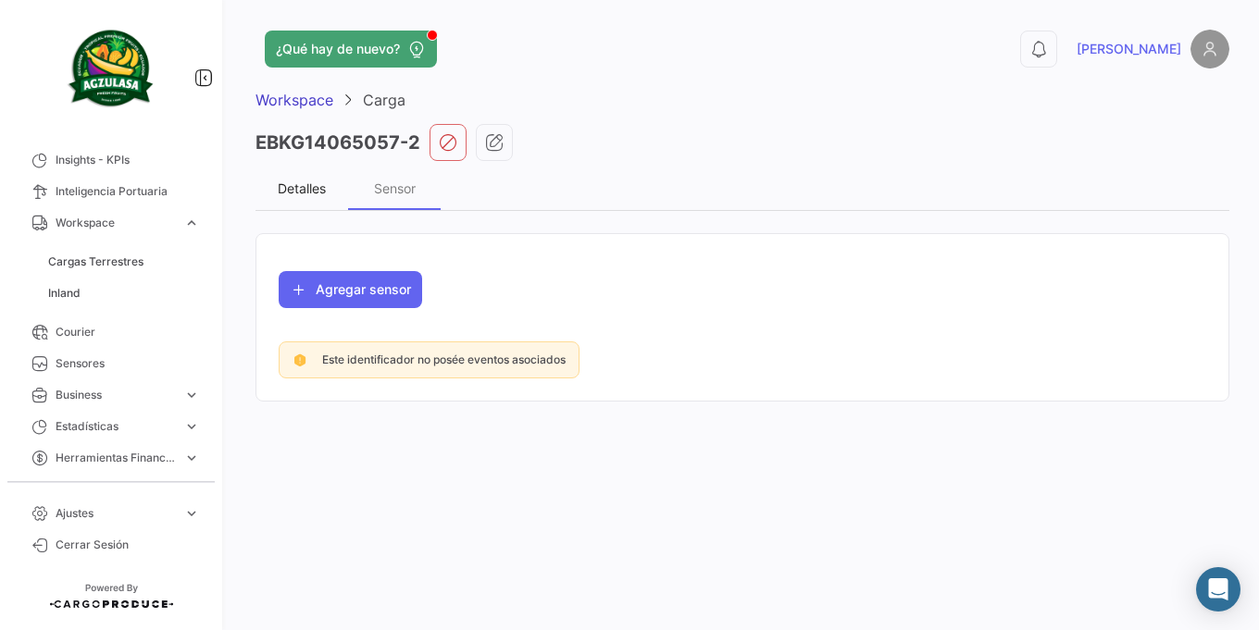
click at [291, 189] on div "Detalles" at bounding box center [302, 189] width 48 height 16
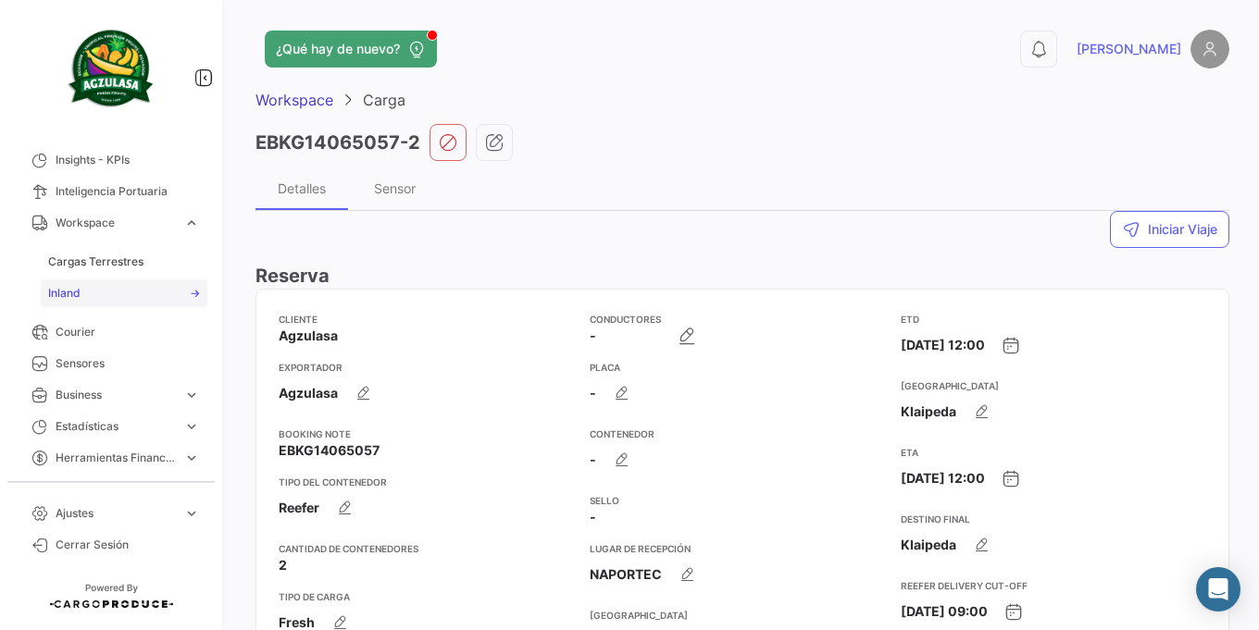
click at [121, 292] on link "Inland" at bounding box center [124, 294] width 167 height 28
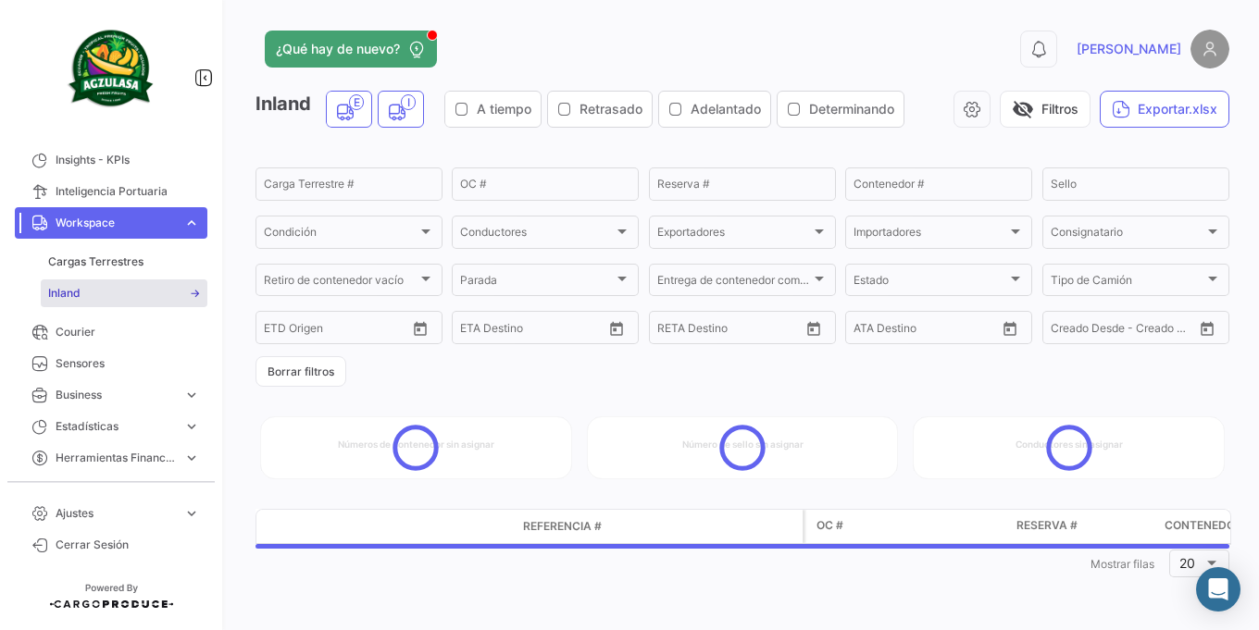
click at [94, 227] on span "Workspace" at bounding box center [116, 223] width 120 height 17
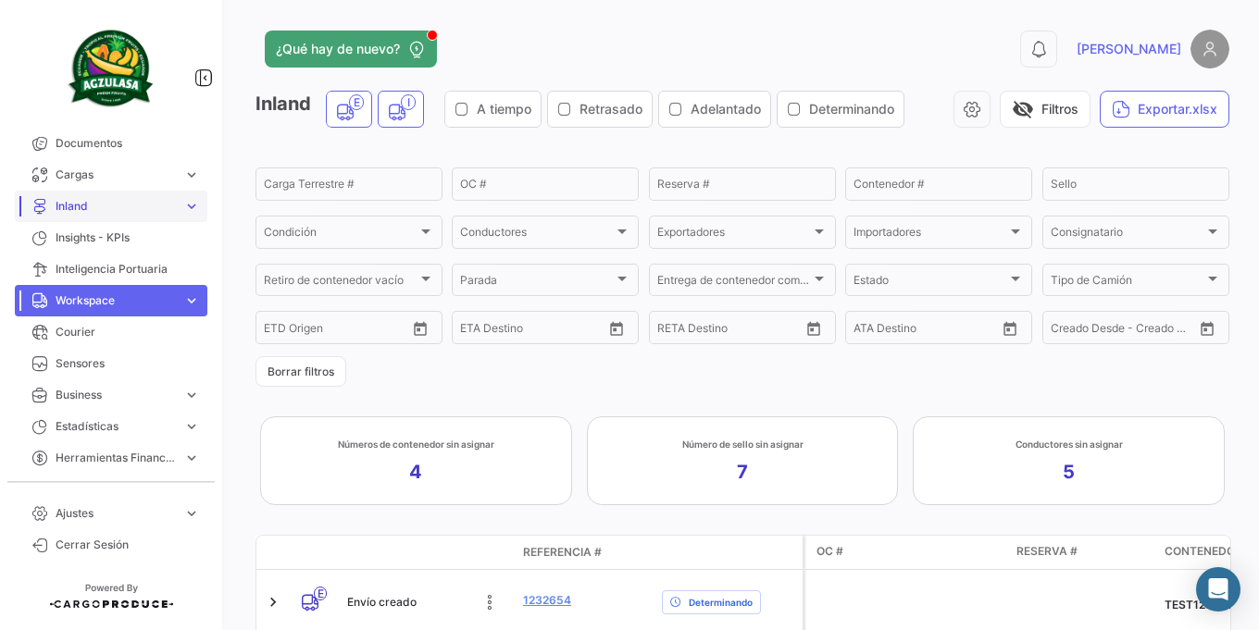
click at [122, 200] on span "Inland" at bounding box center [116, 206] width 120 height 17
click at [99, 167] on span "Cargas Inland" at bounding box center [84, 167] width 73 height 17
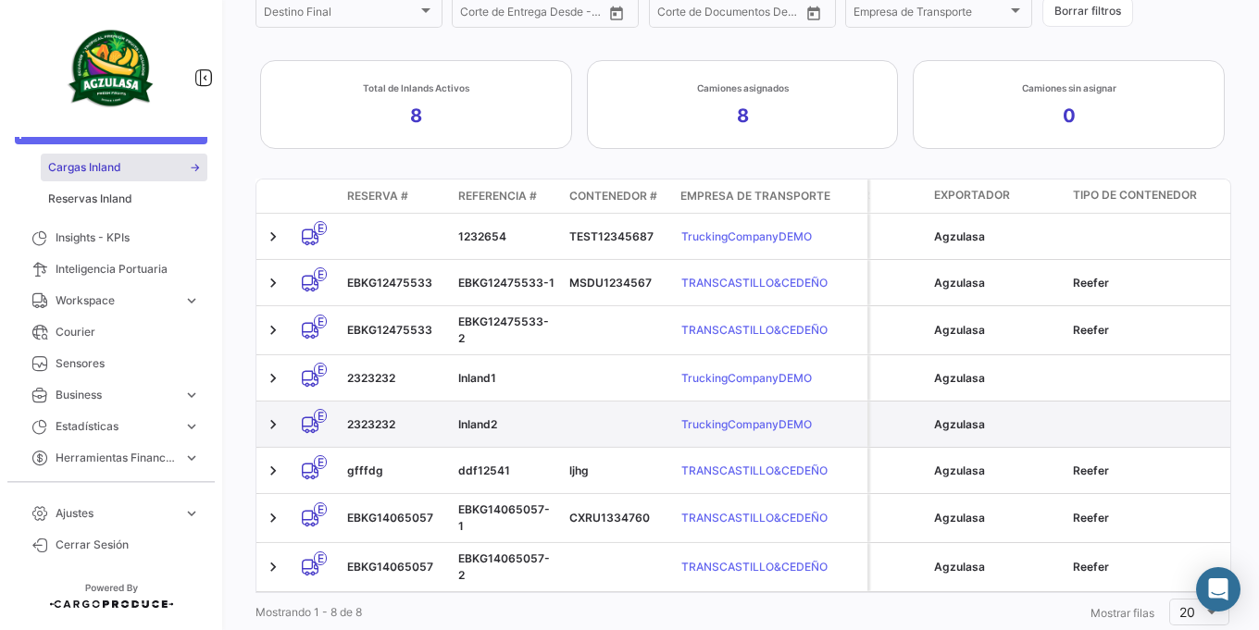
scroll to position [321, 0]
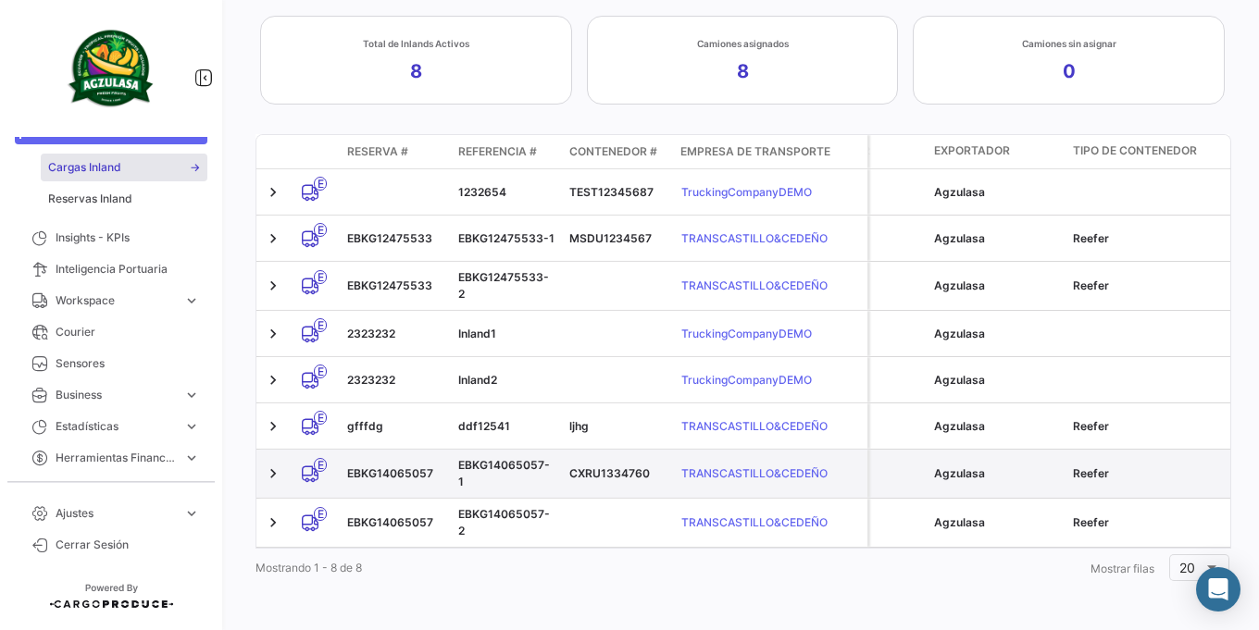
click at [397, 450] on datatable-body-cell "EBKG14065057" at bounding box center [395, 474] width 111 height 48
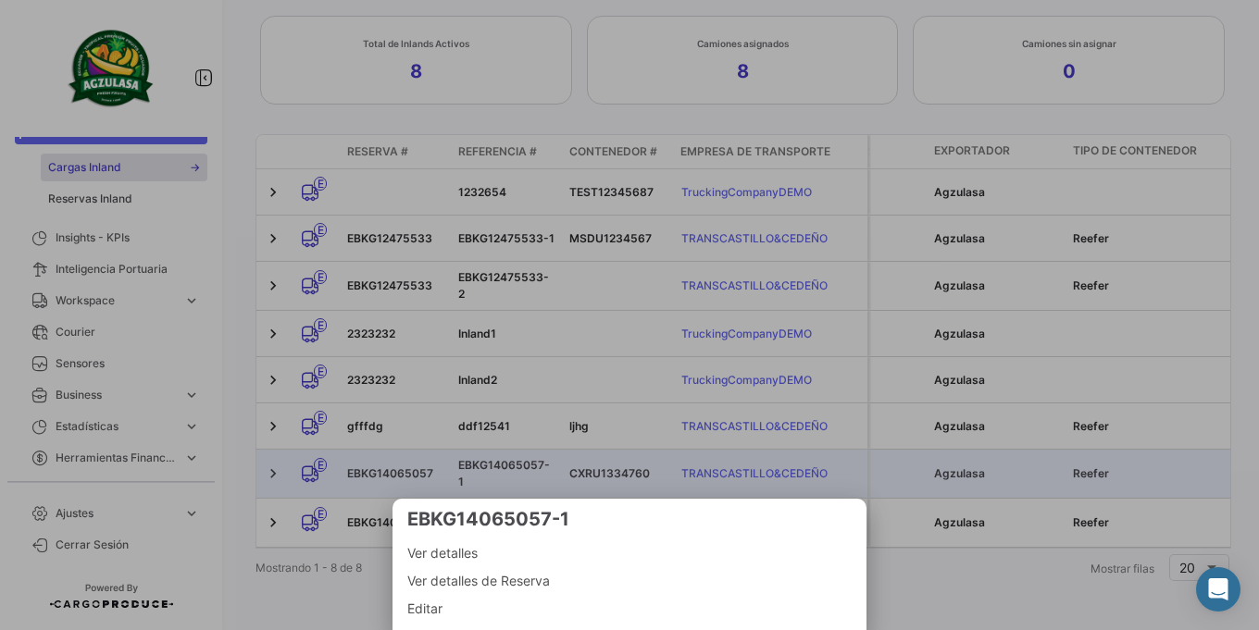
click at [397, 450] on div at bounding box center [629, 315] width 1259 height 630
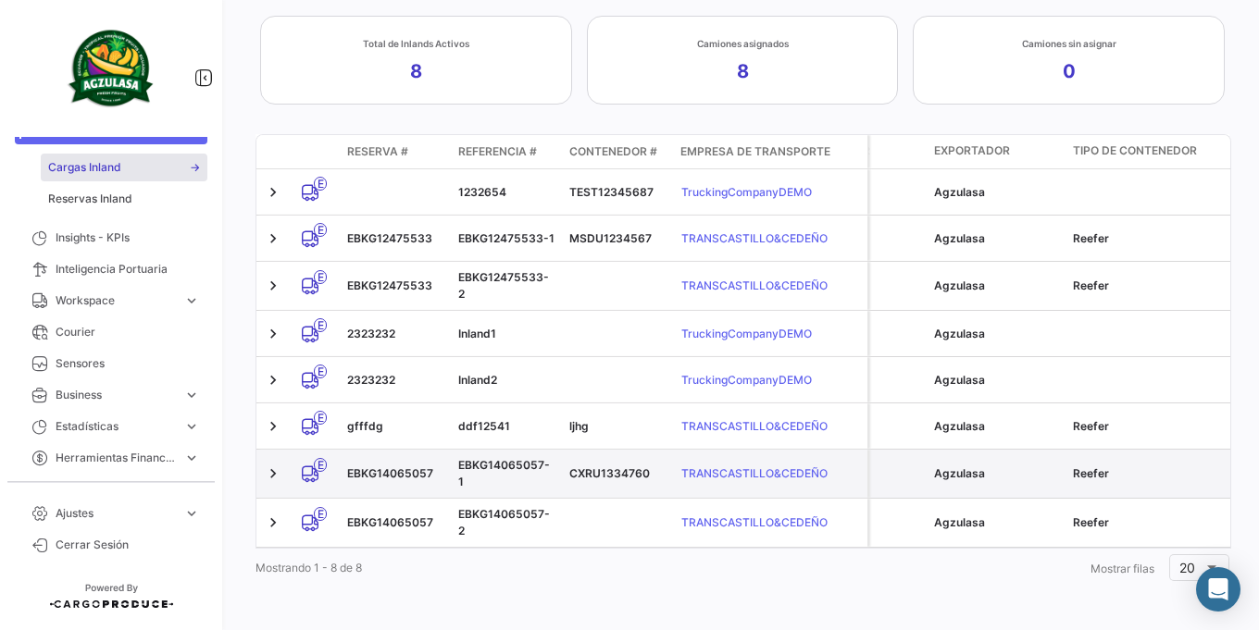
copy div "EBKG14065057-1"
drag, startPoint x: 460, startPoint y: 460, endPoint x: 557, endPoint y: 461, distance: 97.2
click at [557, 461] on datatable-body-cell "EBKG14065057-1" at bounding box center [506, 474] width 111 height 48
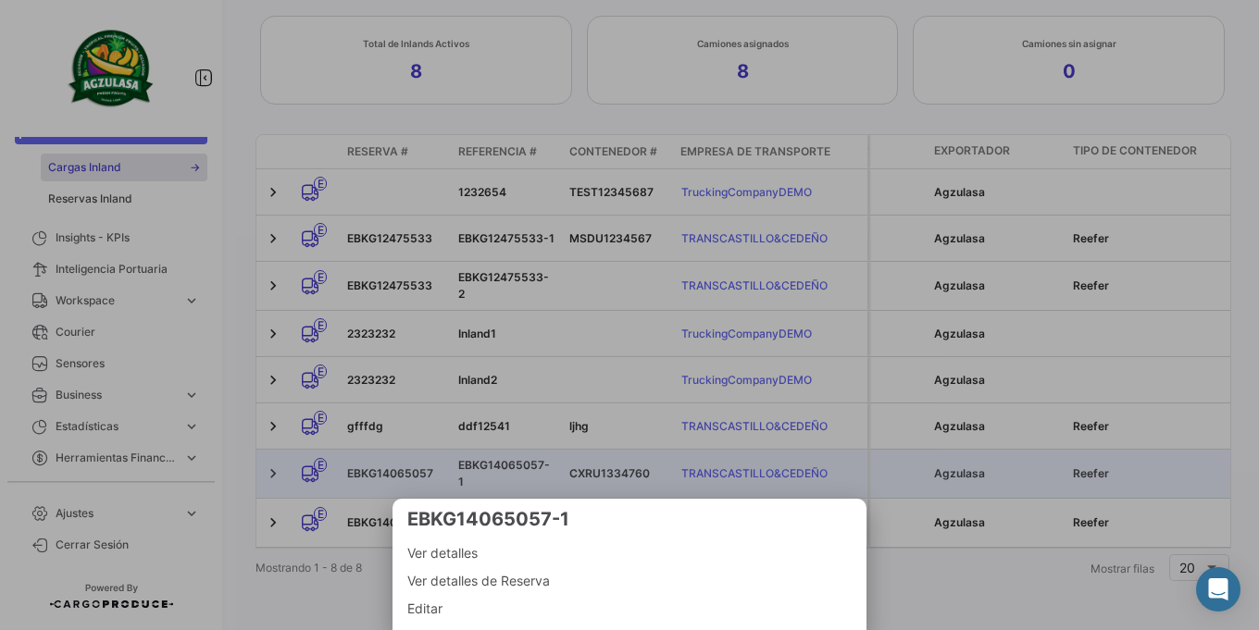
click at [580, 231] on div at bounding box center [629, 315] width 1259 height 630
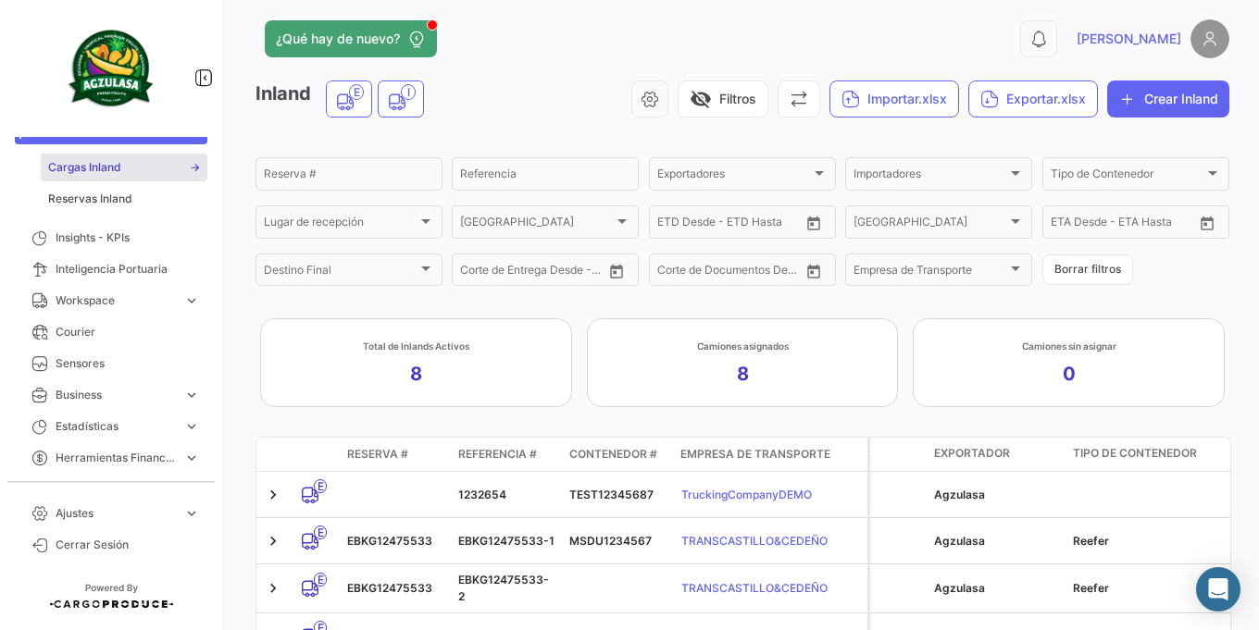
scroll to position [0, 0]
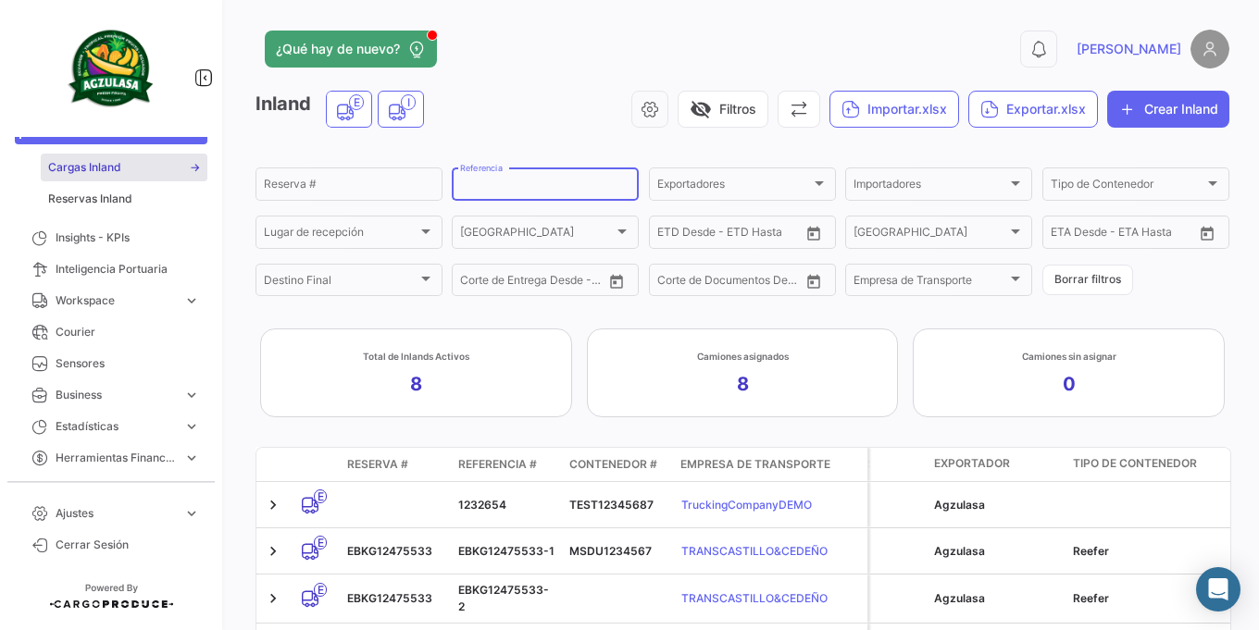
click at [518, 183] on input "Referencia" at bounding box center [545, 187] width 170 height 13
paste input "EBKG14065057-1"
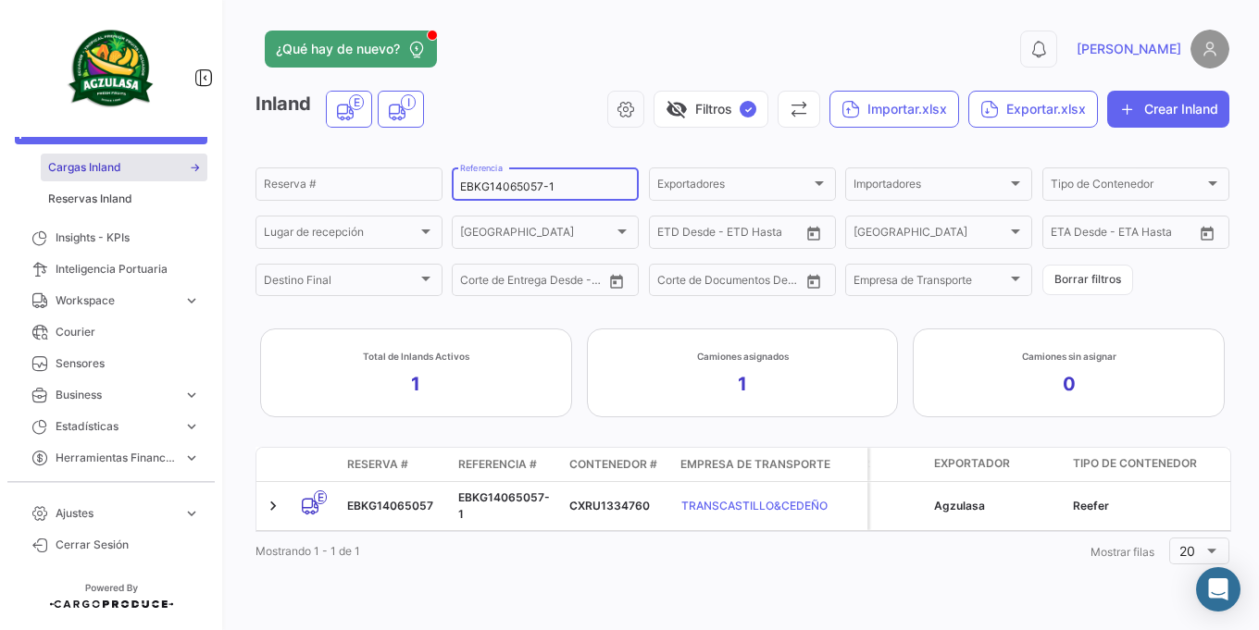
type input "EBKG14065057-1"
click at [1004, 116] on button "Exportar.xlsx" at bounding box center [1033, 109] width 130 height 37
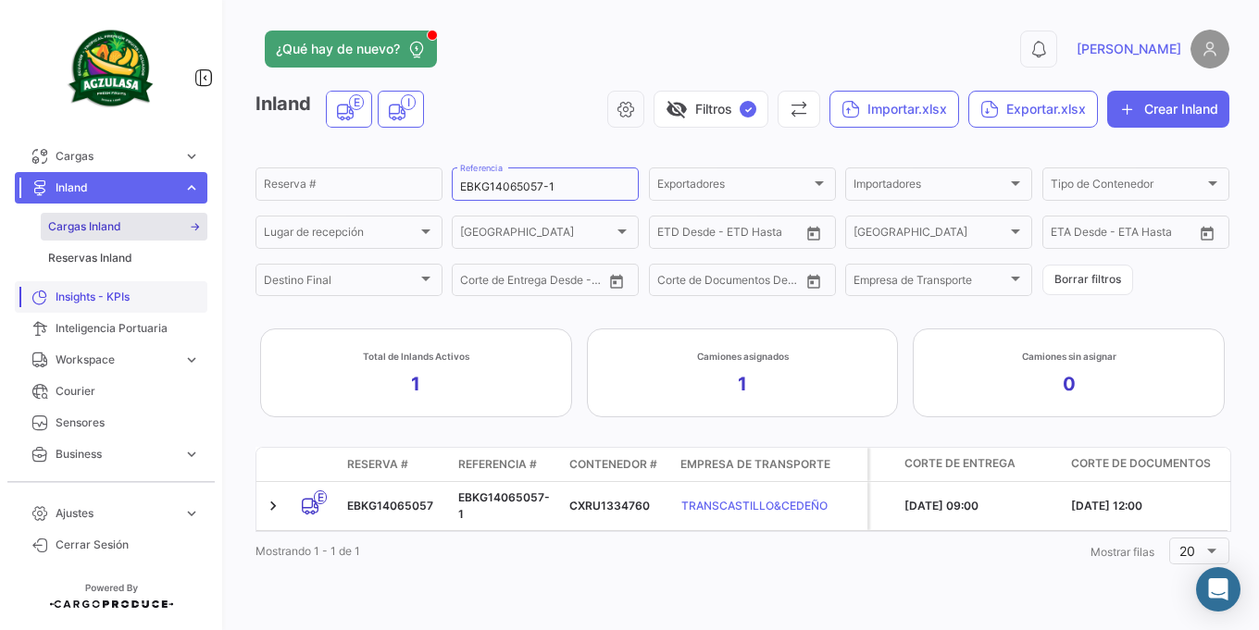
scroll to position [46, 0]
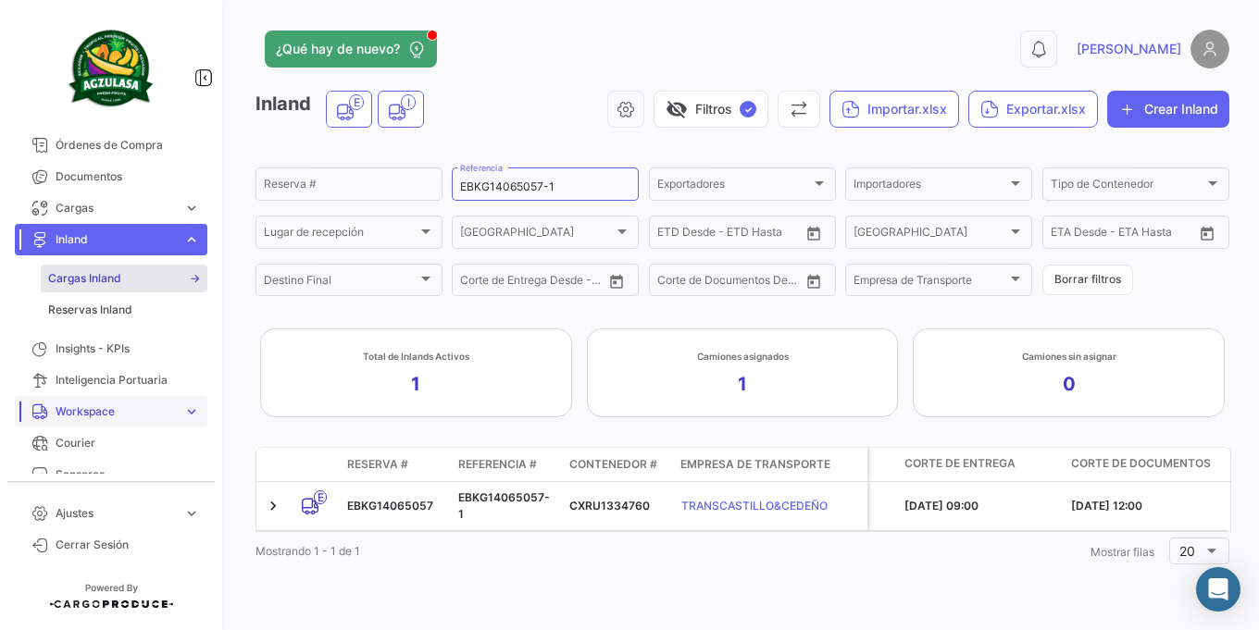
click at [142, 414] on span "Workspace" at bounding box center [116, 412] width 120 height 17
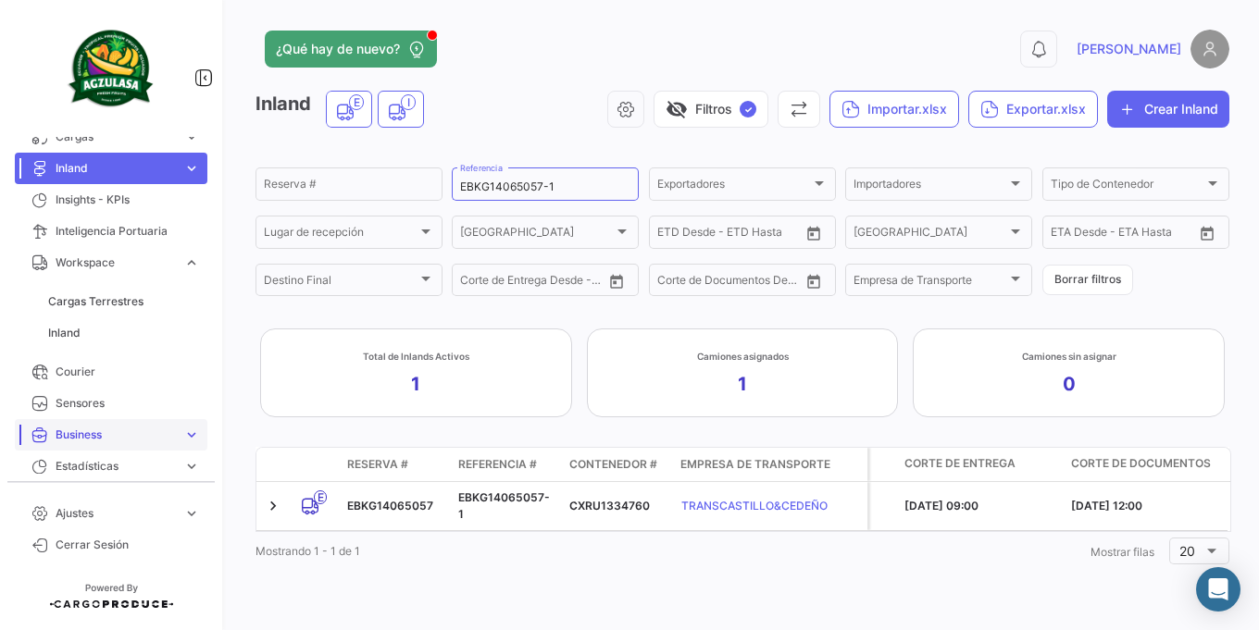
scroll to position [157, 0]
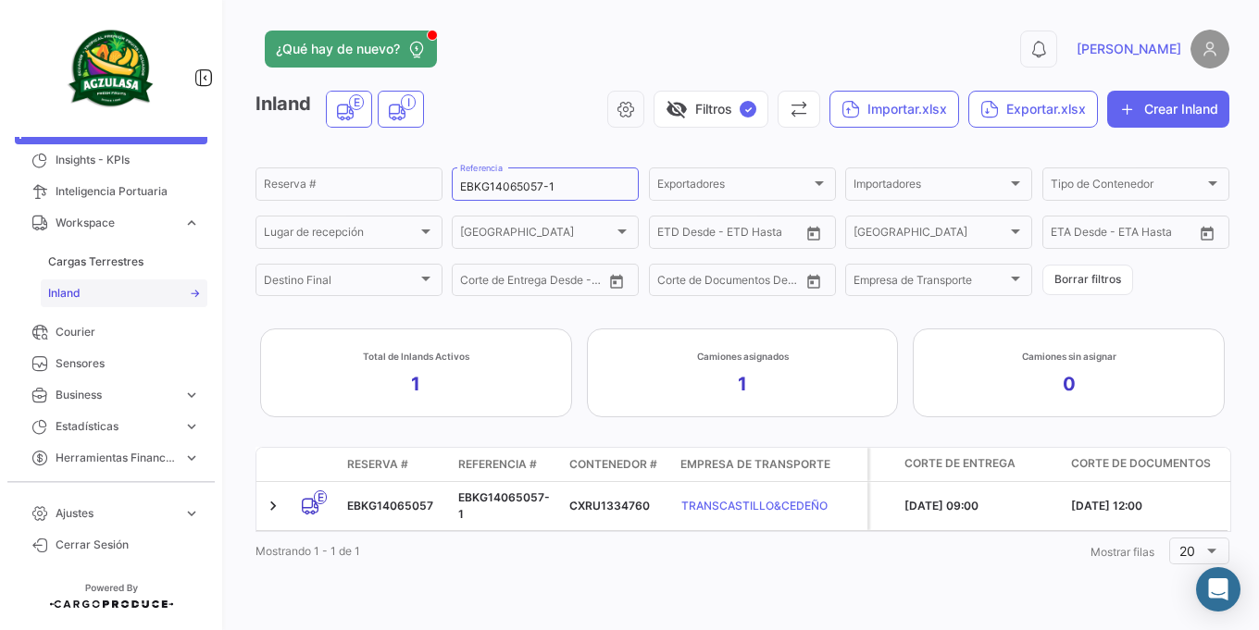
click at [129, 292] on link "Inland" at bounding box center [124, 294] width 167 height 28
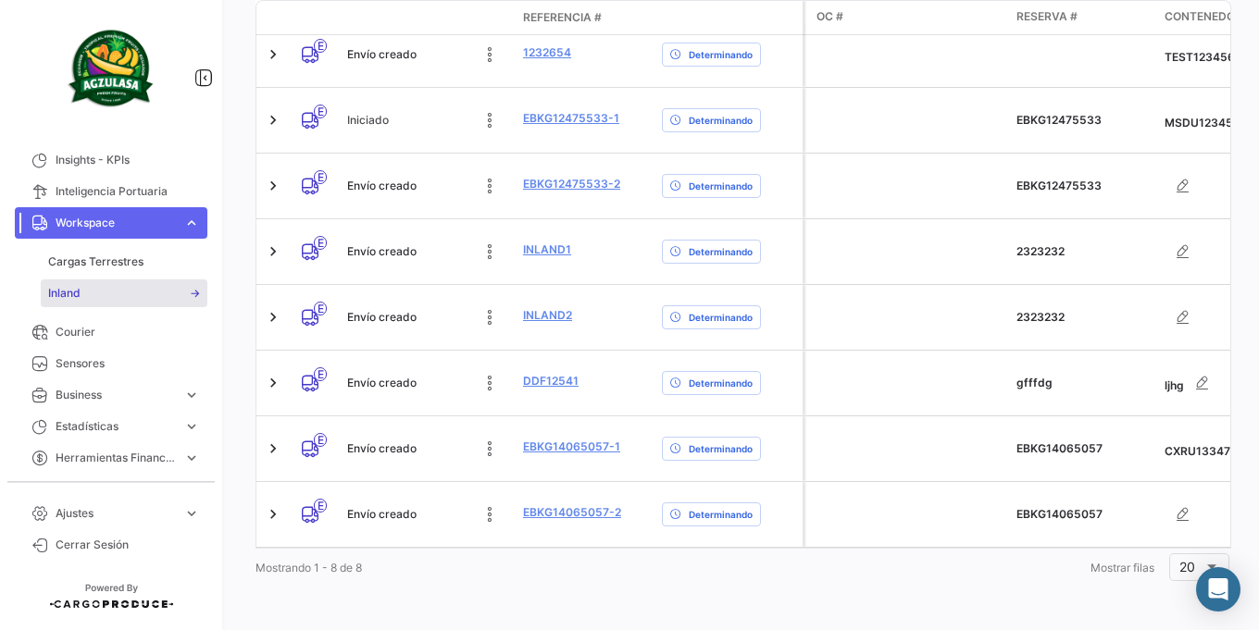
scroll to position [562, 0]
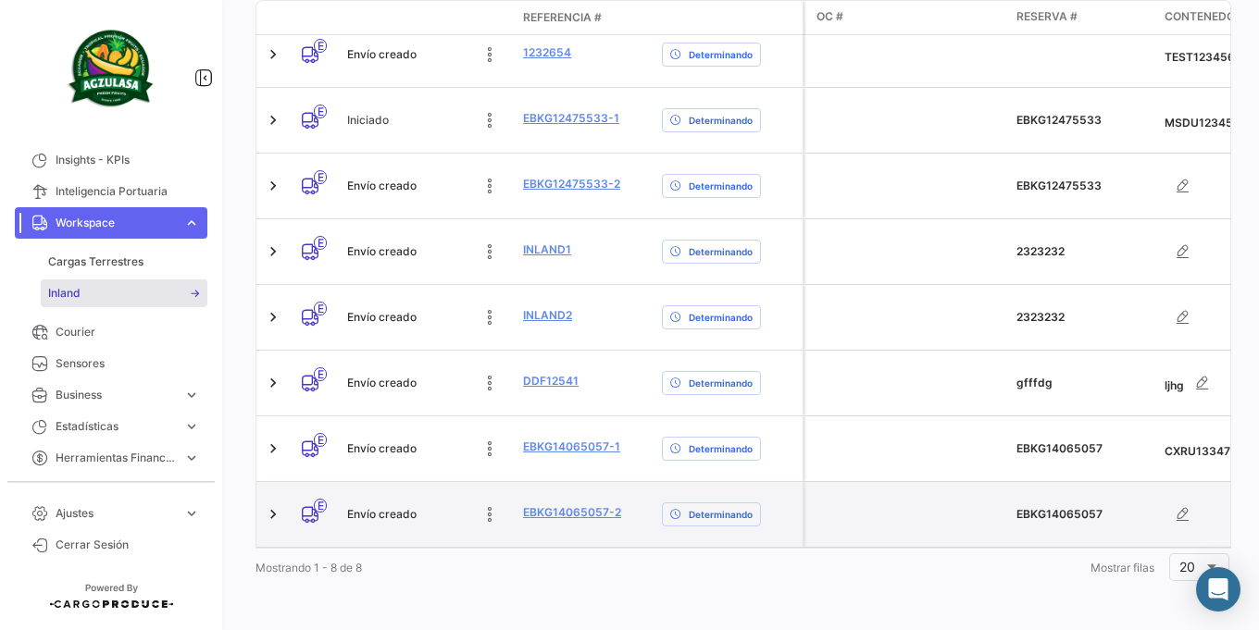
click at [1037, 507] on span "EBKG14065057" at bounding box center [1060, 514] width 86 height 14
copy span "EBKG14065057"
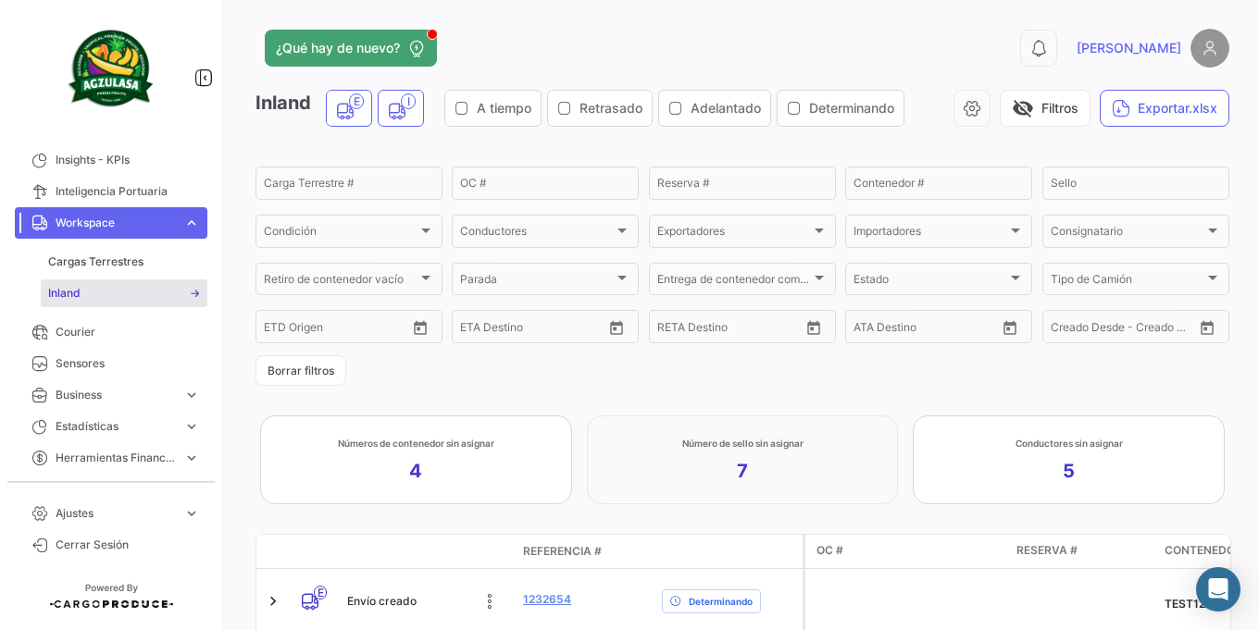
scroll to position [0, 0]
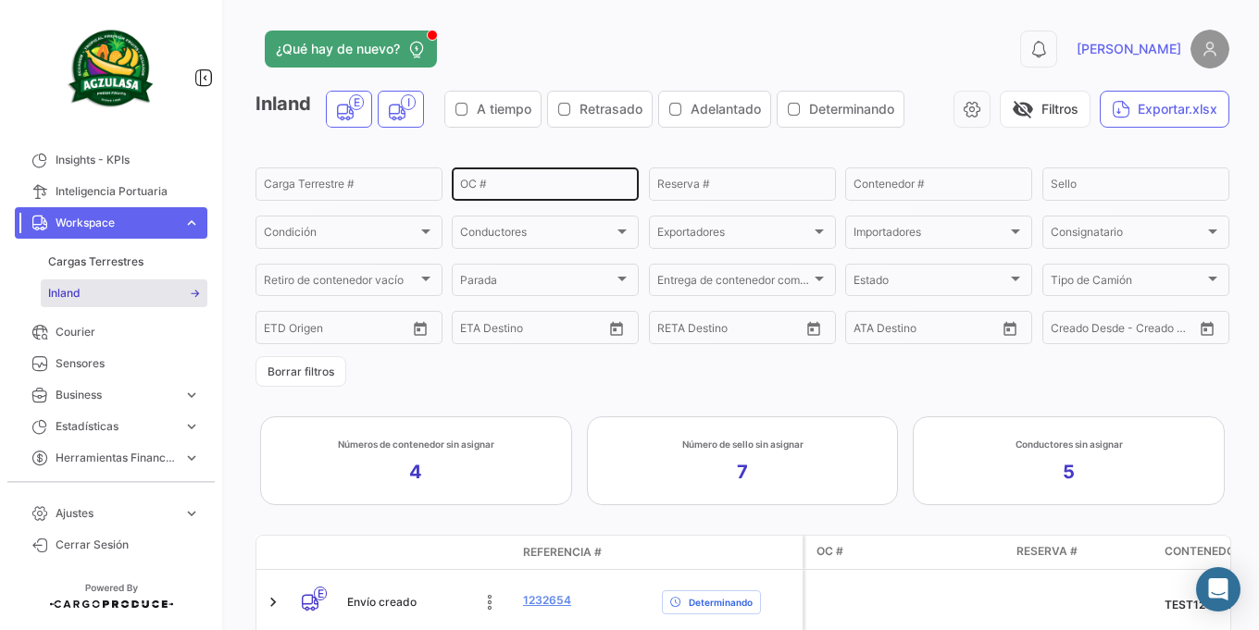
click at [567, 196] on div "OC #" at bounding box center [545, 183] width 170 height 36
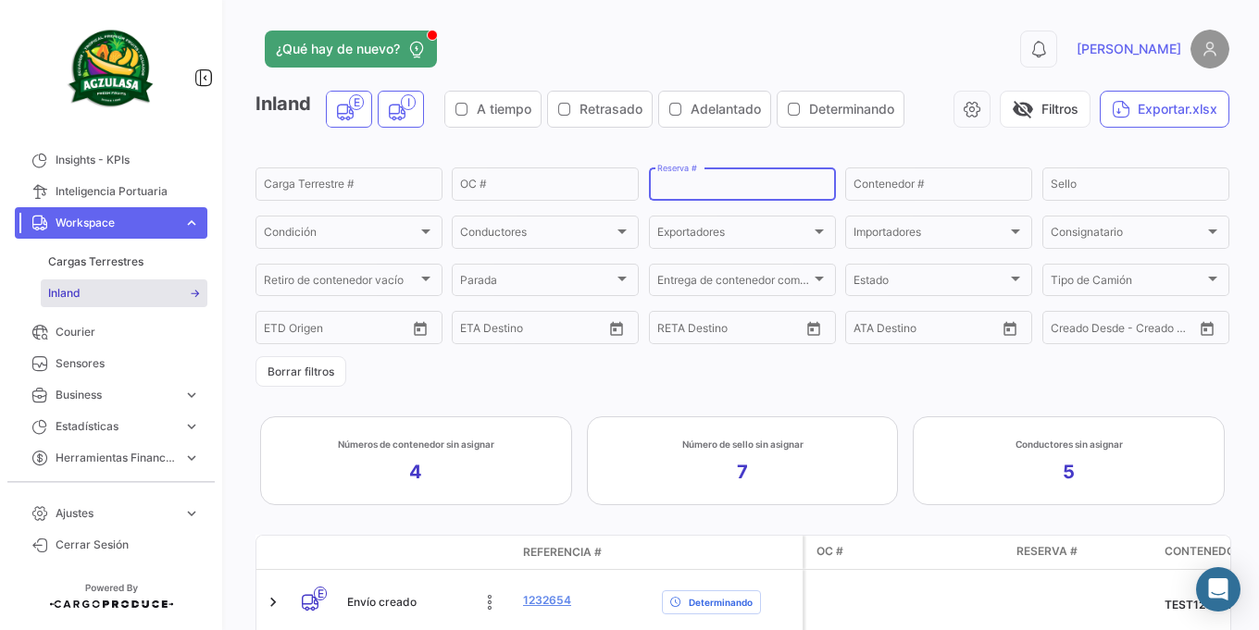
click at [667, 181] on input "Reserva #" at bounding box center [742, 187] width 170 height 13
paste input "EBKG14065057"
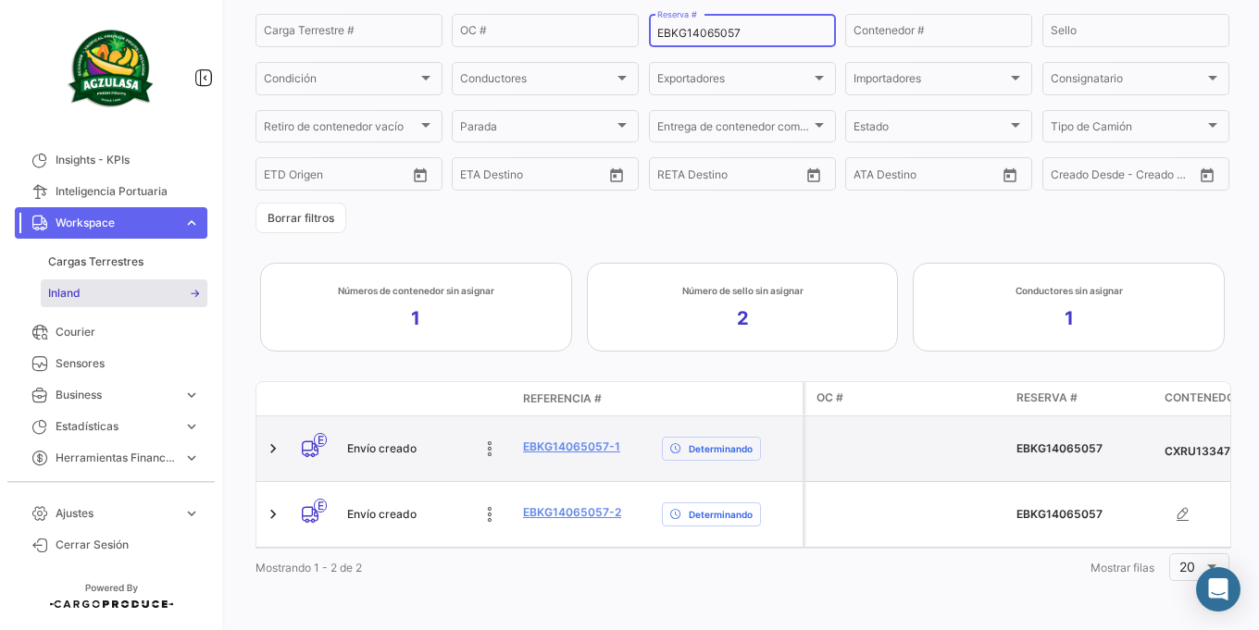
scroll to position [214, 0]
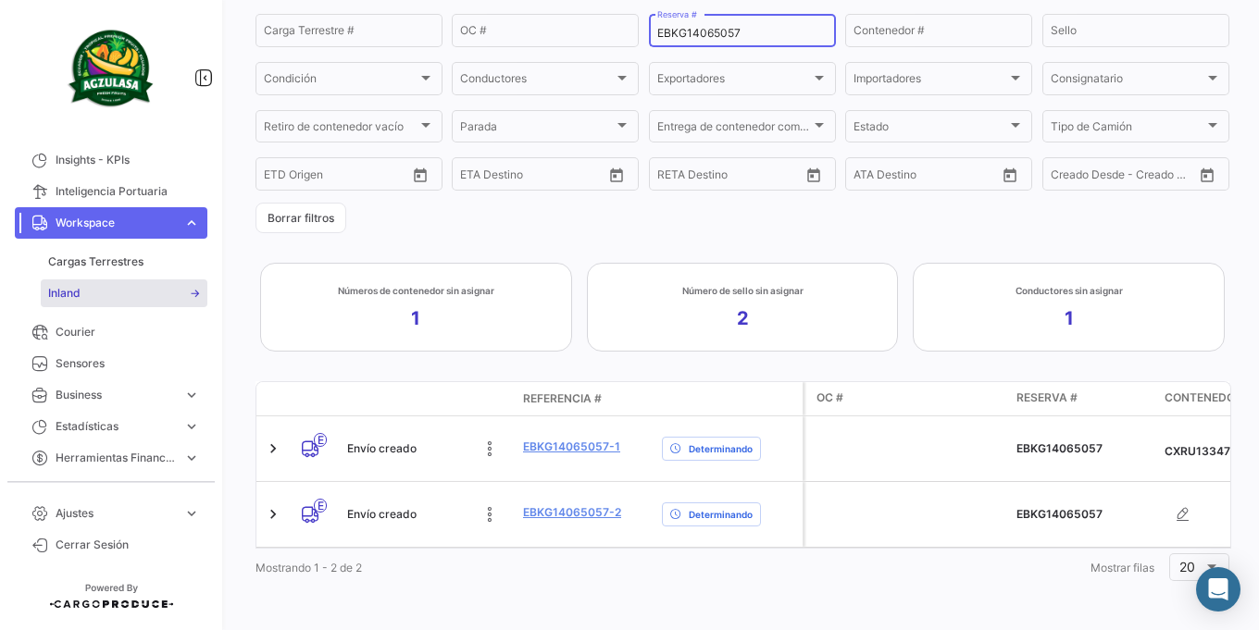
type input "EBKG14065057"
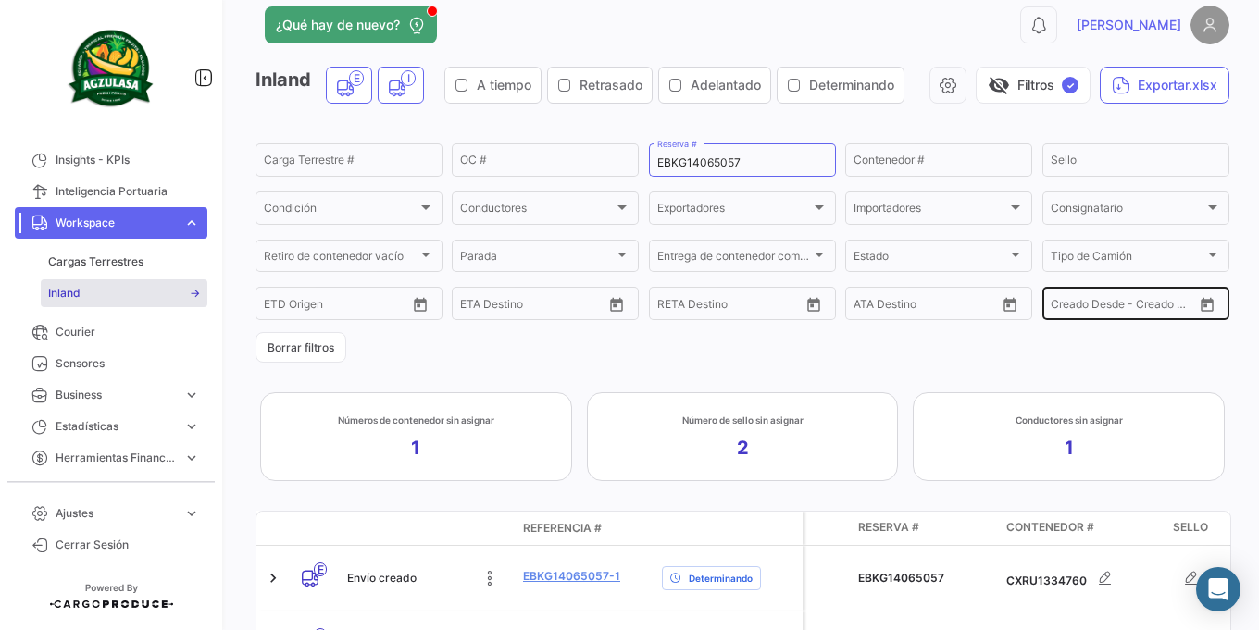
scroll to position [0, 0]
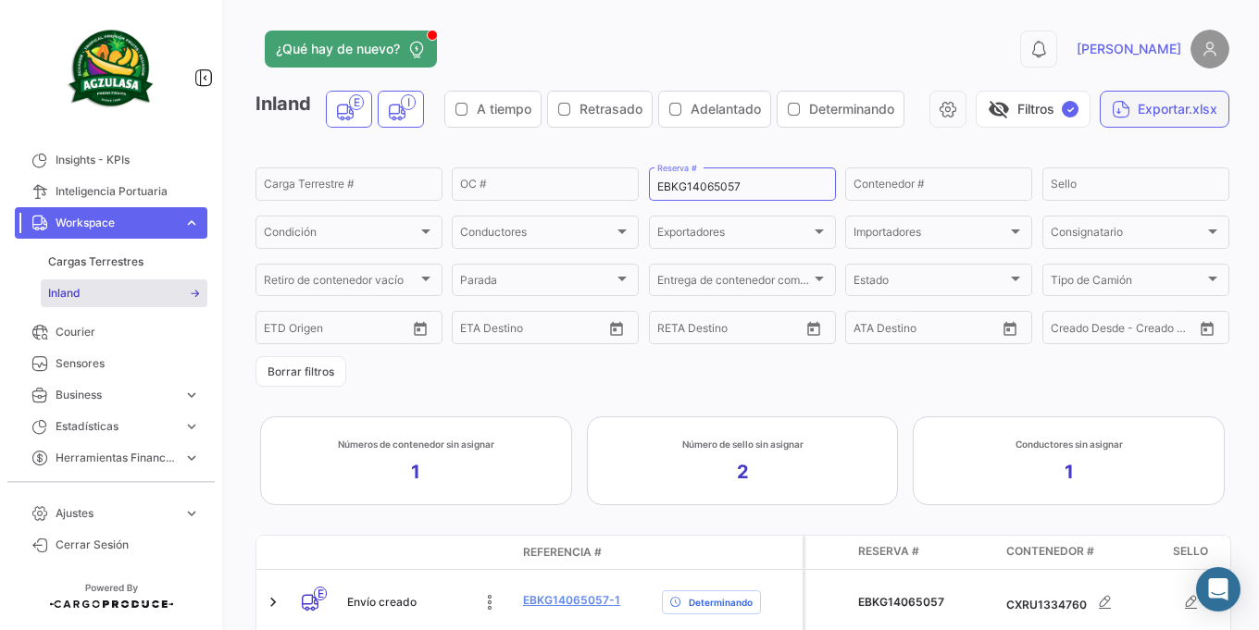
click at [1137, 128] on button "Exportar.xlsx" at bounding box center [1165, 109] width 130 height 37
